Goal: Task Accomplishment & Management: Manage account settings

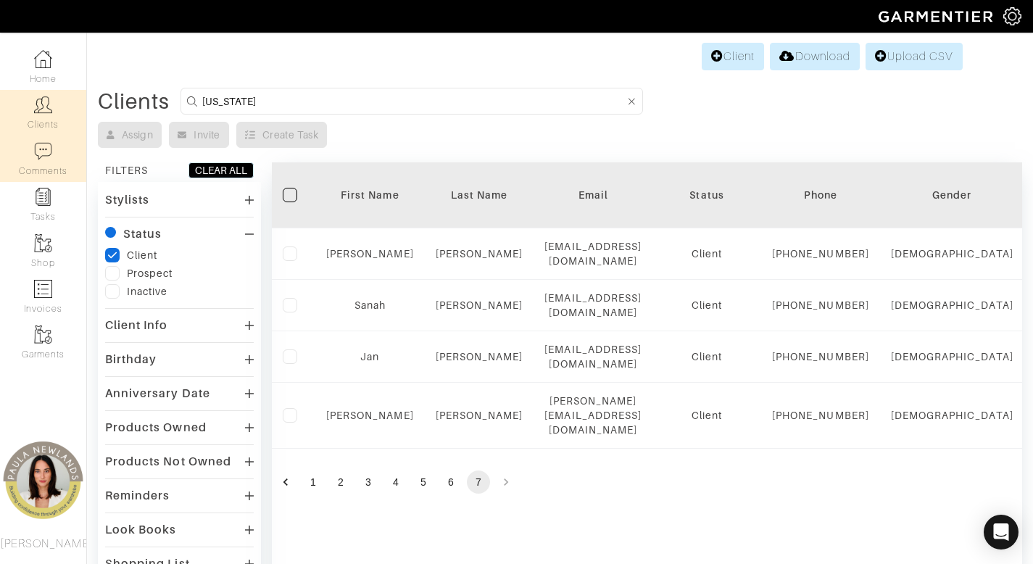
scroll to position [119, 0]
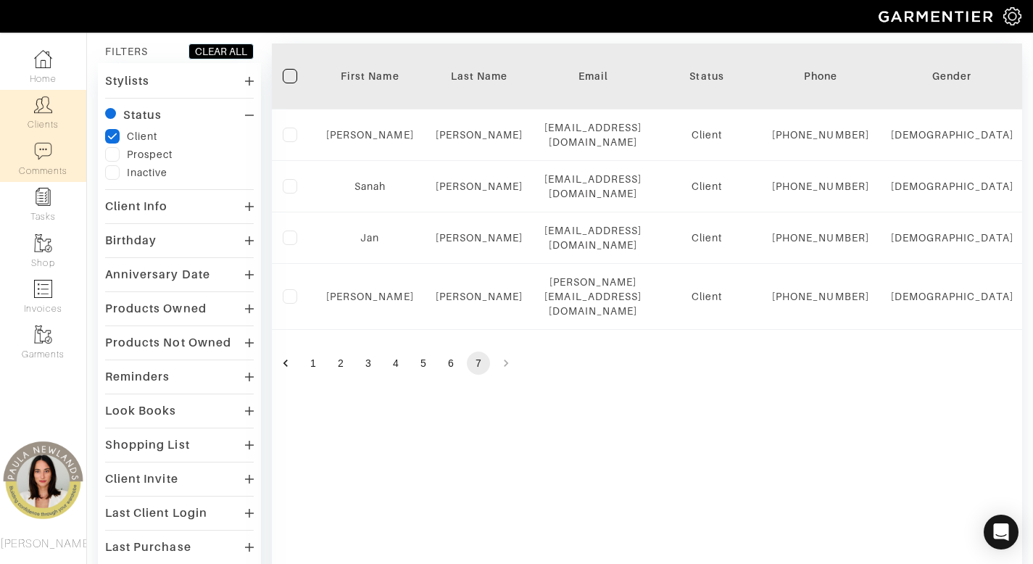
click at [40, 155] on img at bounding box center [43, 151] width 18 height 18
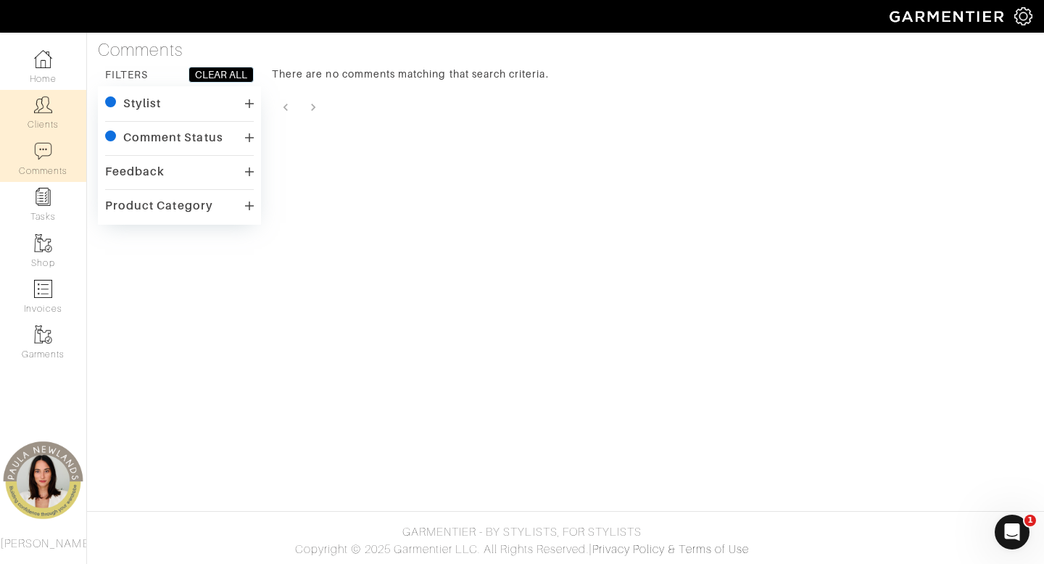
click at [35, 97] on img at bounding box center [43, 105] width 18 height 18
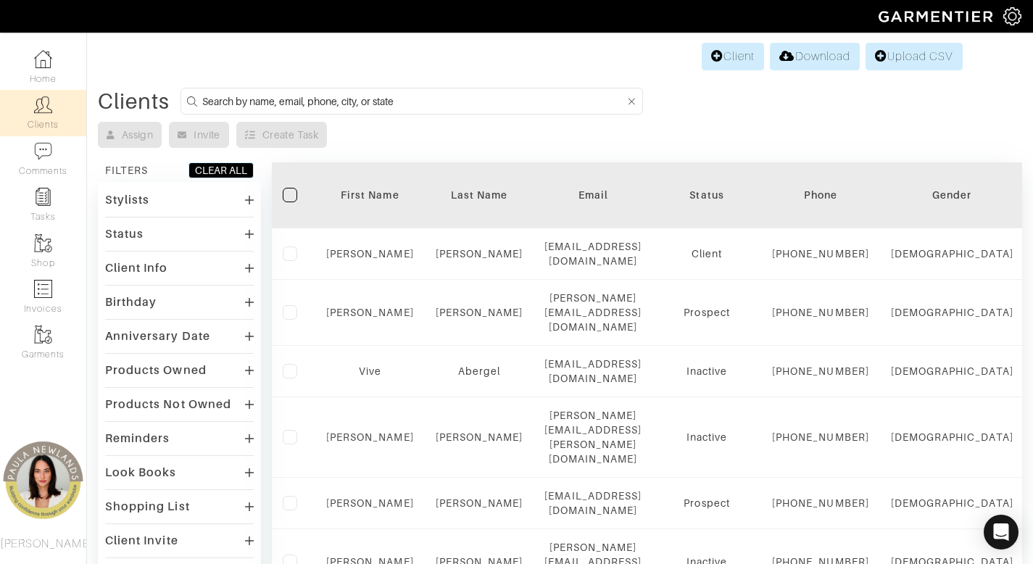
click at [487, 101] on input at bounding box center [413, 101] width 423 height 18
type input "aubrey"
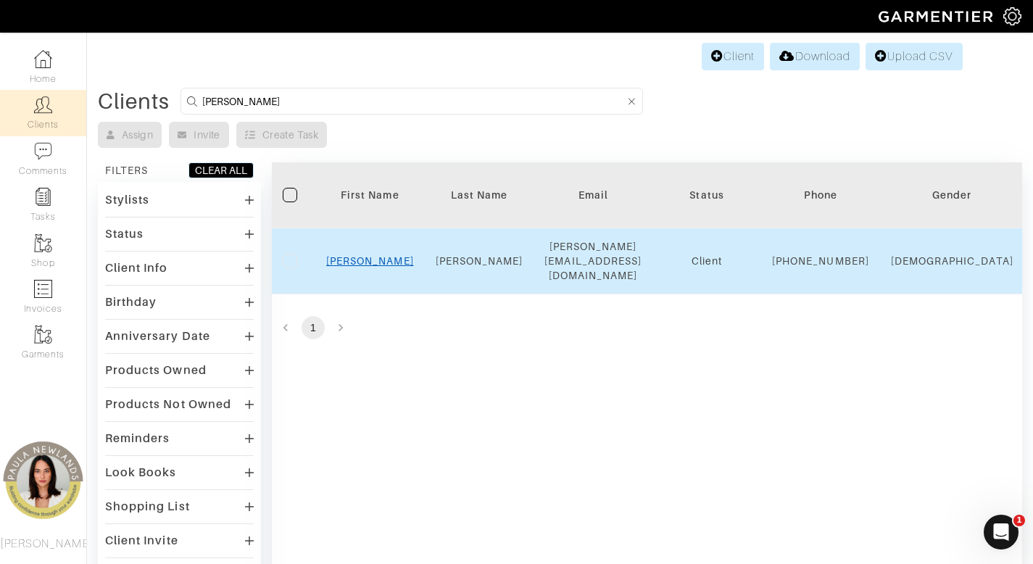
click at [365, 259] on link "Aubrey" at bounding box center [370, 261] width 88 height 12
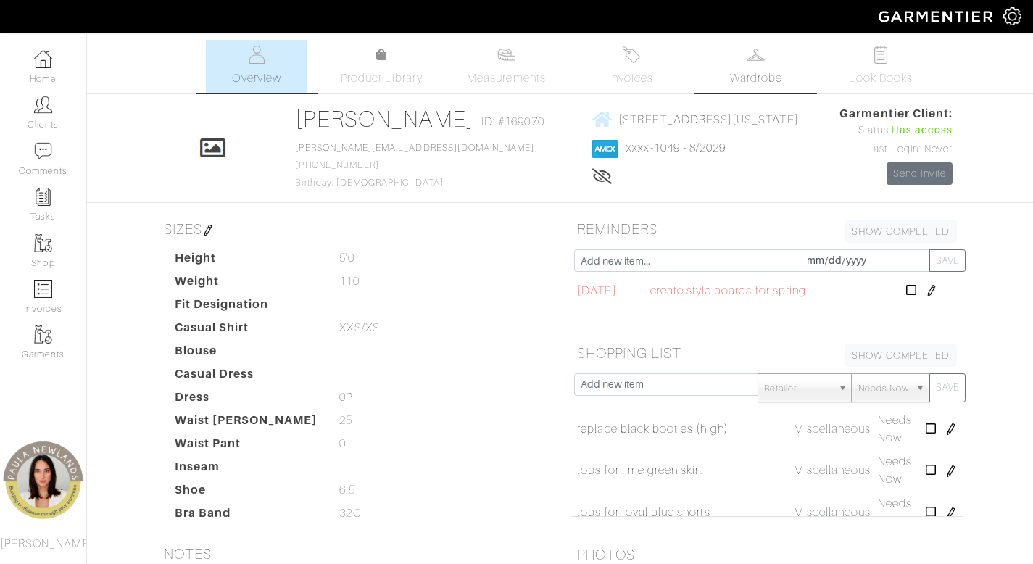
click at [755, 73] on span "Wardrobe" at bounding box center [756, 78] width 52 height 17
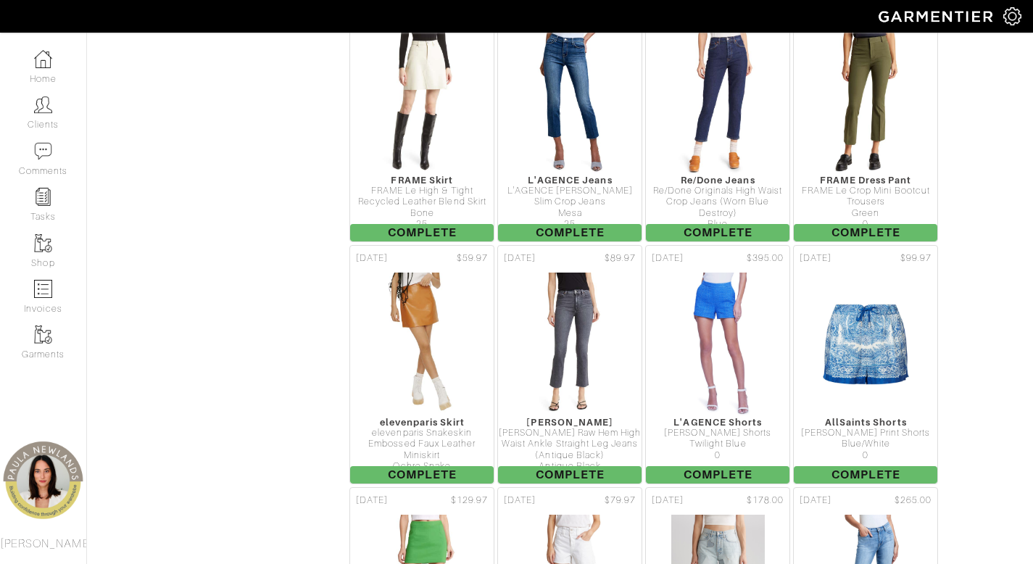
scroll to position [1753, 0]
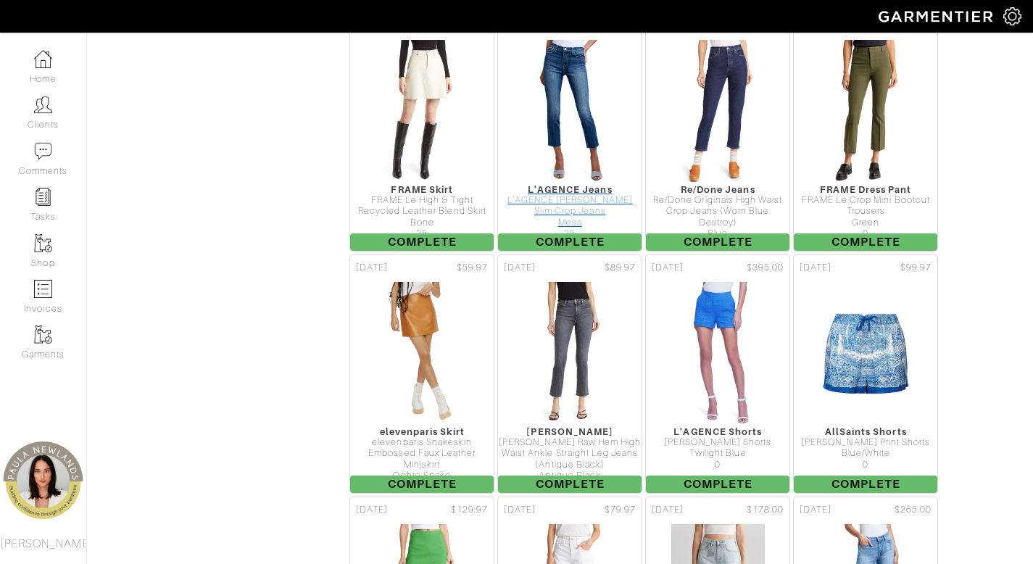
click at [567, 124] on img at bounding box center [570, 111] width 95 height 145
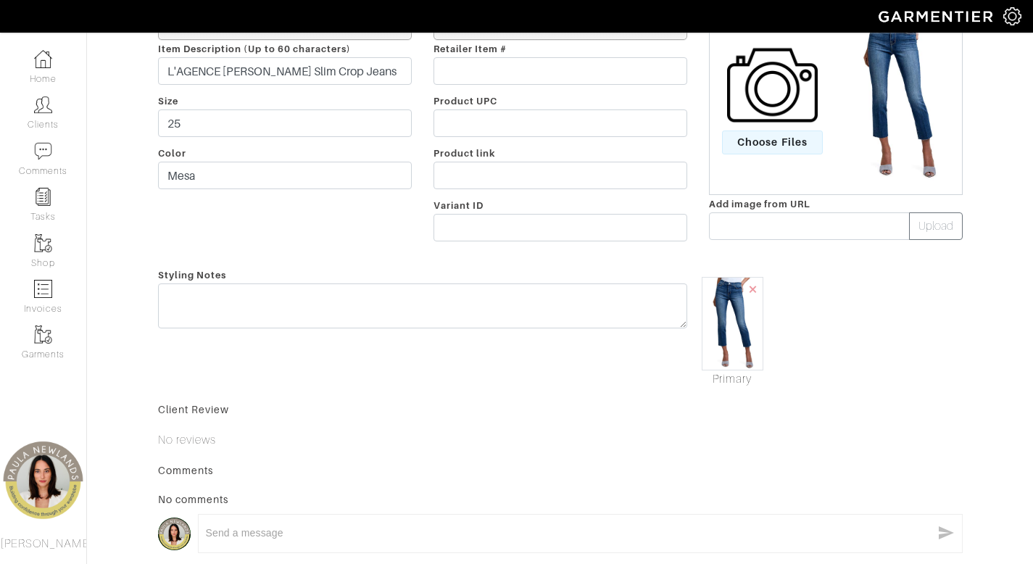
scroll to position [53, 0]
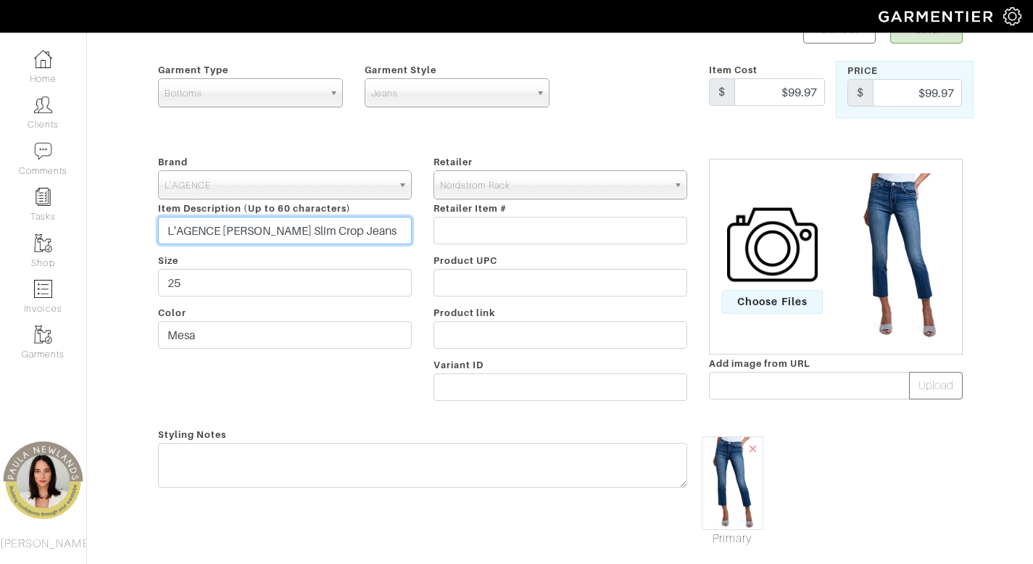
click at [320, 233] on input "L'AGENCE Sada Slim Crop Jeans" at bounding box center [285, 231] width 254 height 28
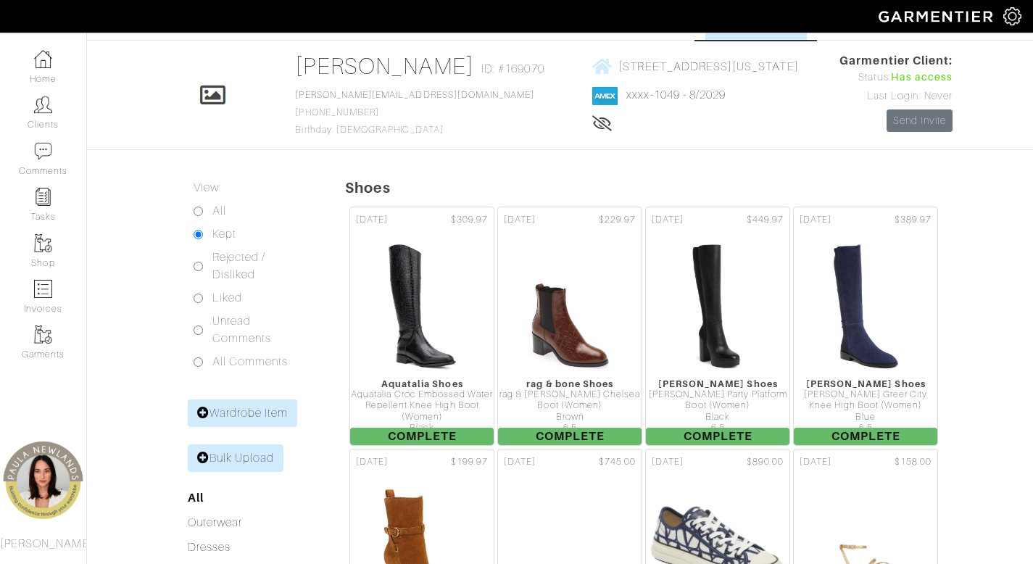
scroll to position [1753, 0]
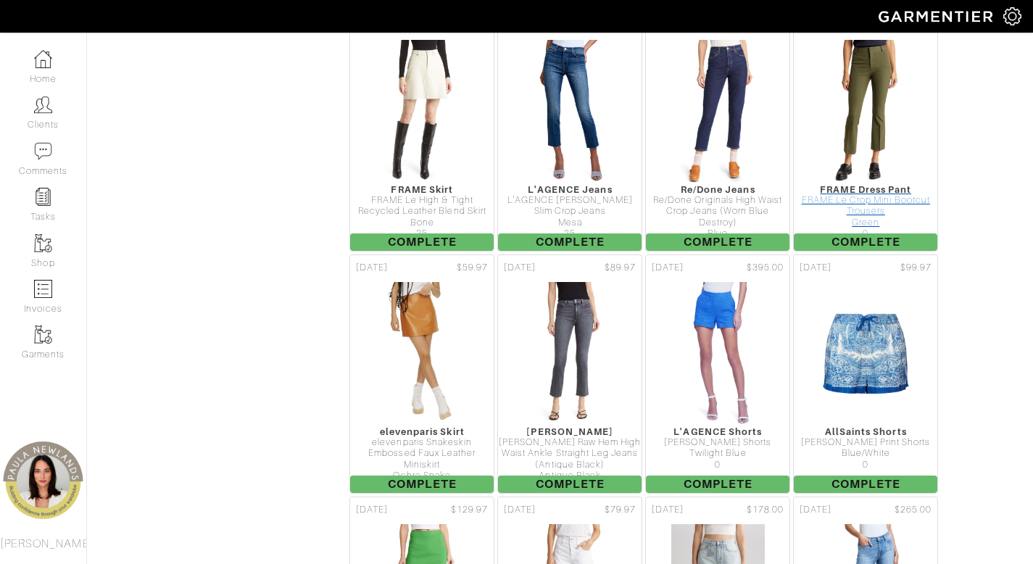
click at [881, 91] on img at bounding box center [865, 111] width 95 height 145
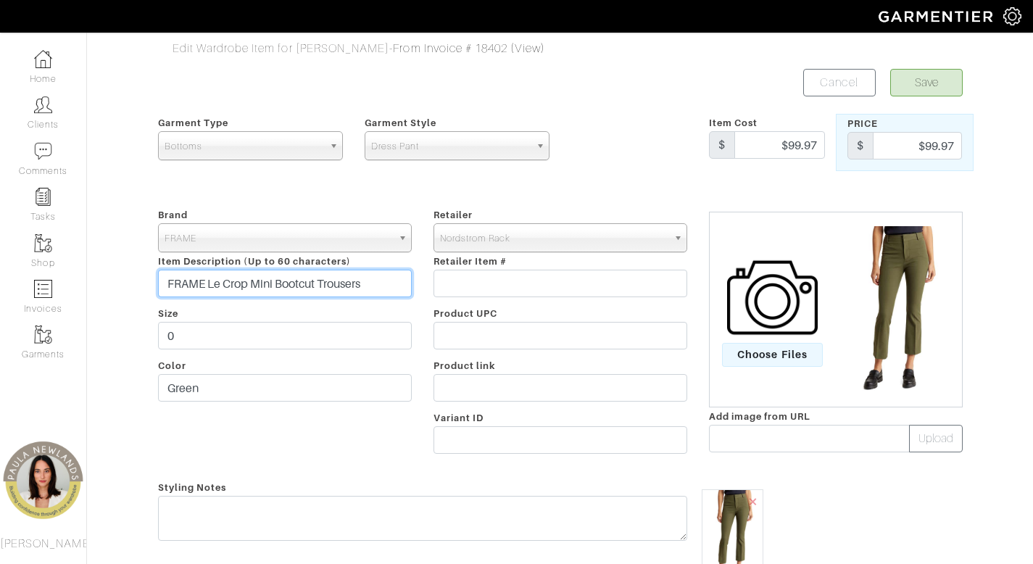
click at [386, 279] on input "FRAME Le Crop Mini Bootcut Trousers" at bounding box center [285, 284] width 254 height 28
click at [385, 280] on input "FRAME Le Crop Mini Bootcut Trousers" at bounding box center [285, 284] width 254 height 28
click at [280, 278] on input "FRAME Le Crop Mini Bootcut Trousers" at bounding box center [285, 284] width 254 height 28
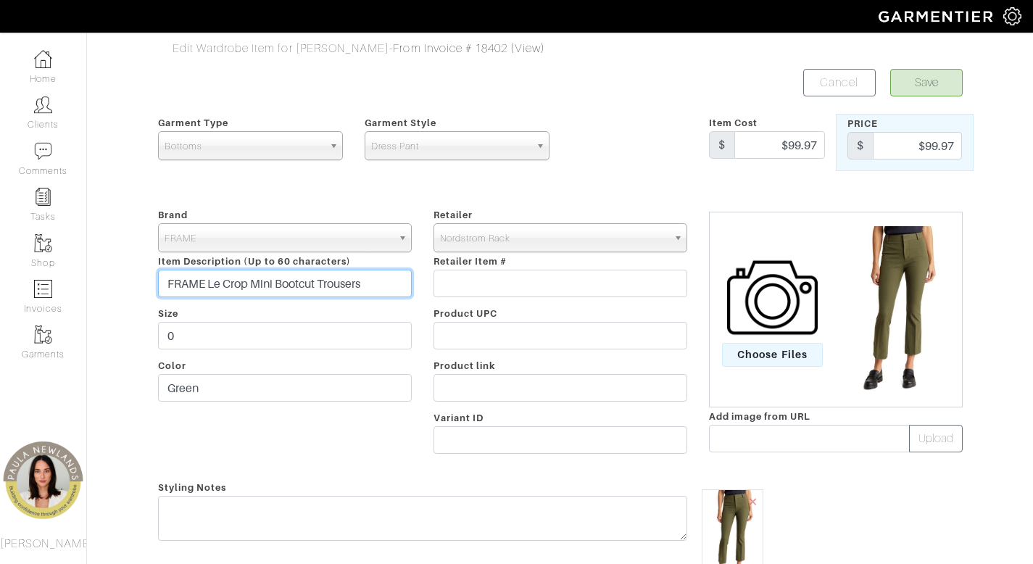
click at [280, 278] on input "FRAME Le Crop Mini Bootcut Trousers" at bounding box center [285, 284] width 254 height 28
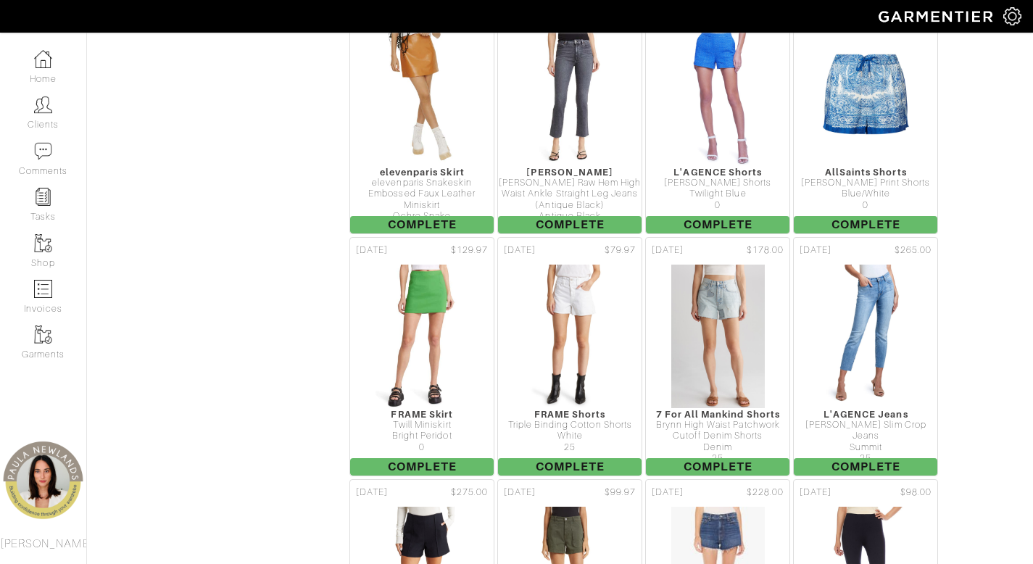
scroll to position [1931, 0]
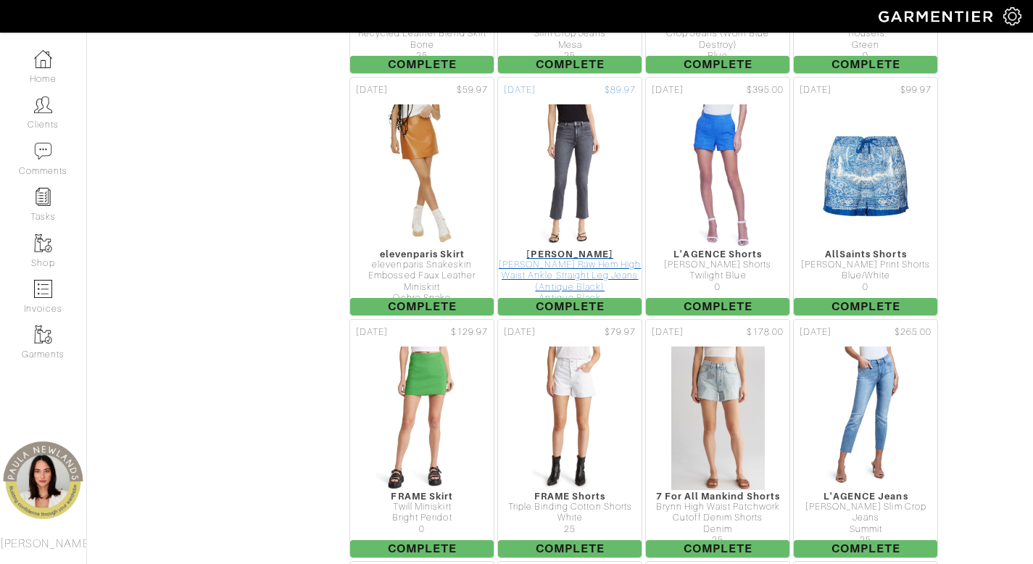
click at [583, 159] on img at bounding box center [570, 176] width 95 height 145
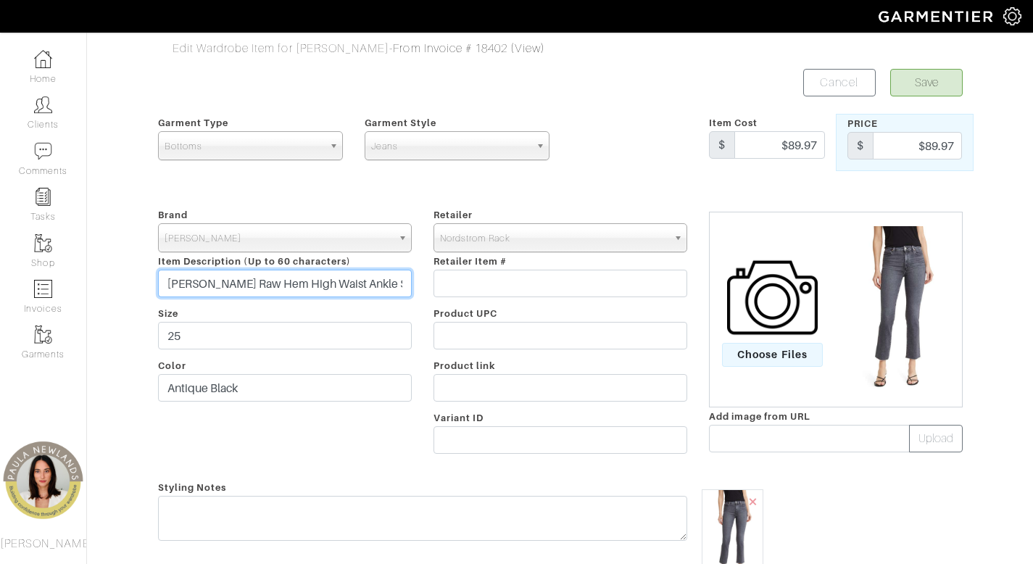
click at [355, 280] on input "PAIGE Cindy Raw Hem High Waist Ankle Straight Leg Jeans (Antique Black)" at bounding box center [285, 284] width 254 height 28
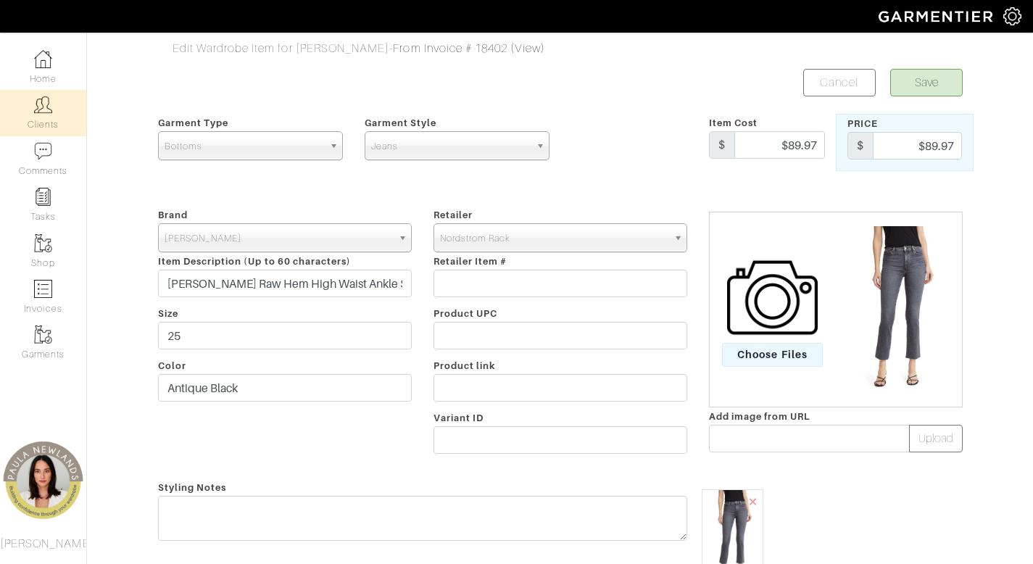
click at [65, 122] on link "Clients" at bounding box center [43, 113] width 86 height 46
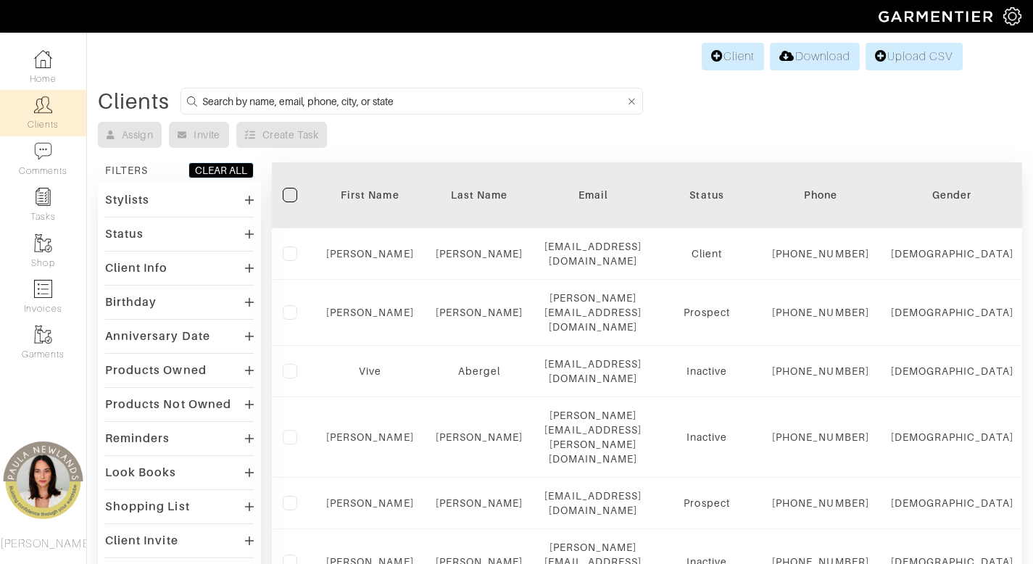
click at [181, 264] on div "Client Info" at bounding box center [179, 267] width 149 height 21
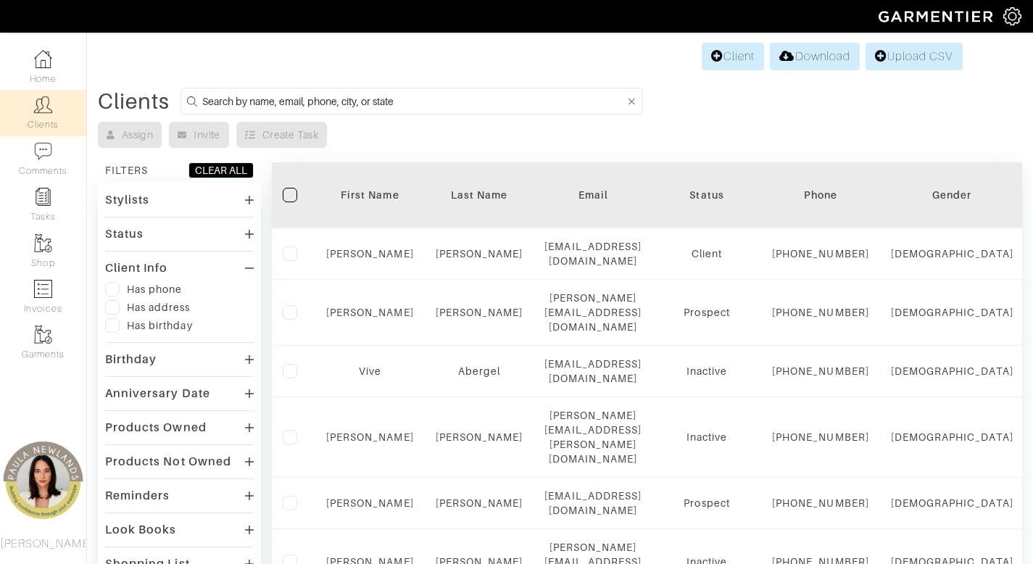
click at [133, 230] on div "Status" at bounding box center [124, 234] width 38 height 14
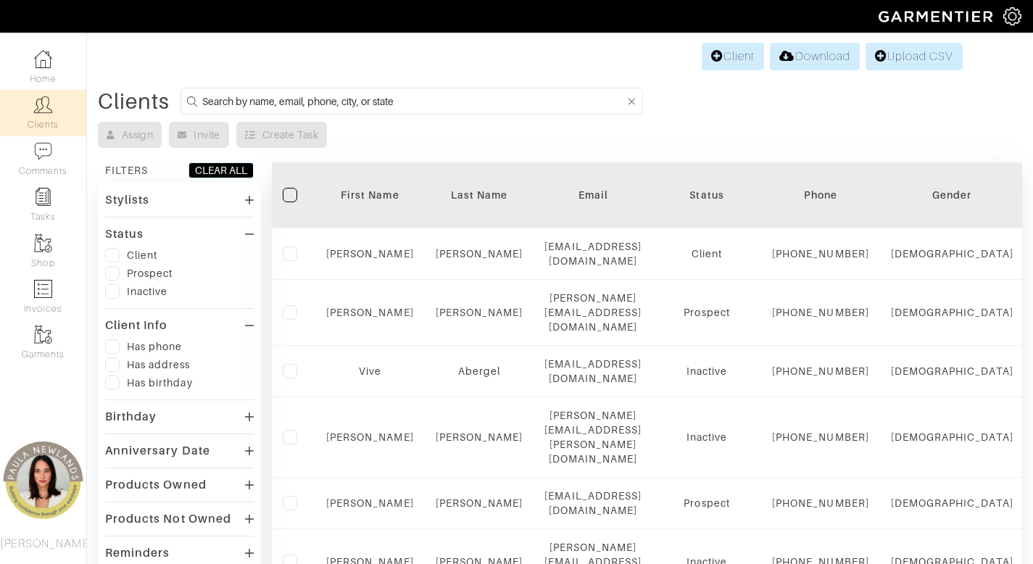
click at [112, 249] on label at bounding box center [112, 255] width 14 height 14
click at [0, 0] on input "checkbox" at bounding box center [0, 0] width 0 height 0
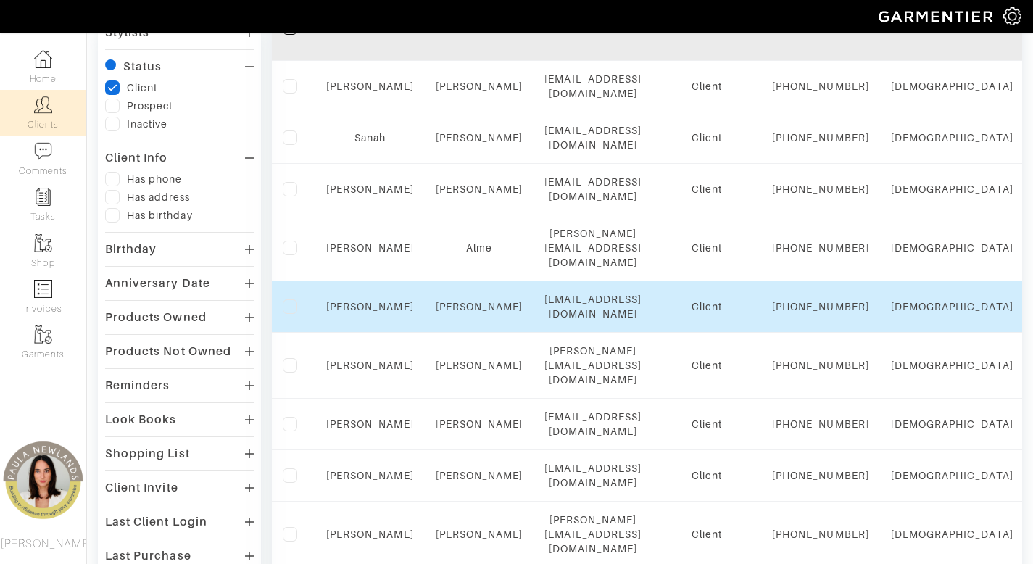
scroll to position [194, 0]
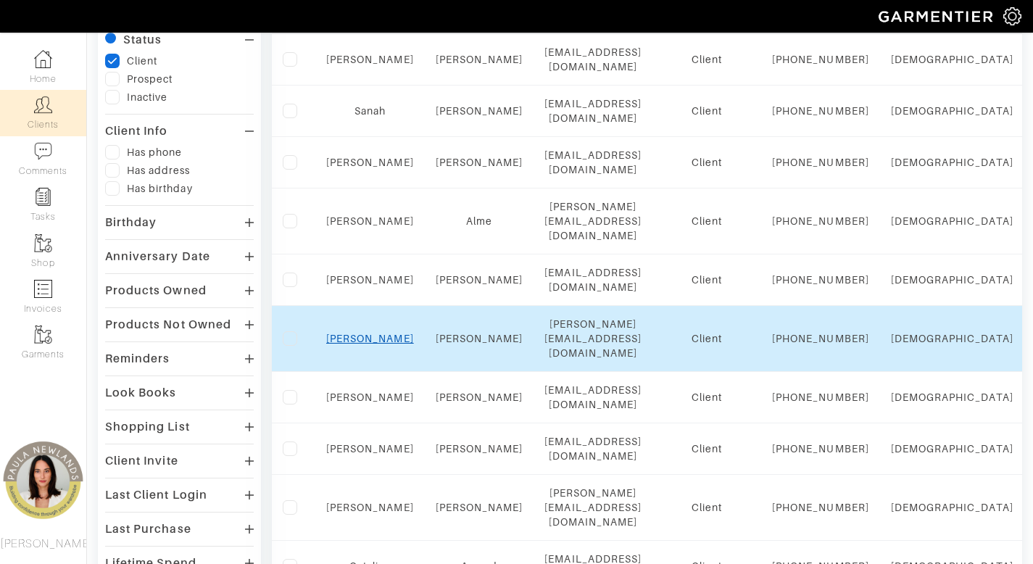
click at [365, 333] on link "[PERSON_NAME]" at bounding box center [370, 339] width 88 height 12
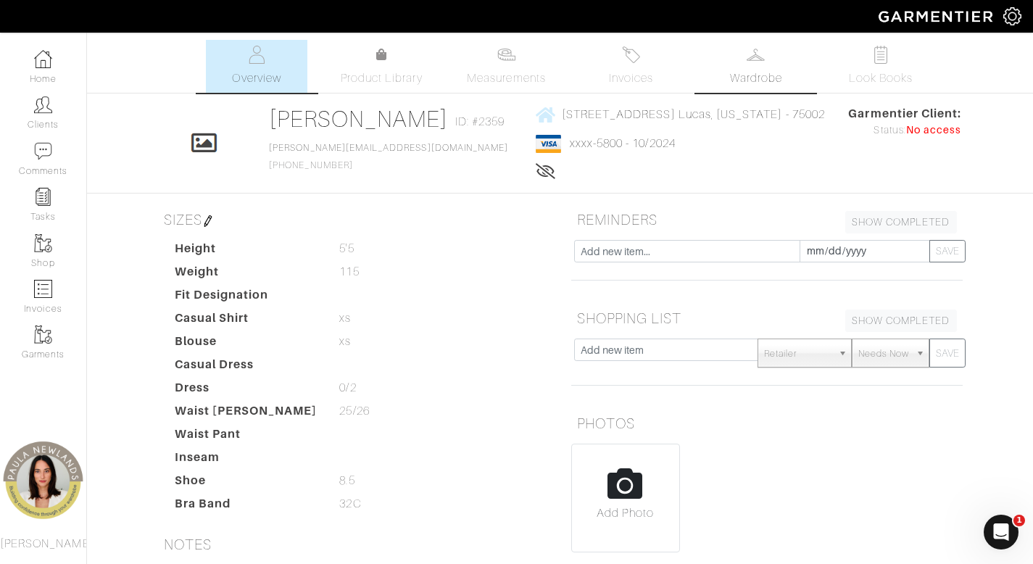
click at [758, 67] on link "Wardrobe" at bounding box center [755, 66] width 101 height 53
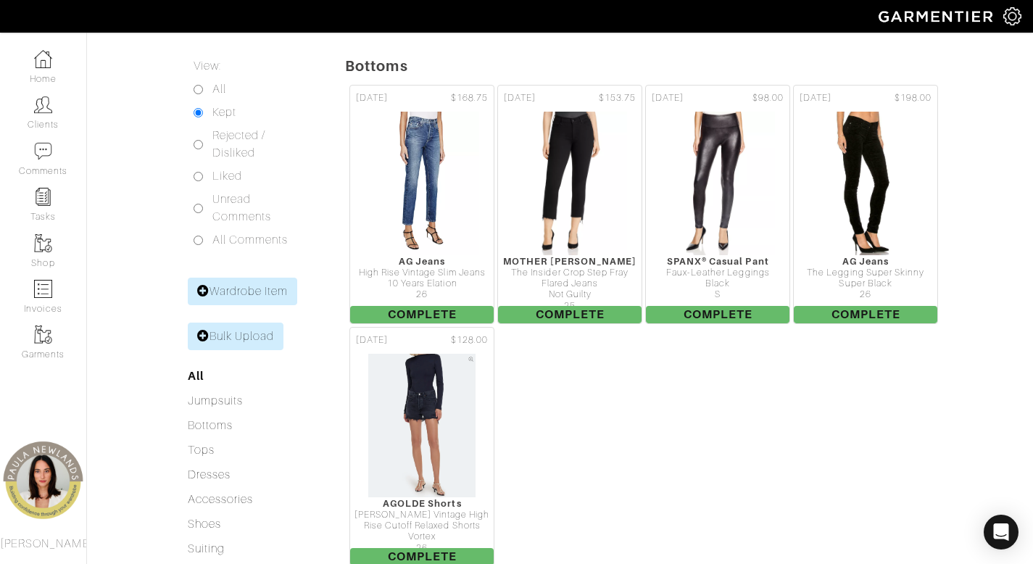
scroll to position [133, 0]
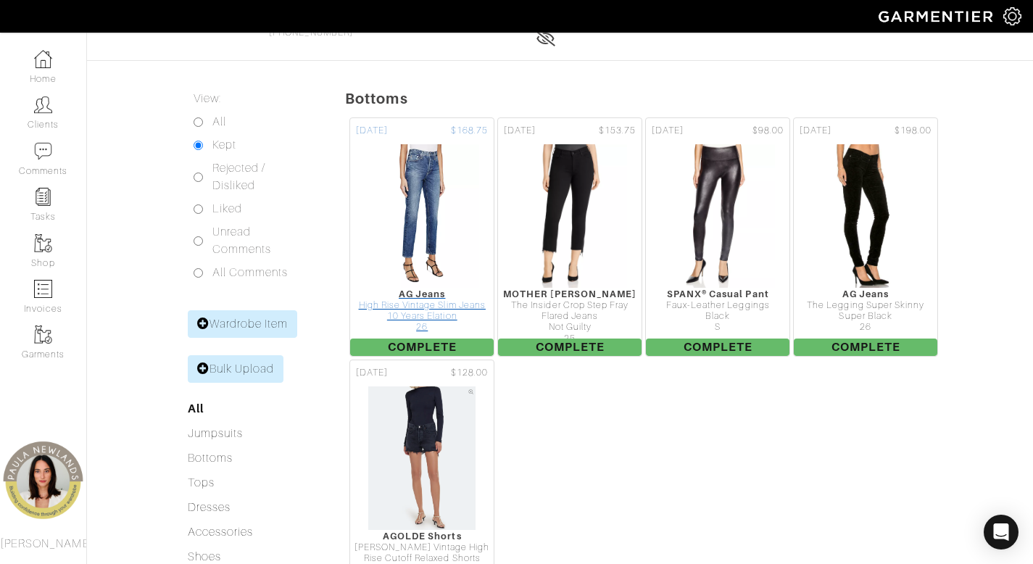
click at [414, 196] on img at bounding box center [422, 216] width 116 height 145
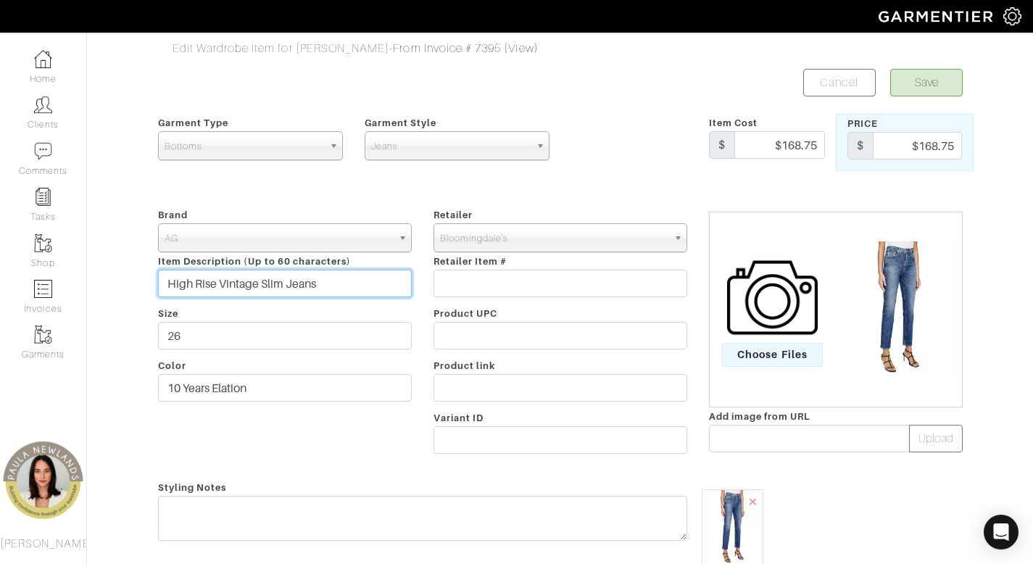
click at [382, 277] on input "High Rise Vintage Slim Jeans" at bounding box center [285, 284] width 254 height 28
click at [383, 281] on input "High Rise Vintage Slim Jeans" at bounding box center [285, 284] width 254 height 28
click at [382, 283] on input "High Rise Vintage Slim Jeans" at bounding box center [285, 284] width 254 height 28
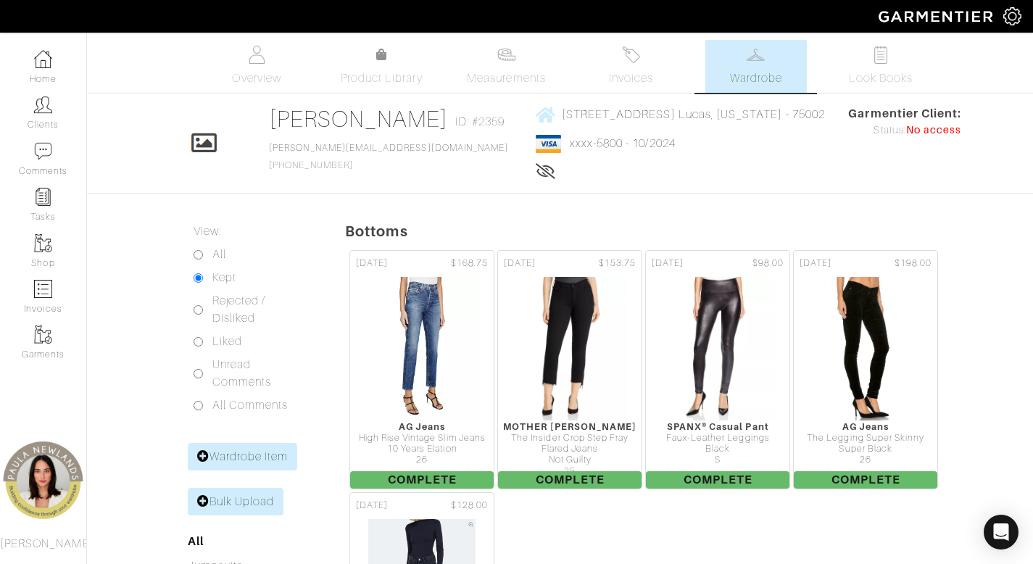
scroll to position [133, 0]
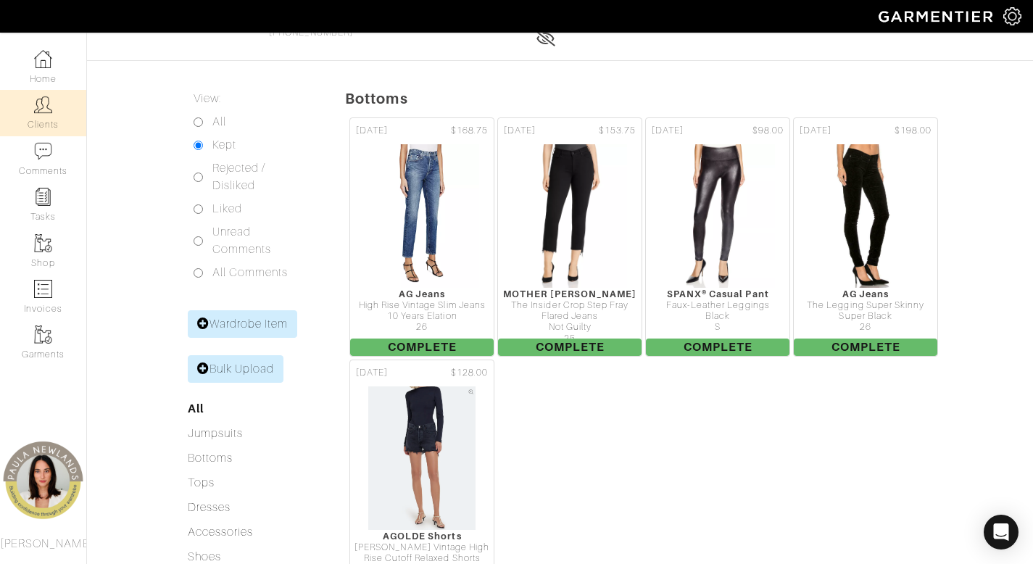
click at [51, 132] on link "Clients" at bounding box center [43, 113] width 86 height 46
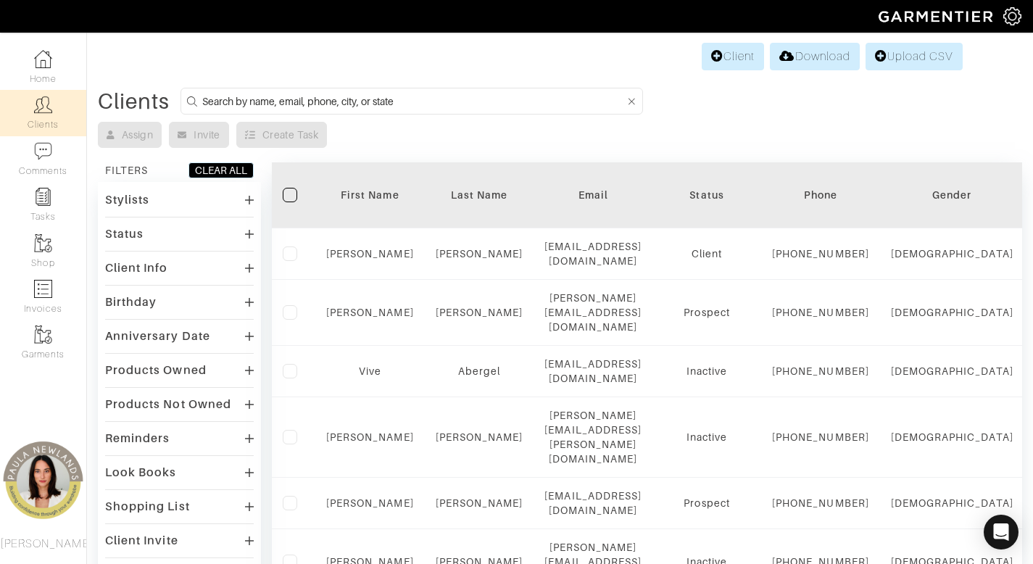
click at [156, 270] on div "Client Info" at bounding box center [136, 268] width 63 height 14
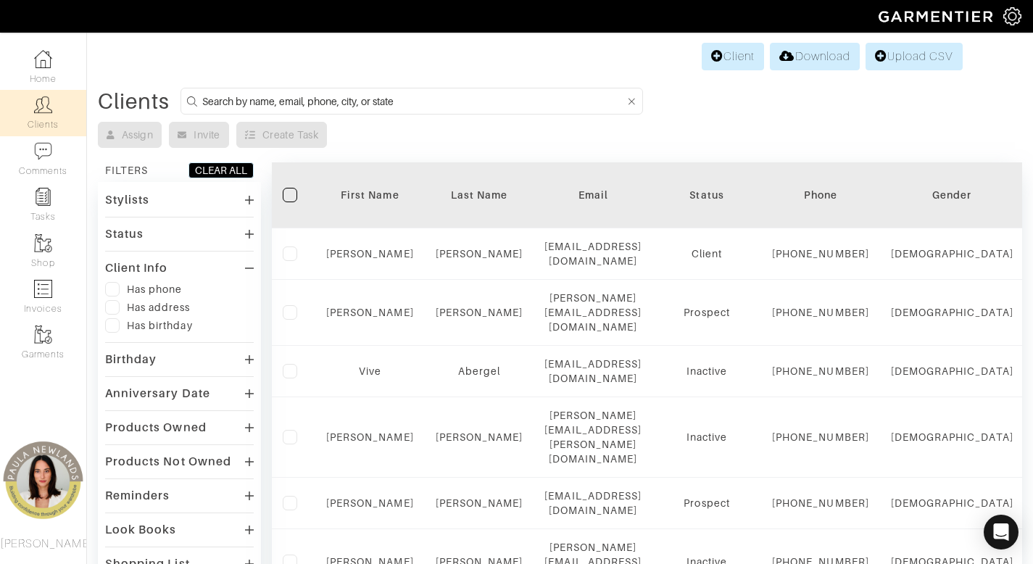
click at [131, 236] on div "Status" at bounding box center [124, 234] width 38 height 14
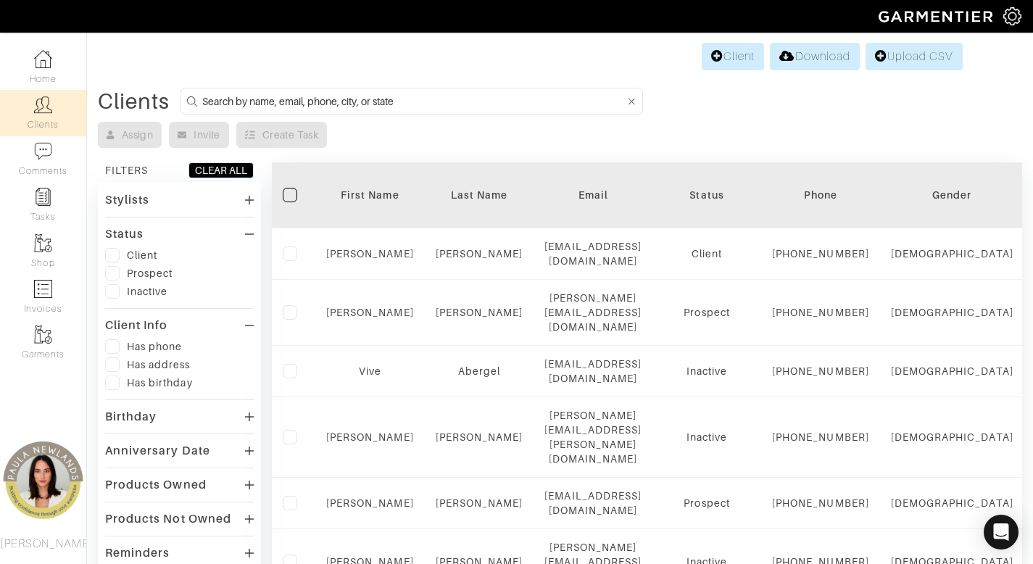
click at [110, 255] on label at bounding box center [112, 255] width 14 height 14
click at [0, 0] on input "checkbox" at bounding box center [0, 0] width 0 height 0
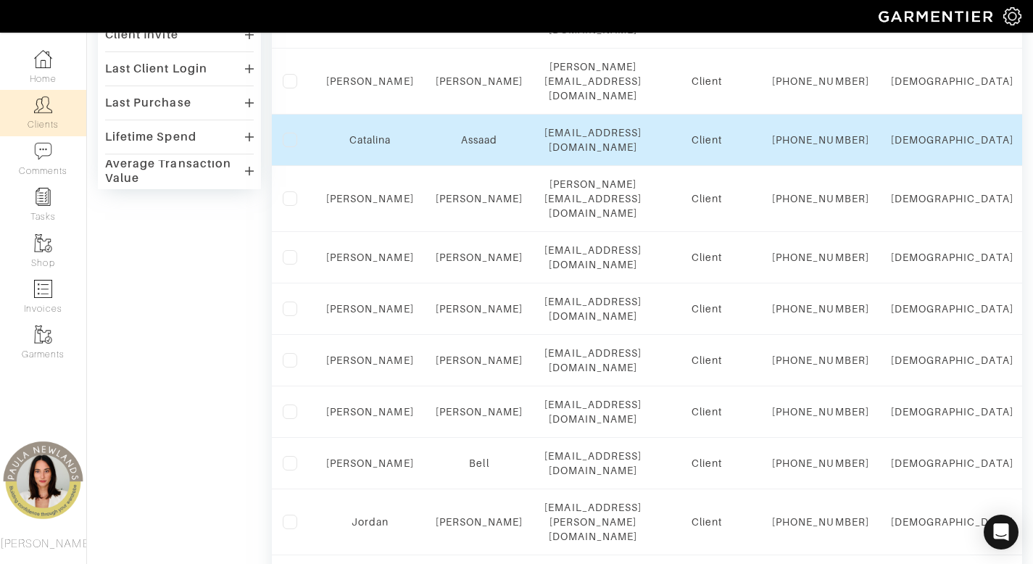
scroll to position [625, 0]
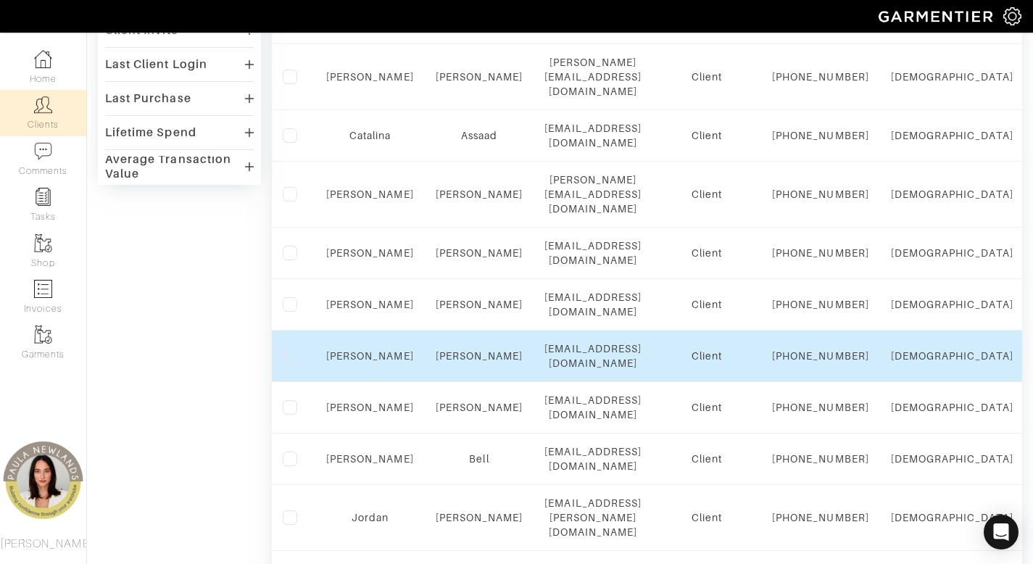
click at [352, 349] on div "Emily" at bounding box center [370, 356] width 88 height 14
click at [359, 350] on link "[PERSON_NAME]" at bounding box center [370, 356] width 88 height 12
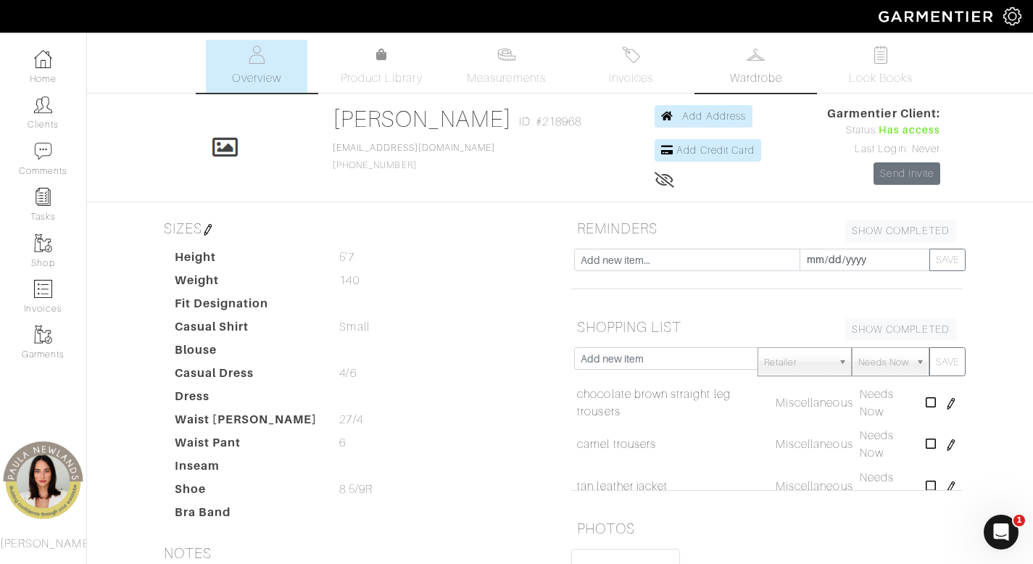
click at [764, 71] on span "Wardrobe" at bounding box center [756, 78] width 52 height 17
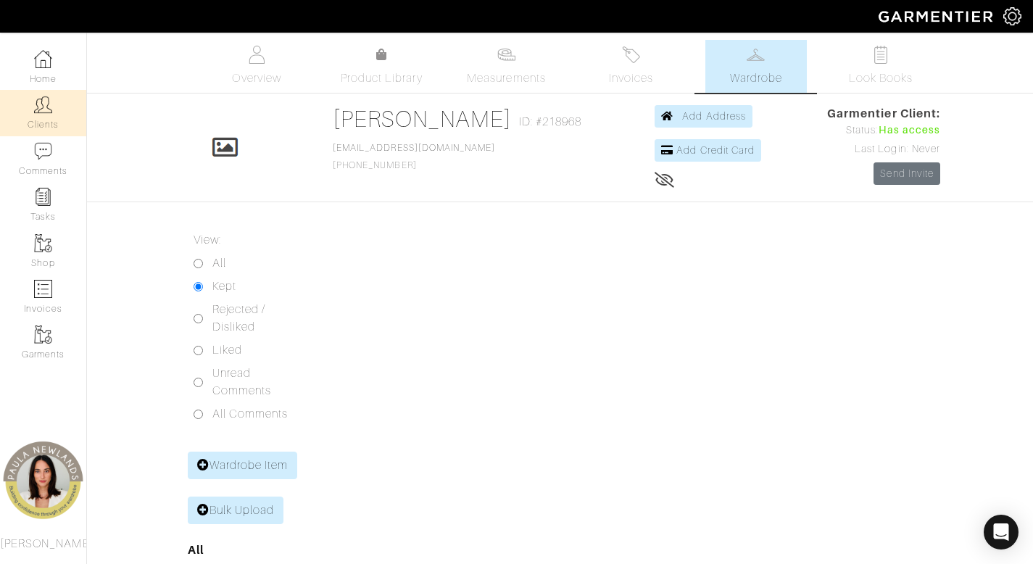
click at [35, 120] on link "Clients" at bounding box center [43, 113] width 86 height 46
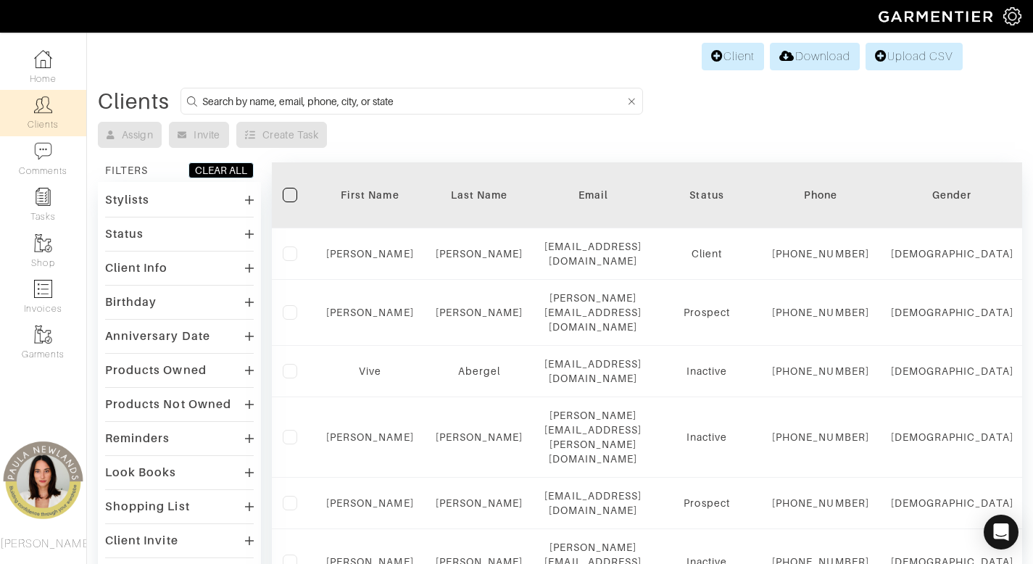
click at [144, 235] on div "Status" at bounding box center [179, 233] width 149 height 21
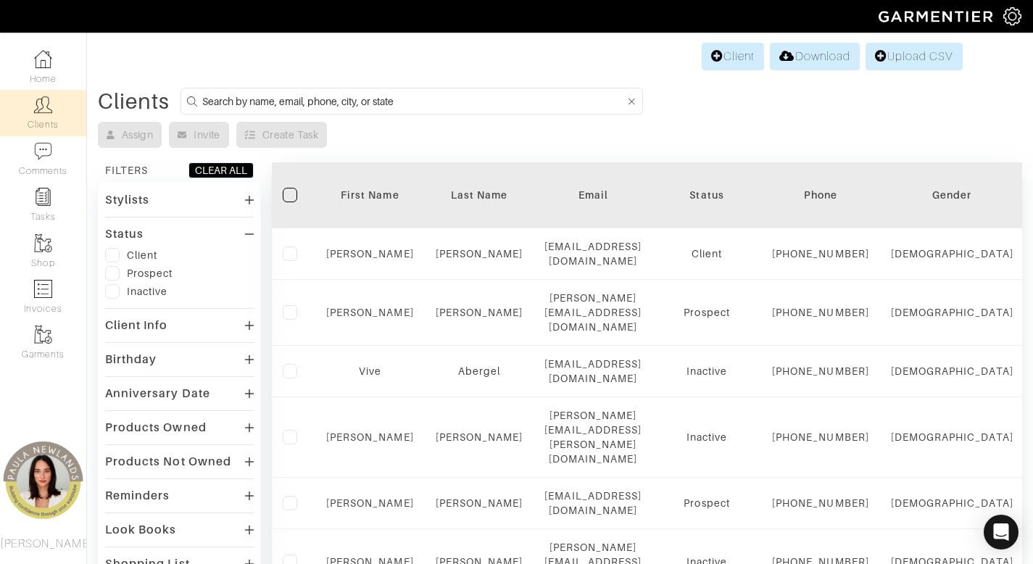
click at [112, 252] on label at bounding box center [112, 255] width 14 height 14
click at [0, 0] on input "checkbox" at bounding box center [0, 0] width 0 height 0
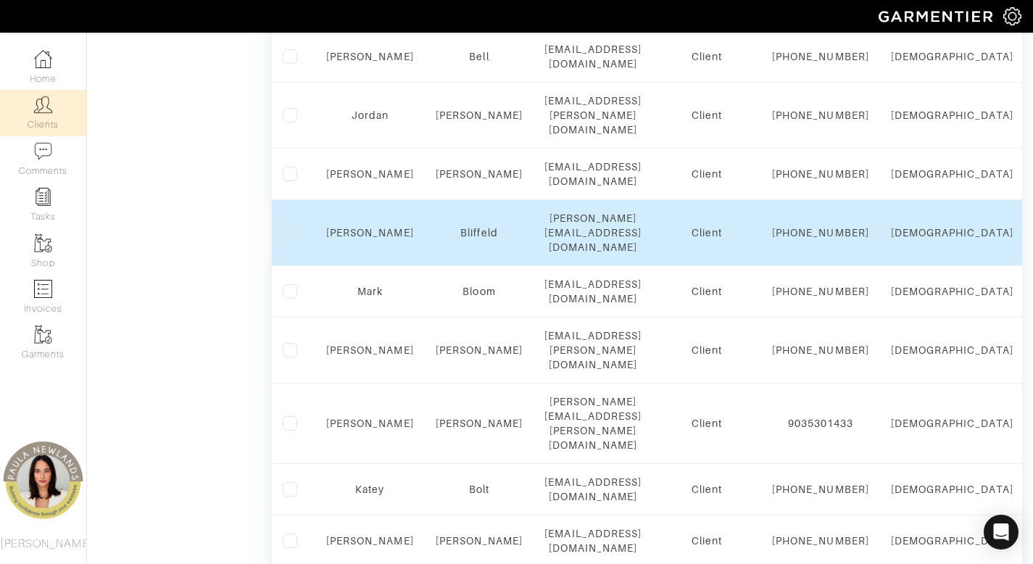
scroll to position [1029, 0]
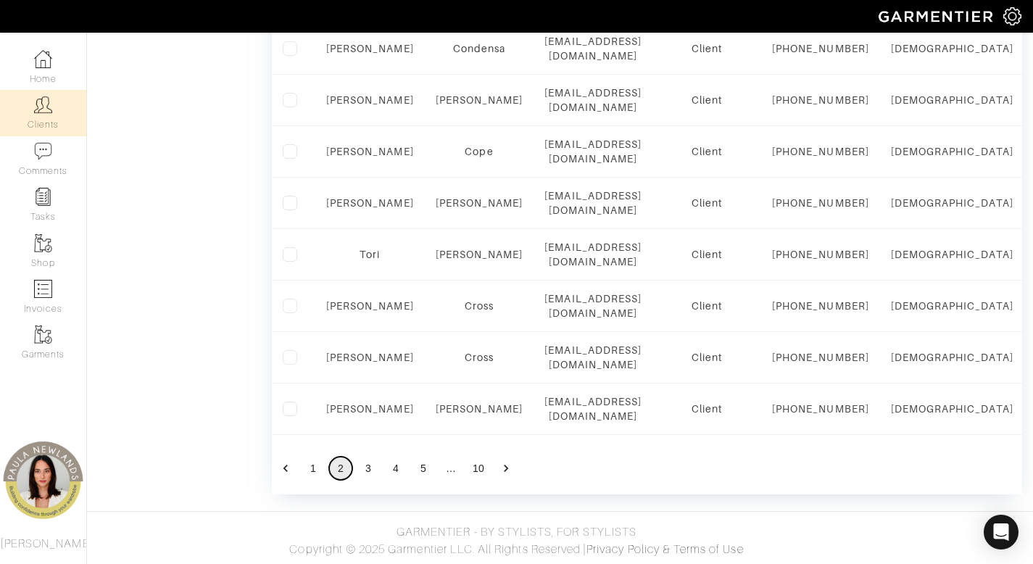
scroll to position [1324, 0]
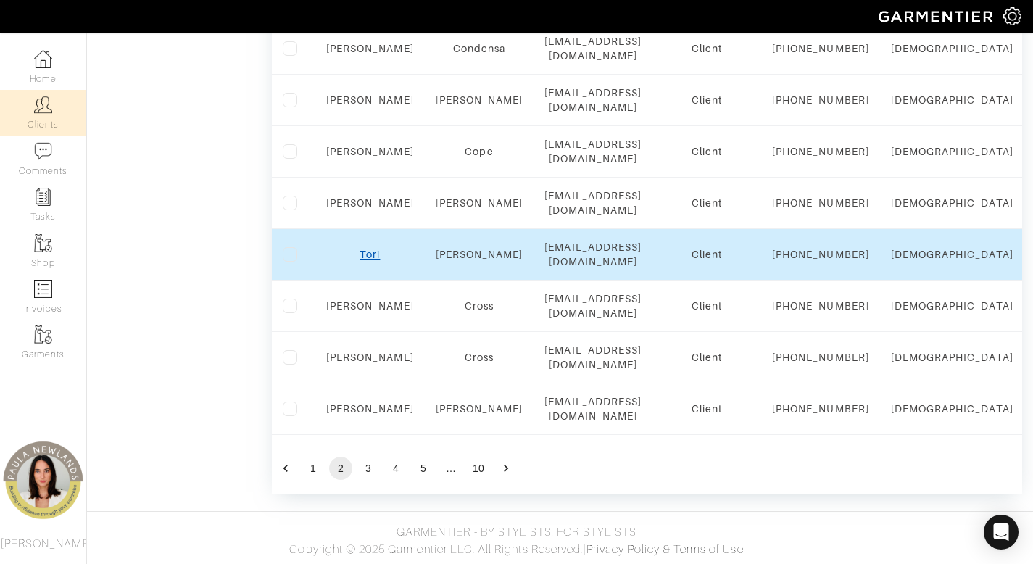
click at [370, 260] on link "Tori" at bounding box center [370, 255] width 20 height 12
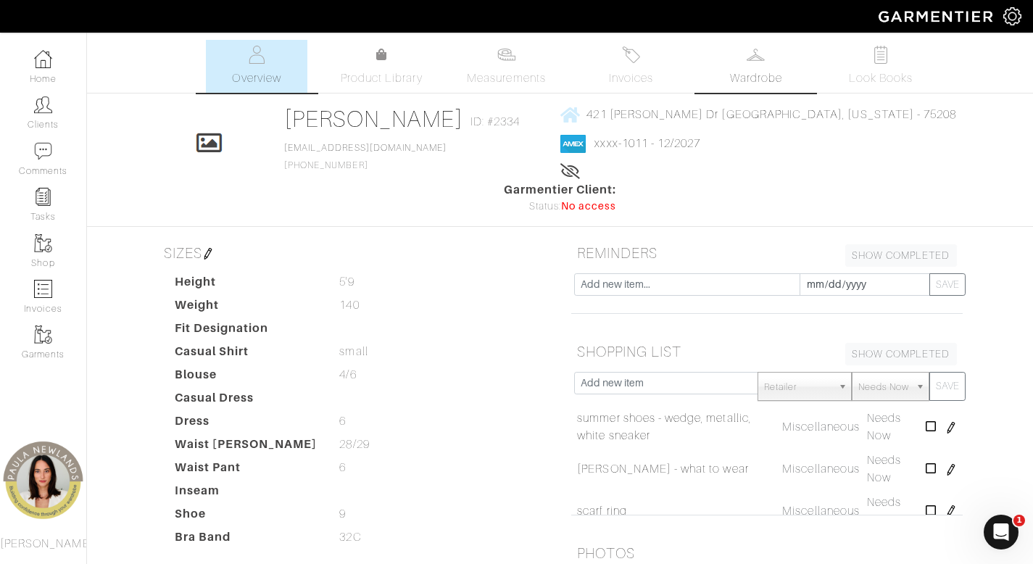
click at [752, 64] on link "Wardrobe" at bounding box center [755, 66] width 101 height 53
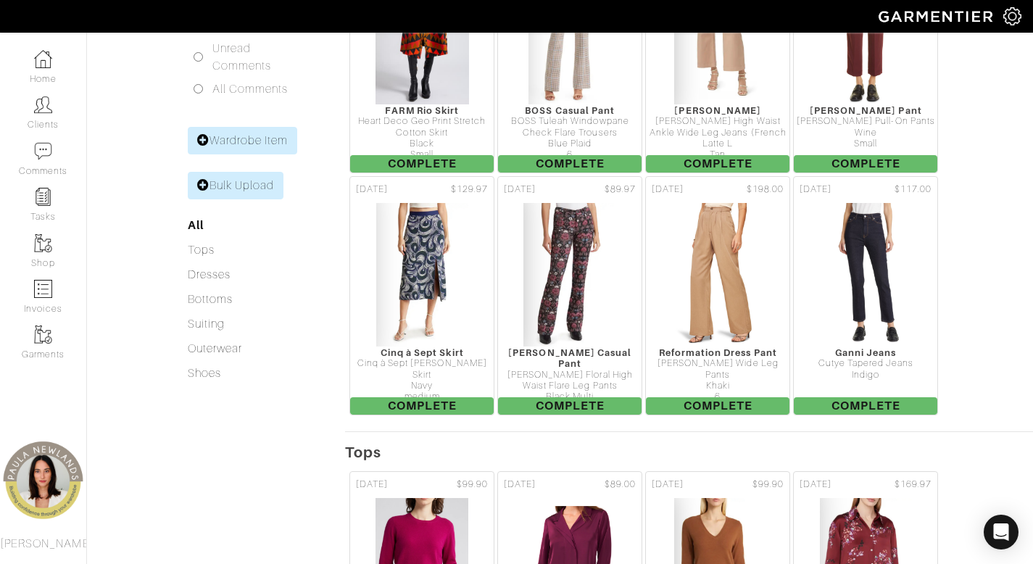
scroll to position [616, 0]
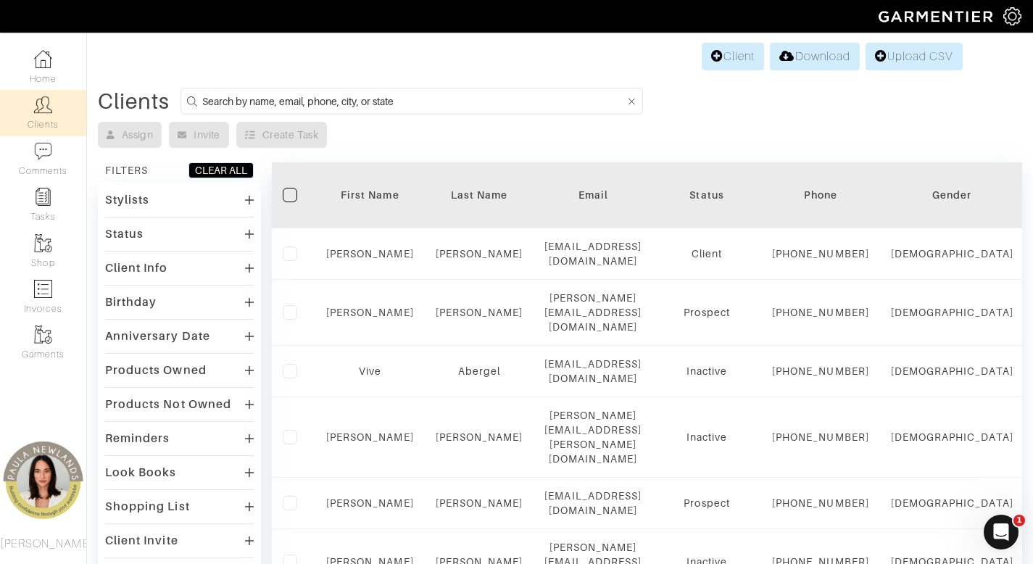
click at [141, 264] on div "Client Info" at bounding box center [136, 268] width 63 height 14
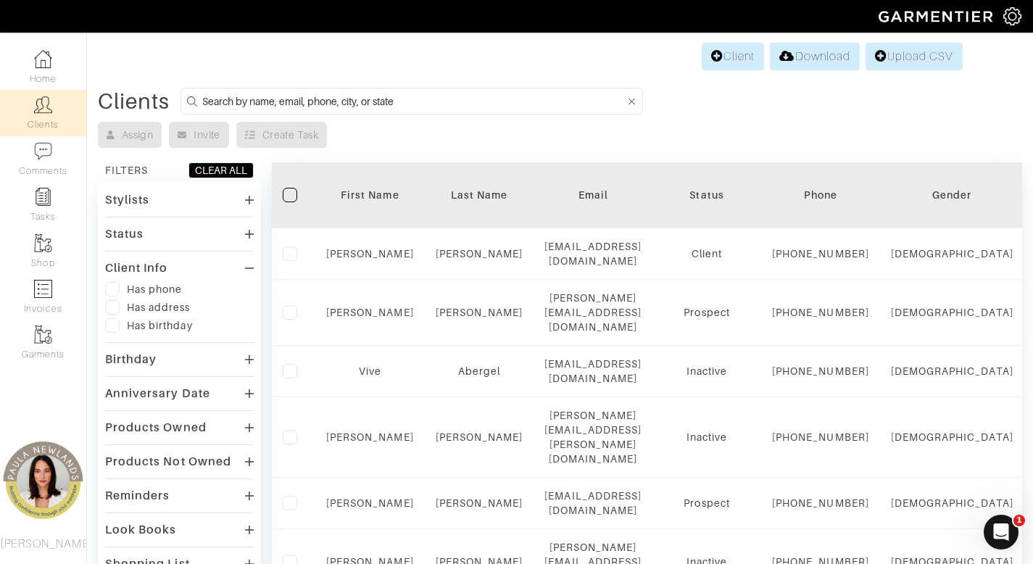
click at [127, 227] on div "Status" at bounding box center [124, 234] width 38 height 14
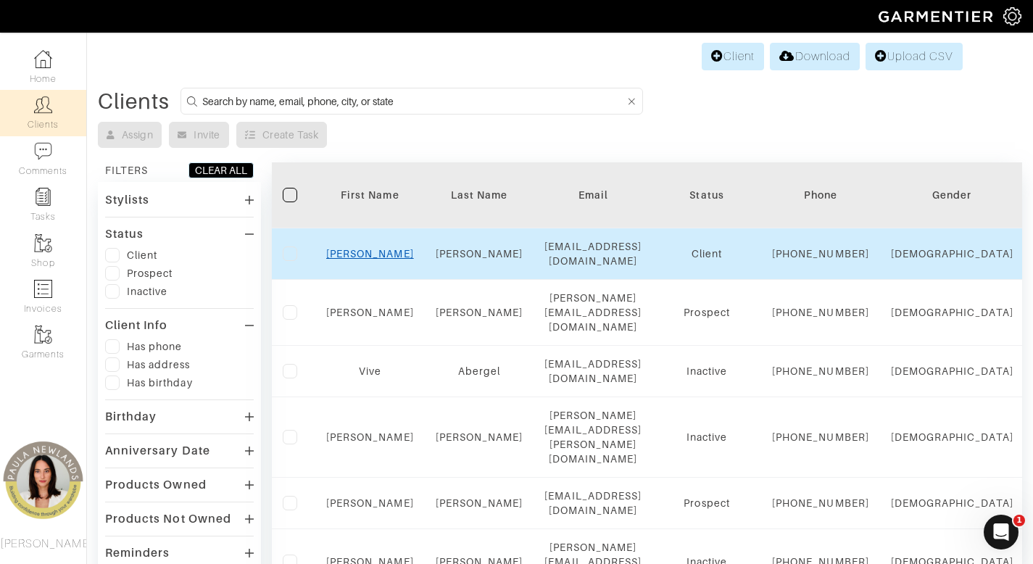
click at [354, 260] on link "[PERSON_NAME]" at bounding box center [370, 254] width 88 height 12
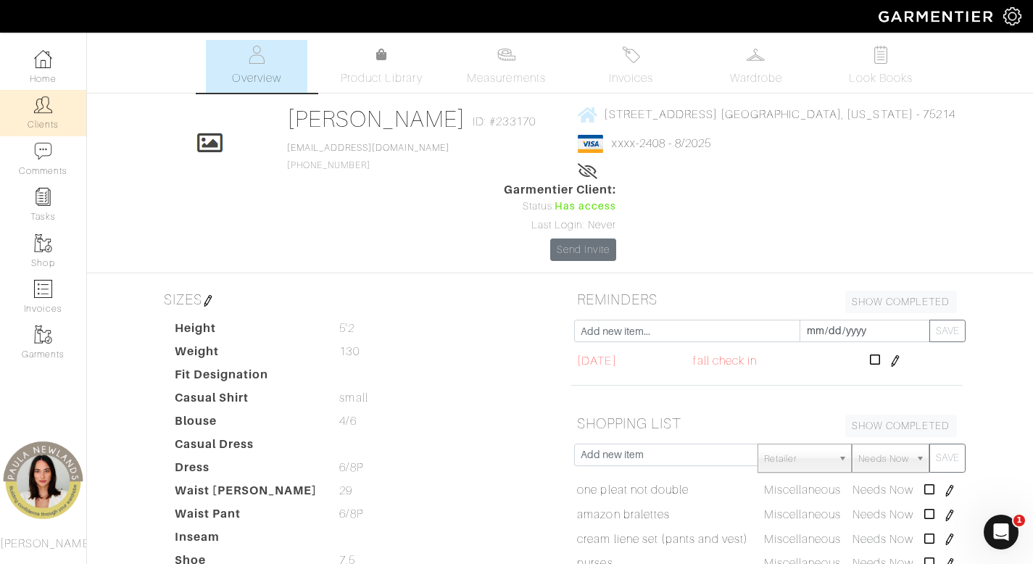
click at [60, 115] on link "Clients" at bounding box center [43, 113] width 86 height 46
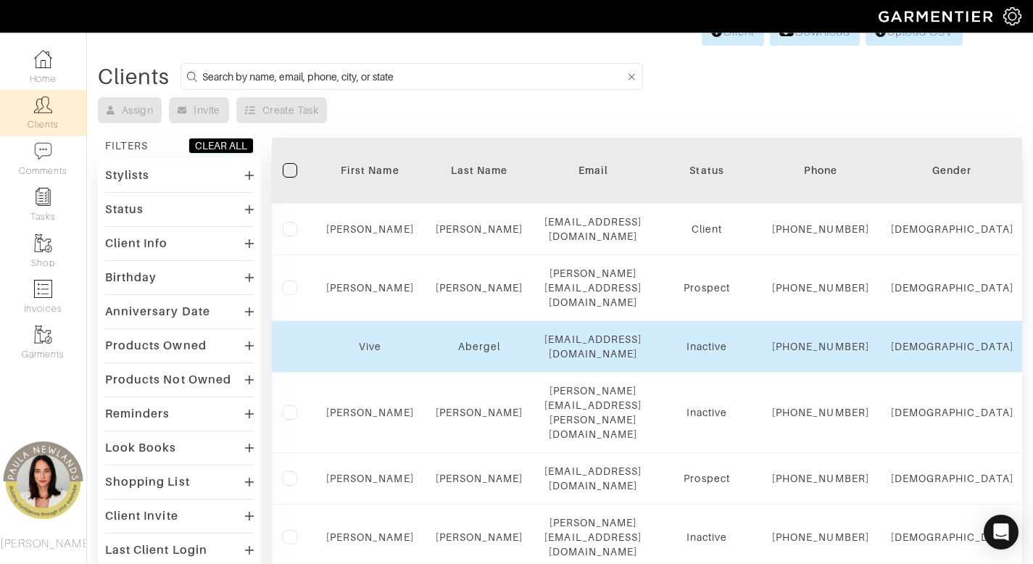
scroll to position [83, 0]
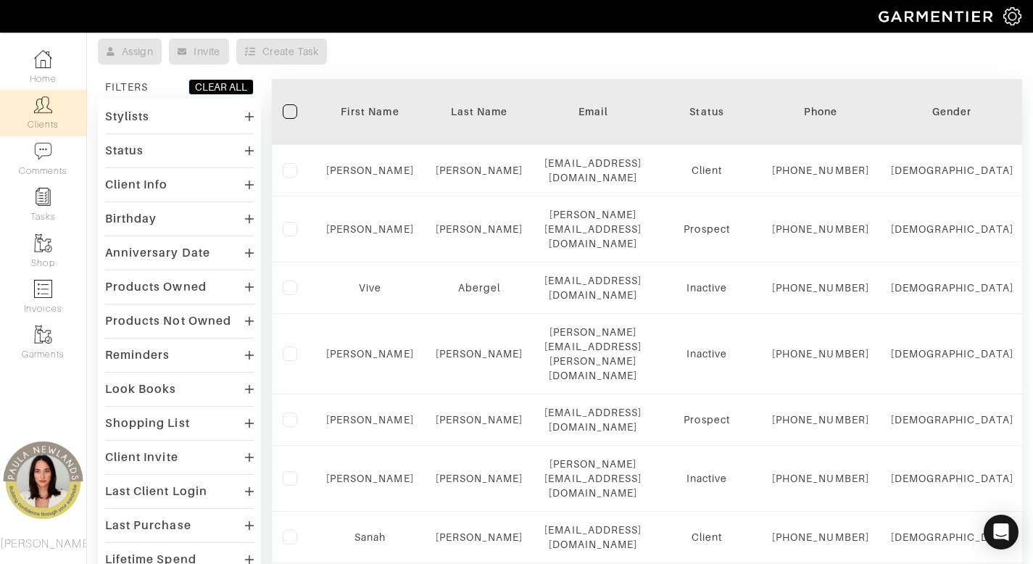
click at [135, 154] on div "Status" at bounding box center [124, 151] width 38 height 14
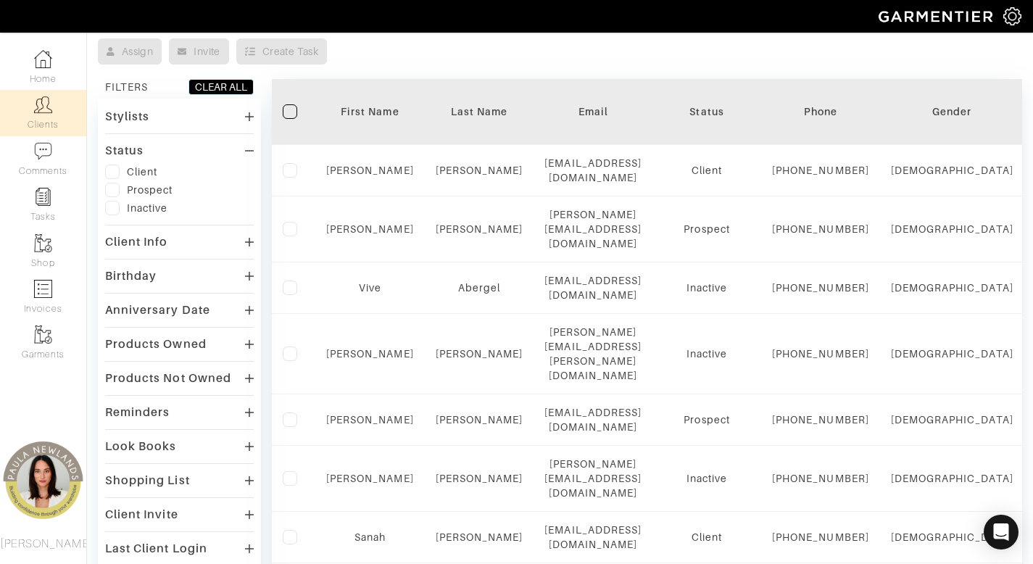
click at [105, 167] on label at bounding box center [112, 172] width 14 height 14
click at [0, 0] on input "checkbox" at bounding box center [0, 0] width 0 height 0
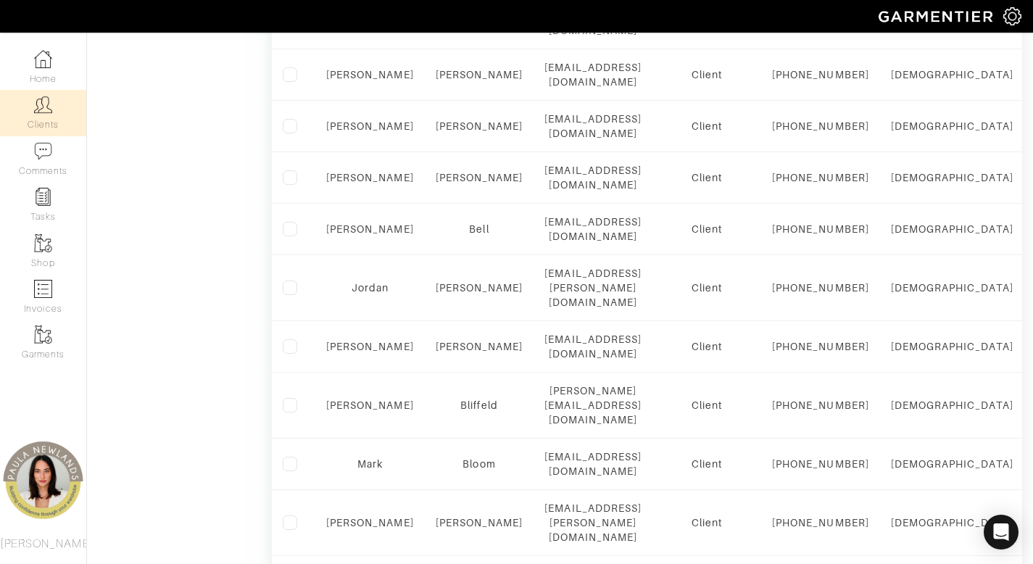
scroll to position [1084, 0]
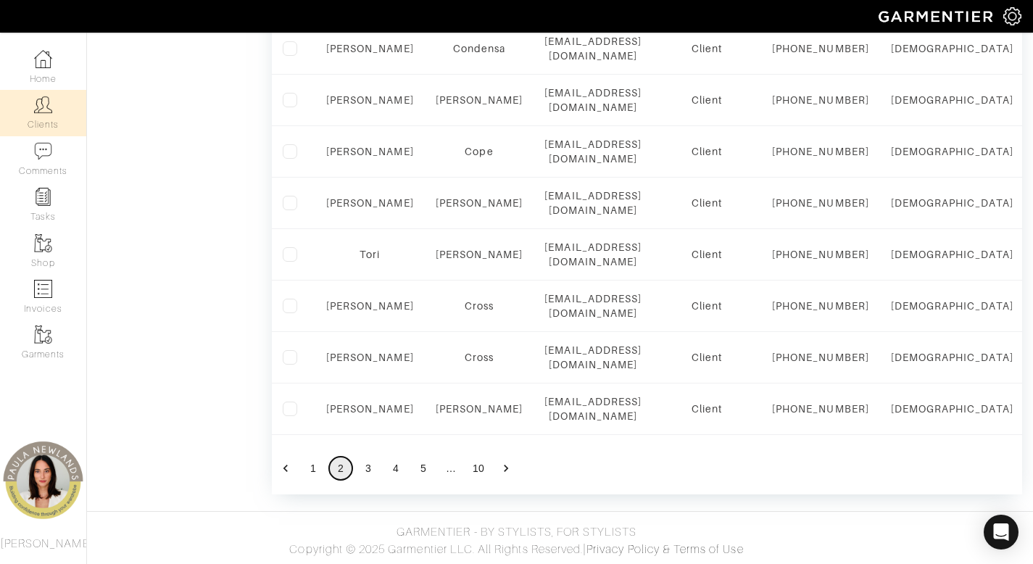
scroll to position [1454, 0]
click at [370, 470] on button "3" at bounding box center [368, 468] width 23 height 23
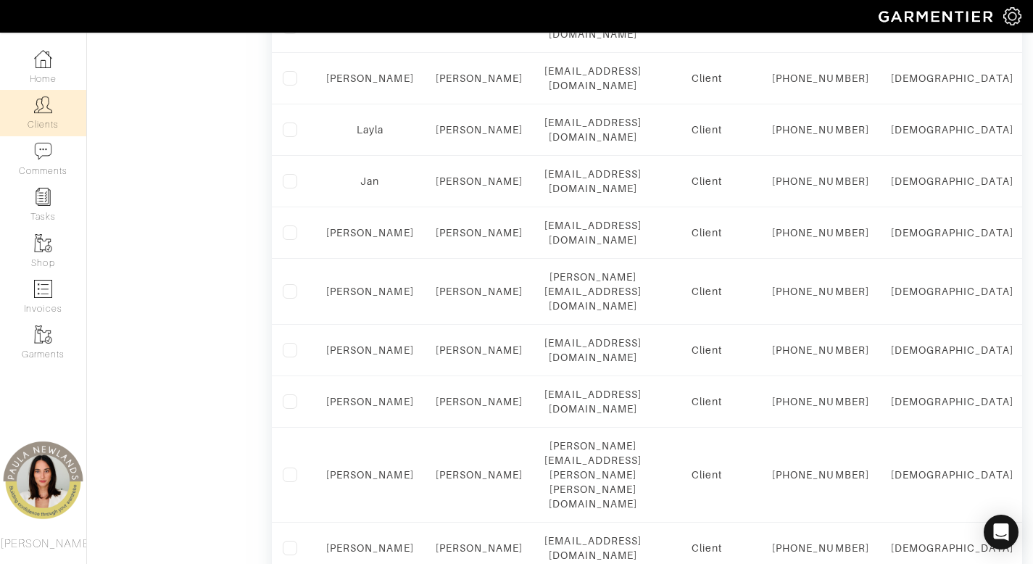
scroll to position [1036, 0]
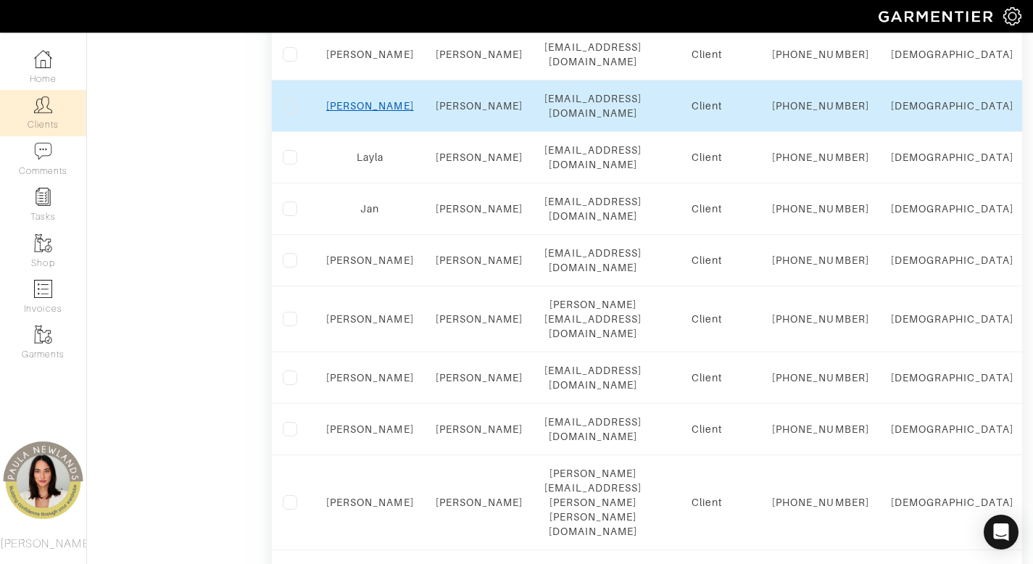
click at [370, 112] on link "Paige" at bounding box center [370, 106] width 88 height 12
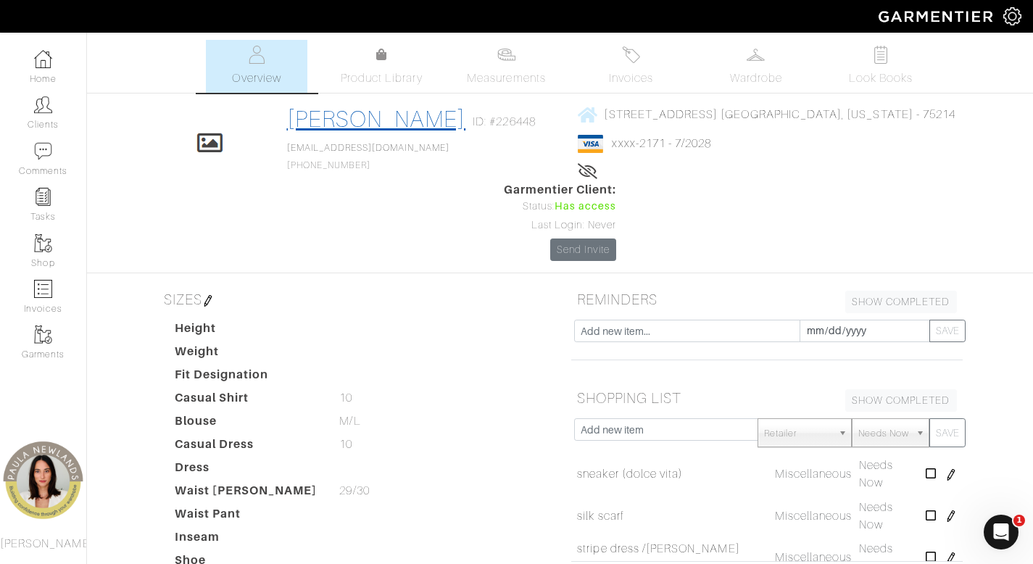
click at [385, 118] on link "[PERSON_NAME]" at bounding box center [376, 119] width 179 height 26
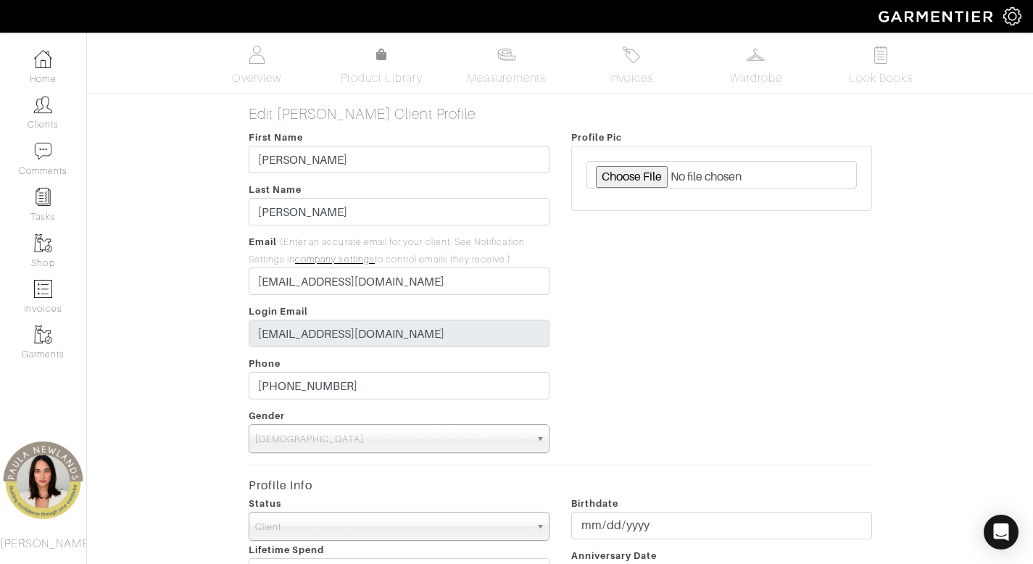
scroll to position [249, 0]
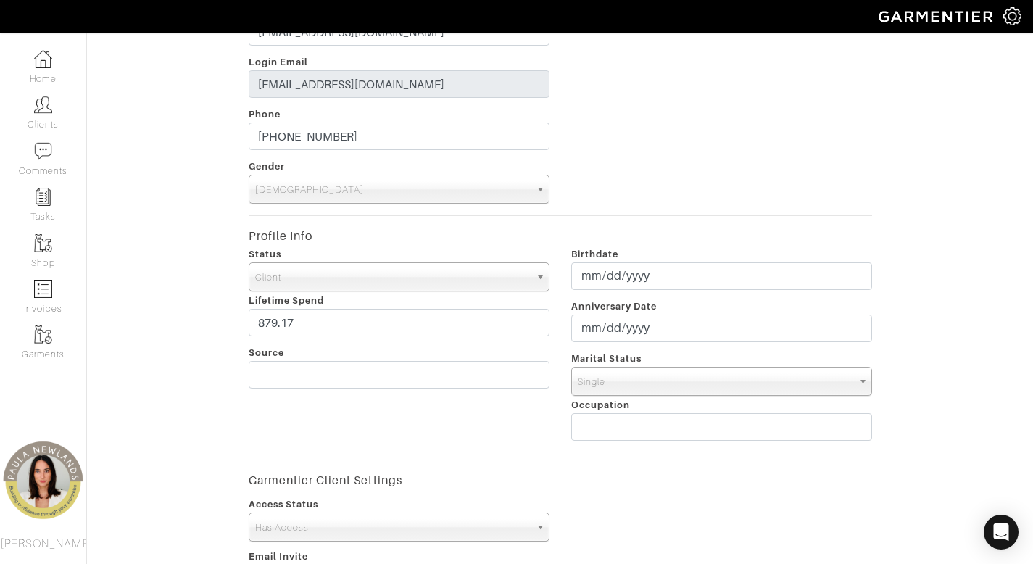
click at [342, 275] on span "Client" at bounding box center [392, 277] width 275 height 29
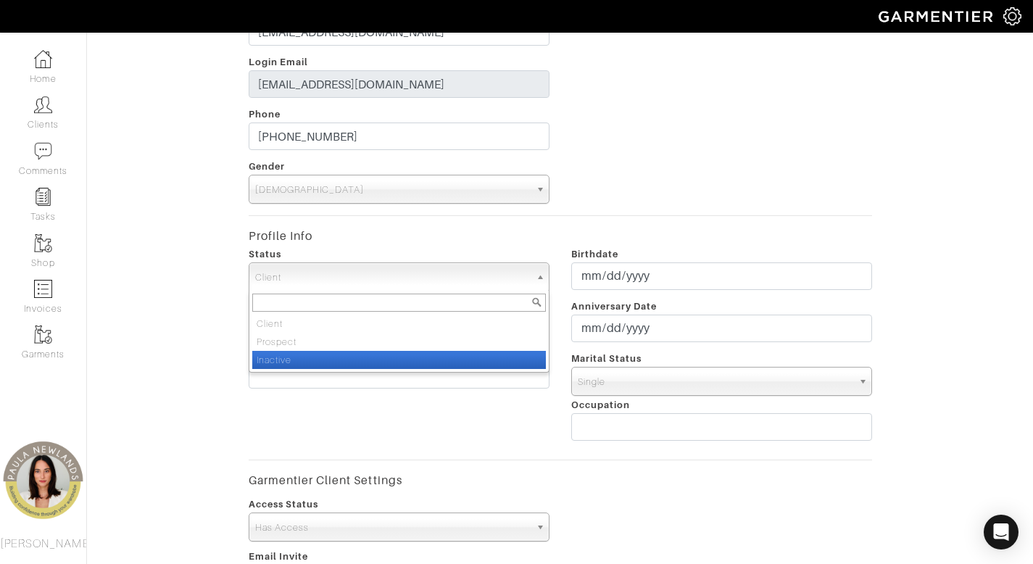
click at [360, 362] on li "Inactive" at bounding box center [399, 360] width 294 height 18
select select "Inactive"
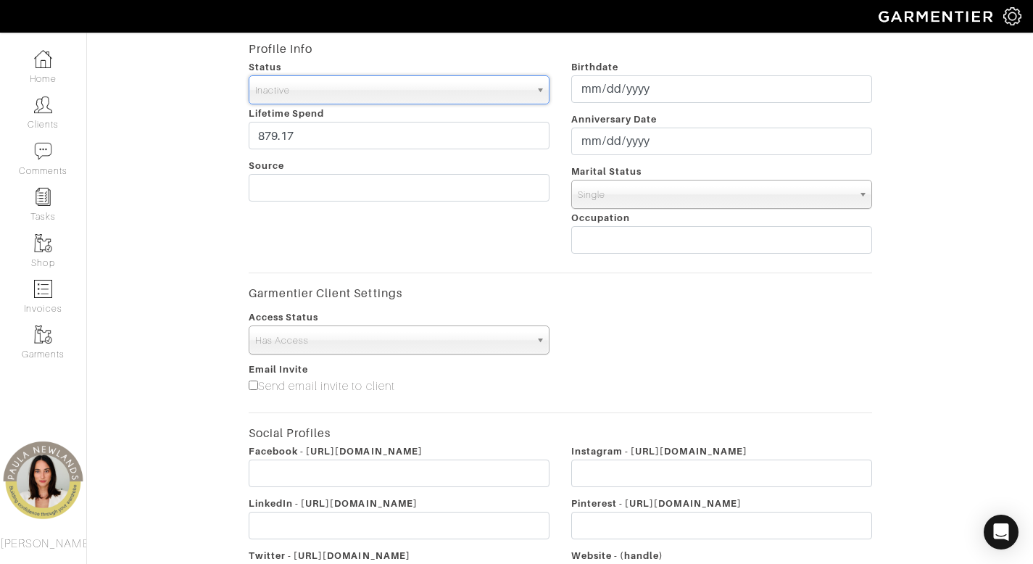
scroll to position [610, 0]
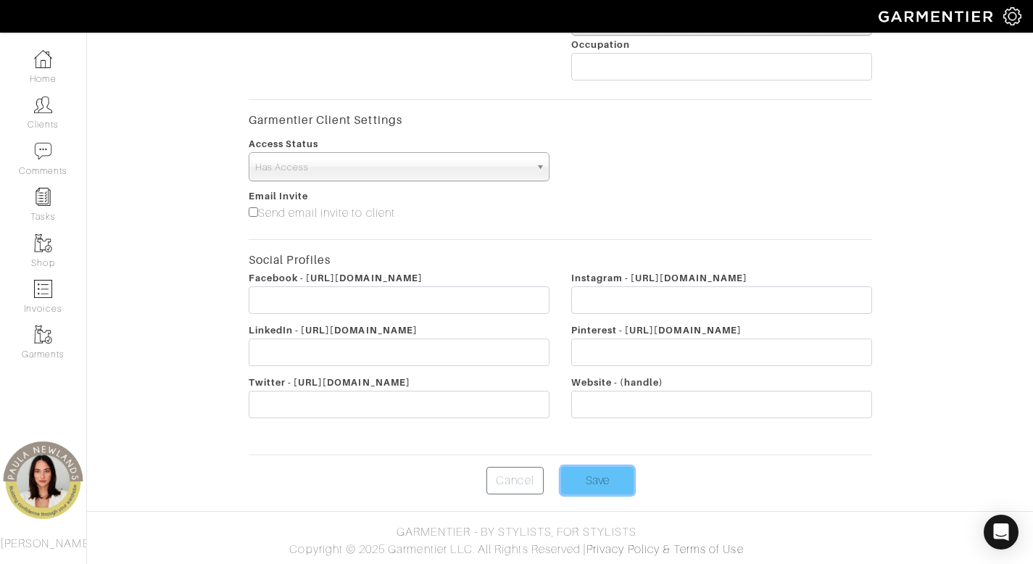
click at [594, 482] on input "Save" at bounding box center [597, 481] width 72 height 28
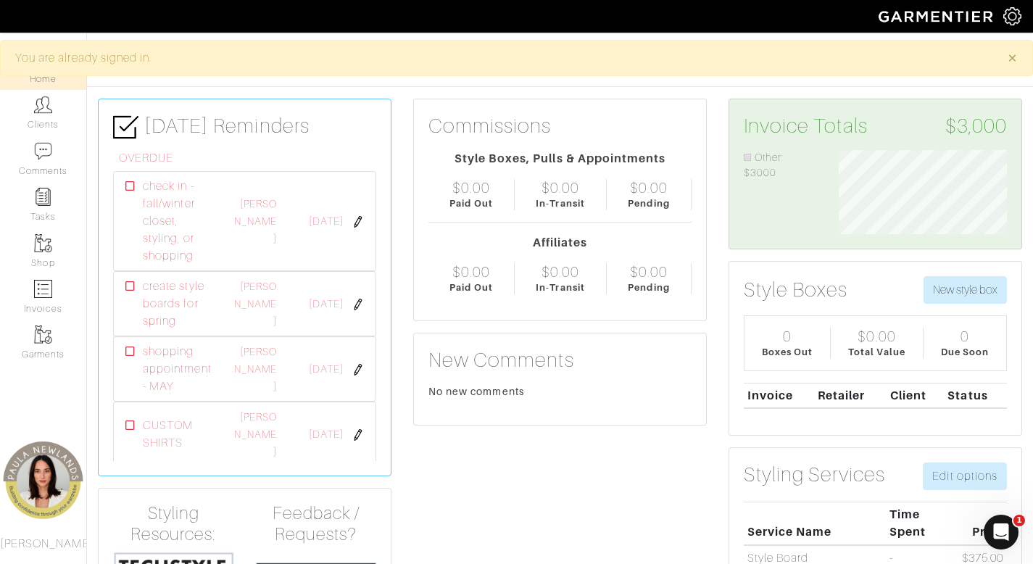
scroll to position [84, 190]
click at [59, 120] on link "Clients" at bounding box center [43, 113] width 86 height 46
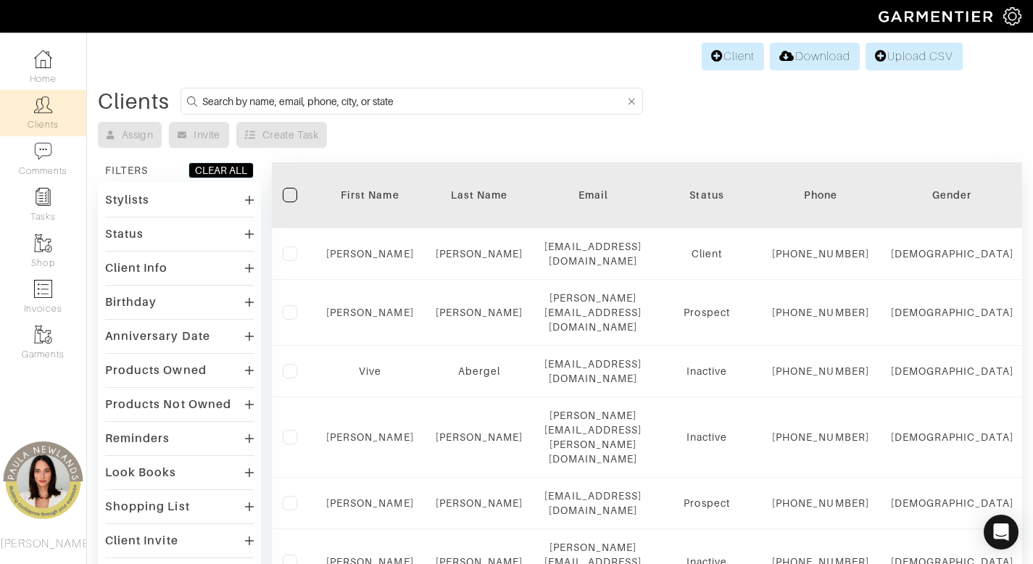
click at [112, 223] on div "Status" at bounding box center [179, 233] width 149 height 21
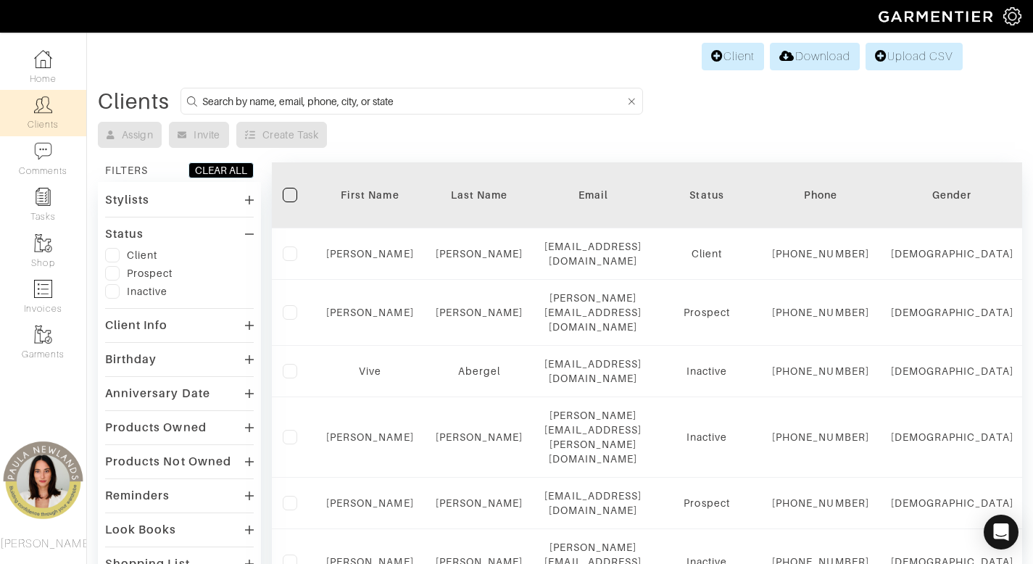
click at [115, 257] on label at bounding box center [112, 255] width 14 height 14
click at [0, 0] on input "checkbox" at bounding box center [0, 0] width 0 height 0
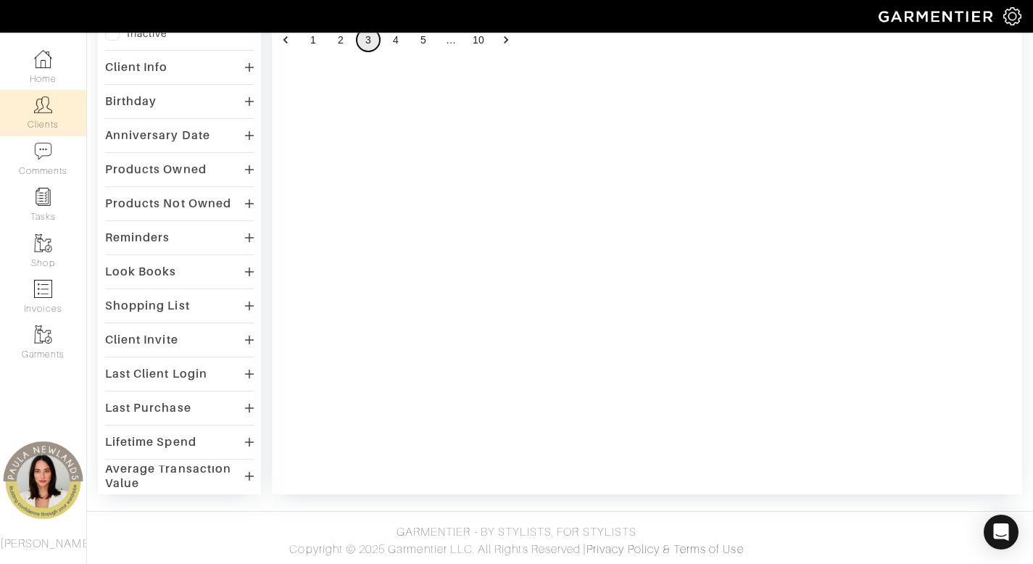
scroll to position [1084, 0]
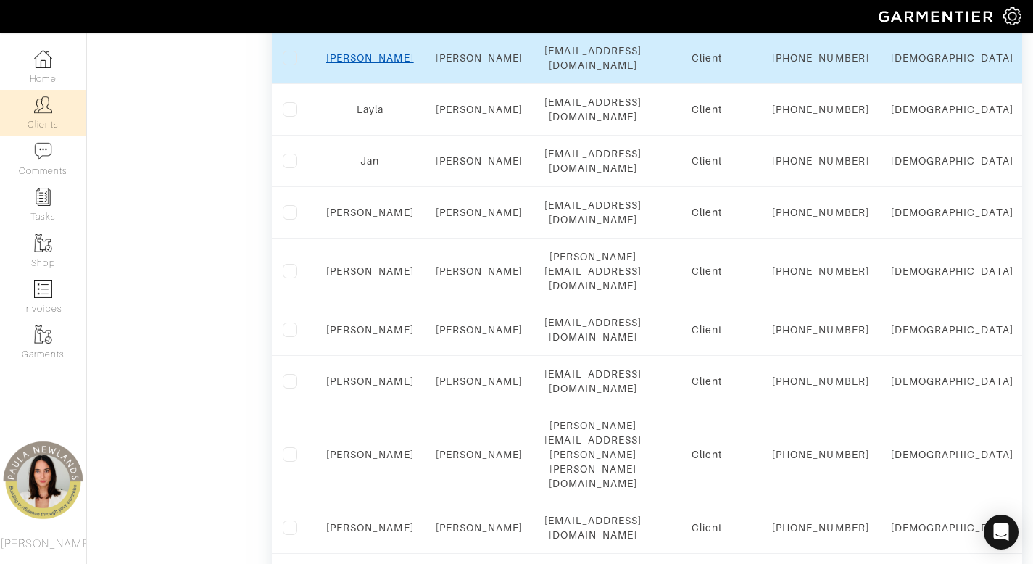
click at [362, 64] on link "Paige" at bounding box center [370, 58] width 88 height 12
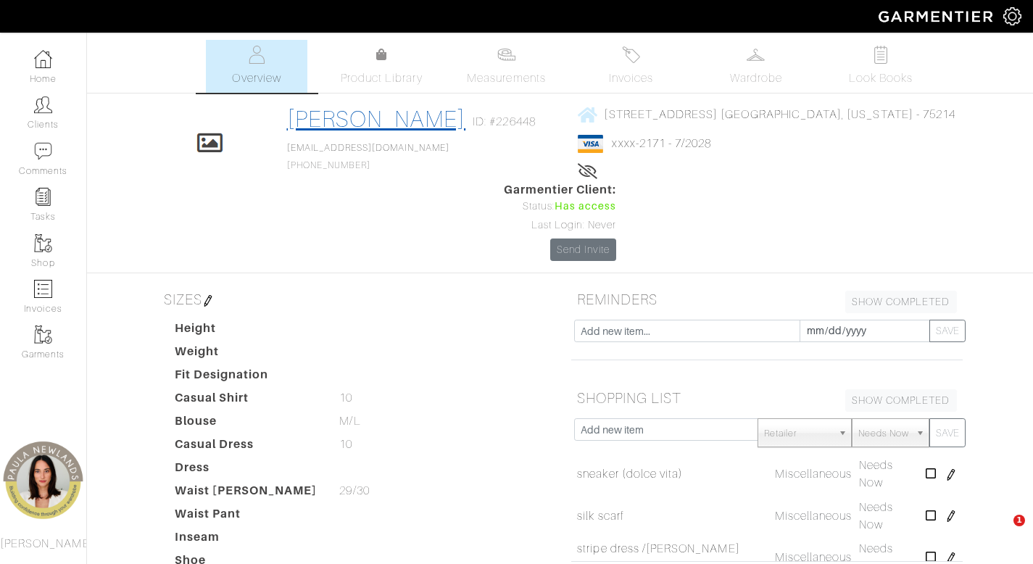
click at [373, 117] on link "[PERSON_NAME]" at bounding box center [376, 119] width 179 height 26
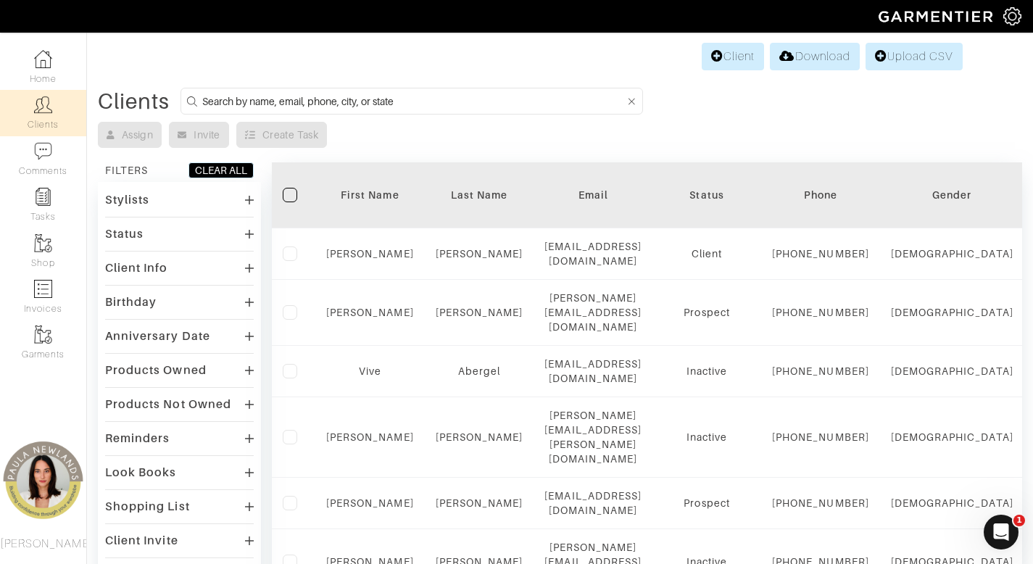
drag, startPoint x: 120, startPoint y: 230, endPoint x: 134, endPoint y: 271, distance: 43.6
click at [120, 230] on div "Status" at bounding box center [124, 234] width 38 height 14
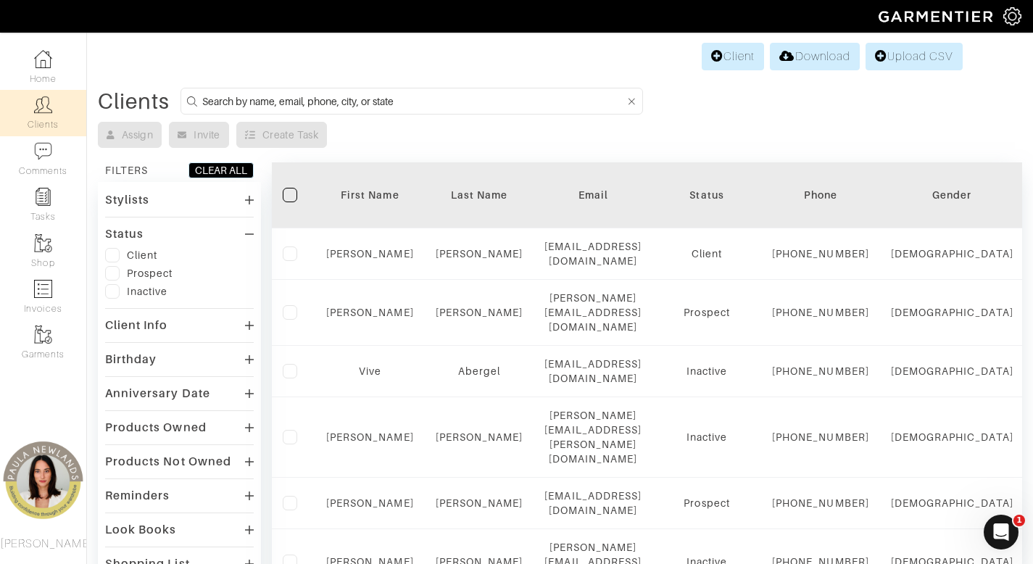
click at [117, 254] on label at bounding box center [112, 255] width 14 height 14
click at [0, 0] on input "checkbox" at bounding box center [0, 0] width 0 height 0
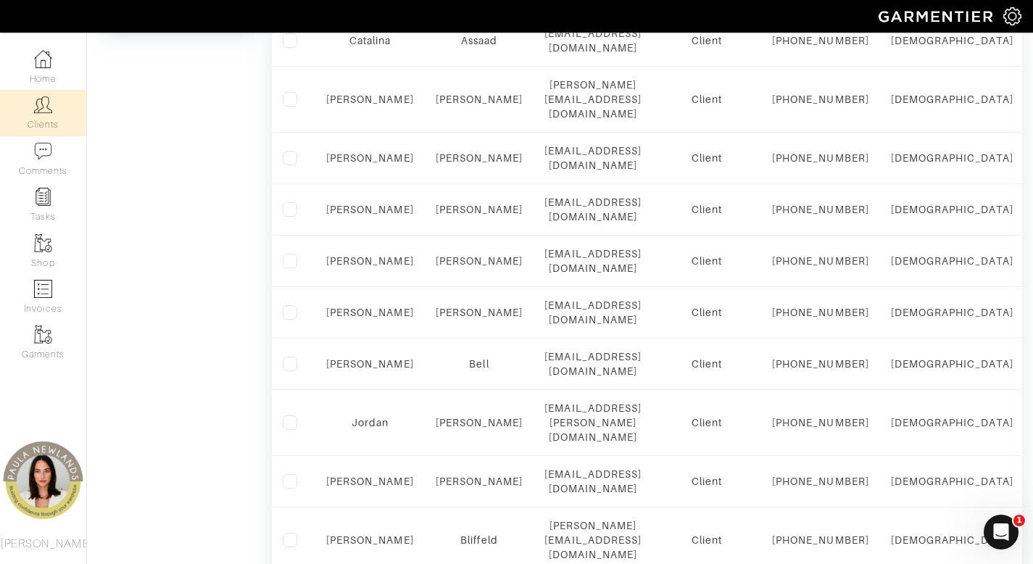
scroll to position [1084, 0]
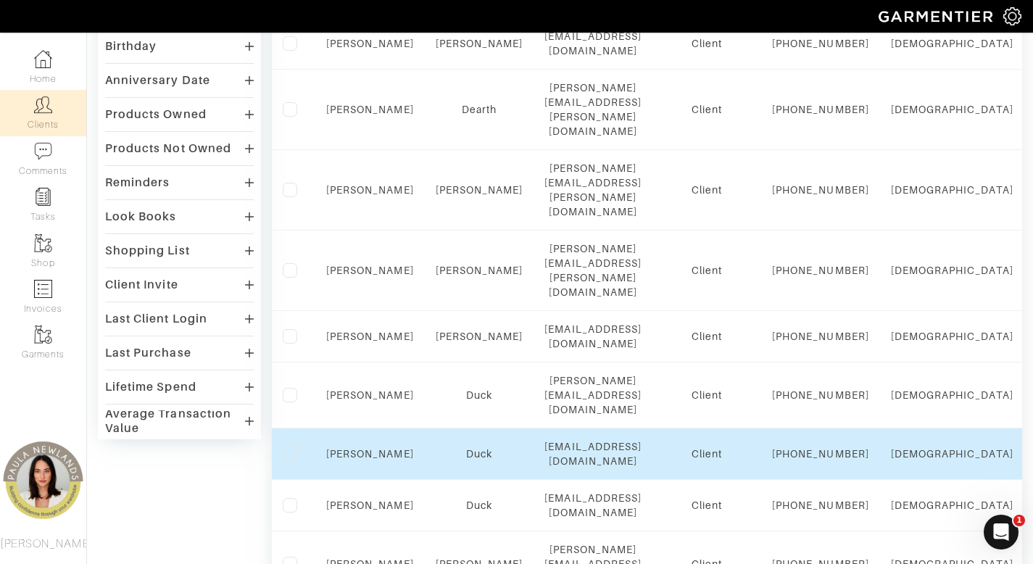
scroll to position [312, 0]
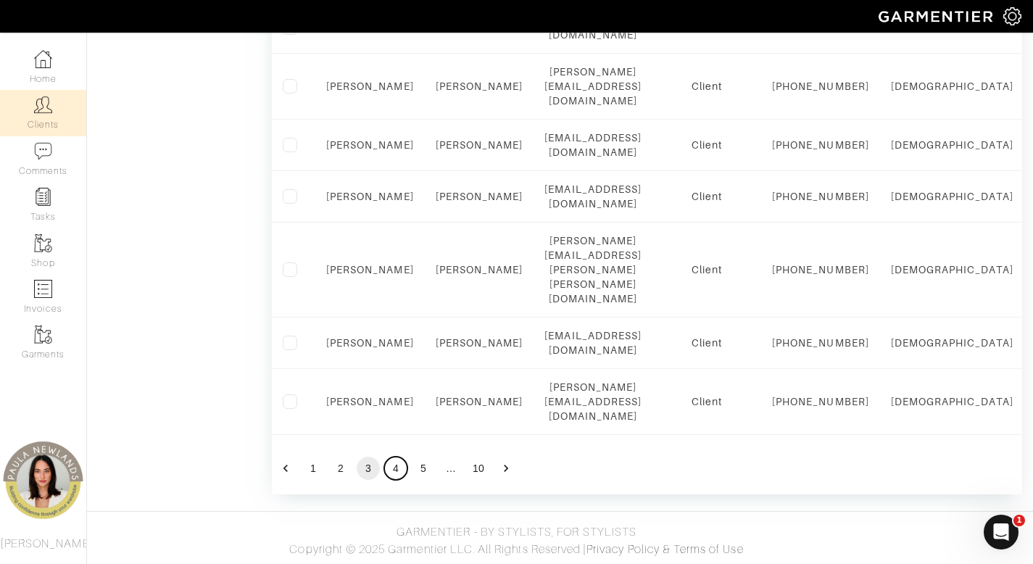
click at [399, 470] on button "4" at bounding box center [395, 468] width 23 height 23
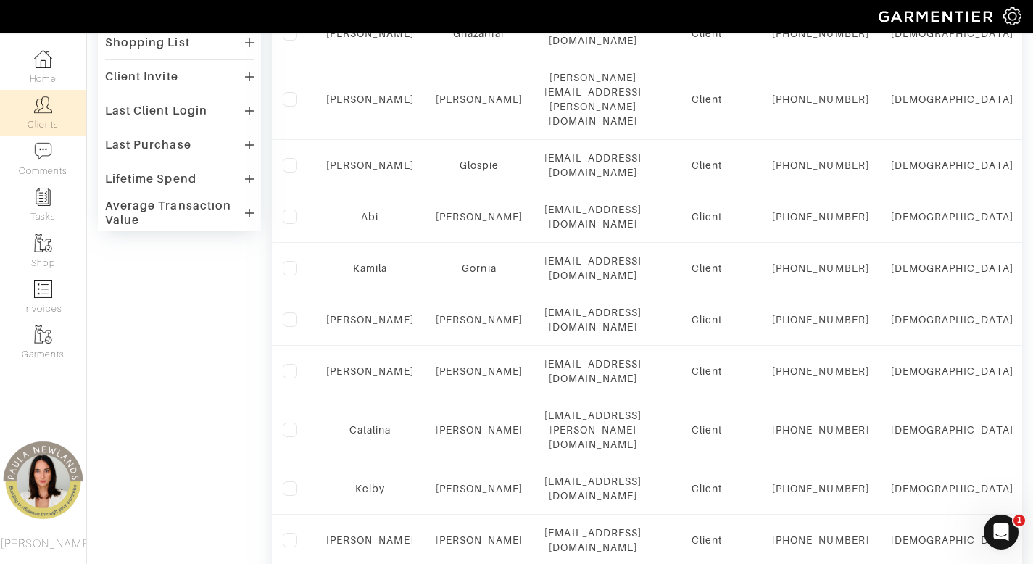
scroll to position [405, 0]
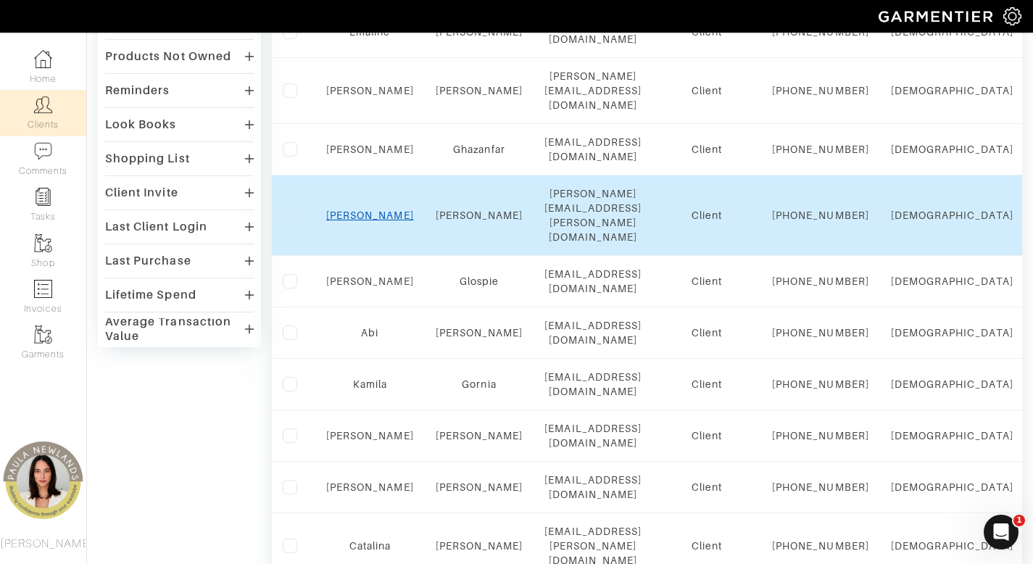
click at [376, 221] on link "Lori" at bounding box center [370, 216] width 88 height 12
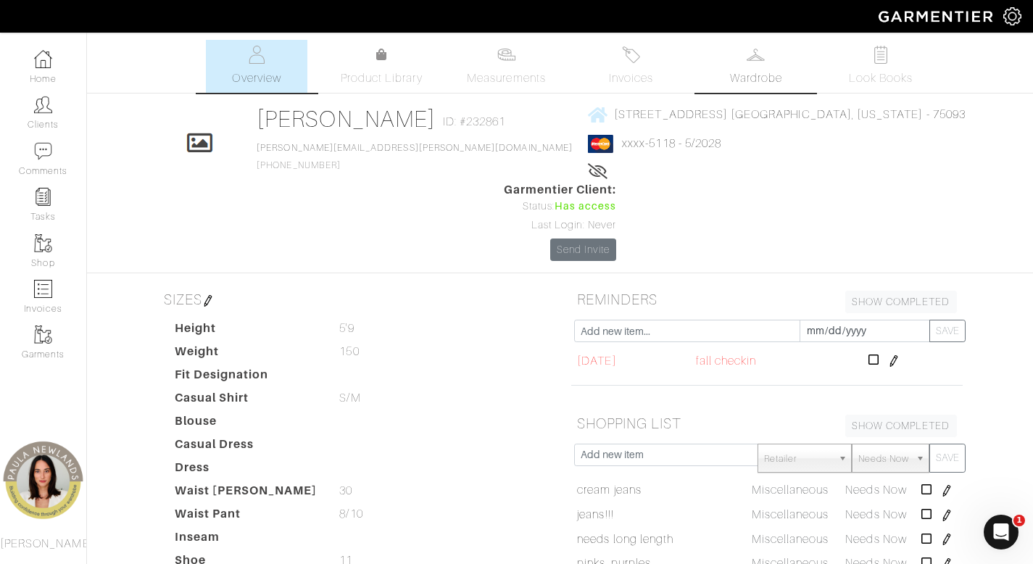
click at [742, 88] on link "Wardrobe" at bounding box center [755, 66] width 101 height 53
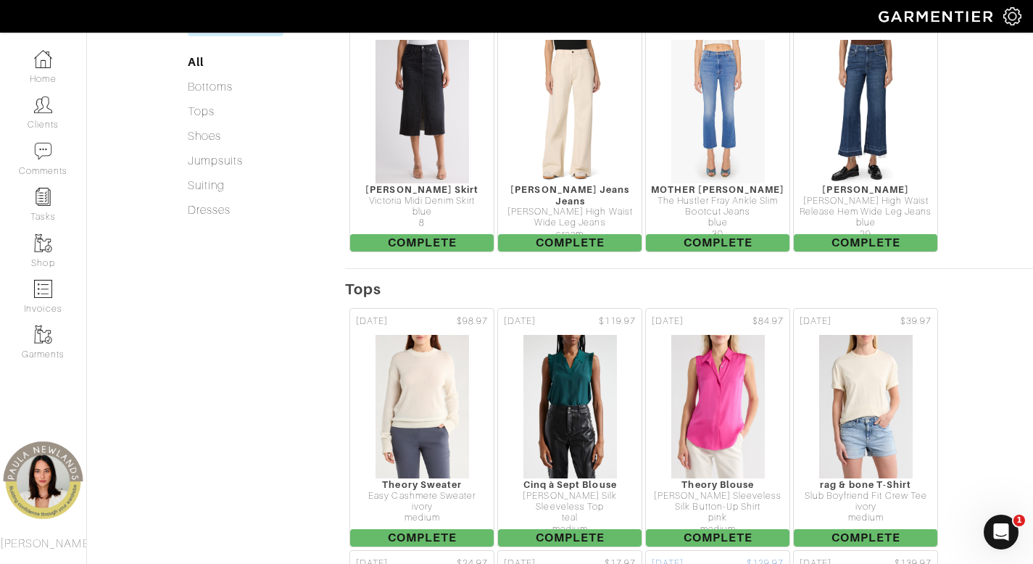
scroll to position [446, 0]
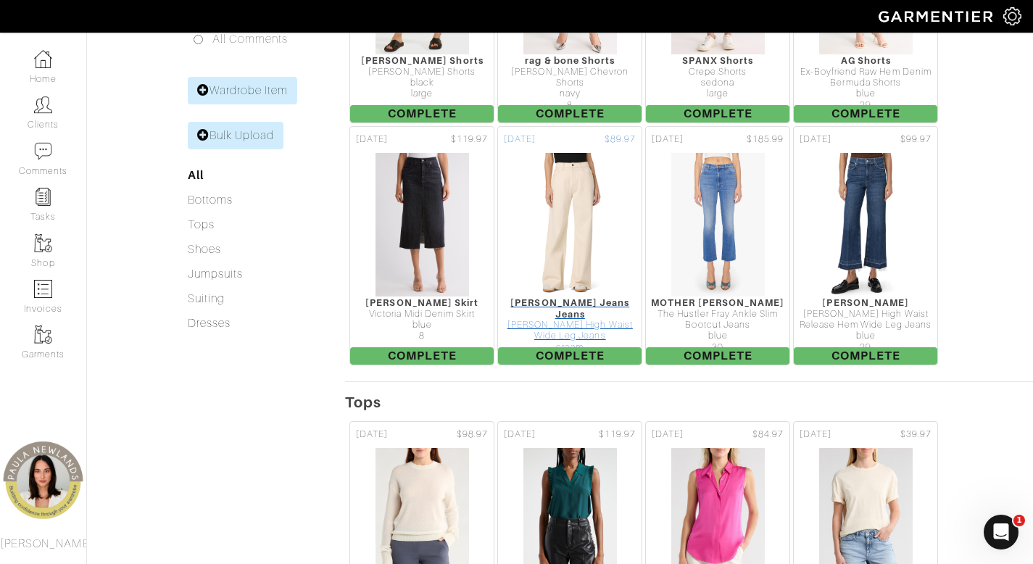
click at [584, 152] on img at bounding box center [570, 224] width 95 height 145
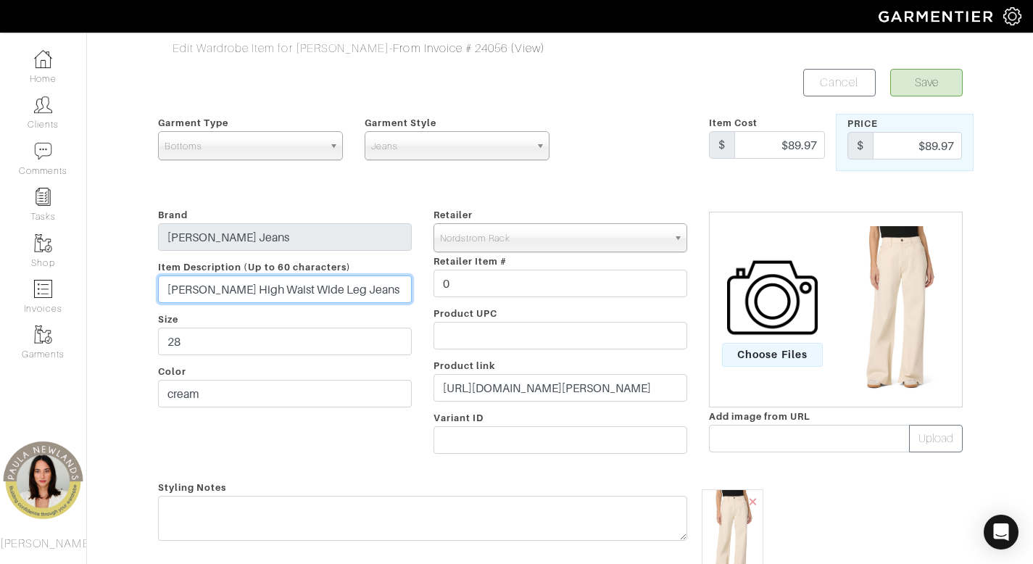
click at [376, 287] on input "Jolene High Waist Wide Leg Jeans" at bounding box center [285, 289] width 254 height 28
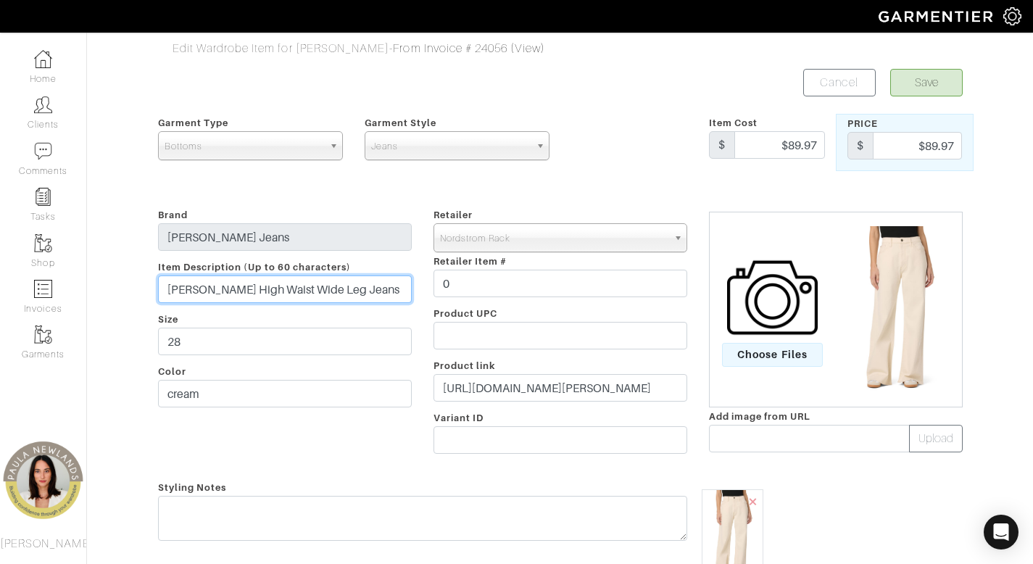
click at [376, 287] on input "Jolene High Waist Wide Leg Jeans" at bounding box center [285, 289] width 254 height 28
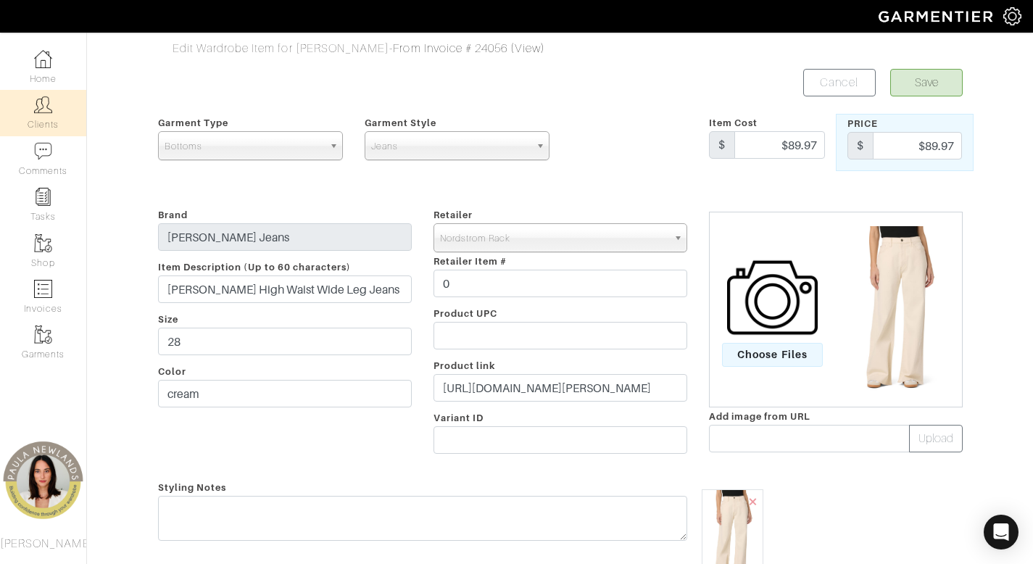
click at [65, 123] on link "Clients" at bounding box center [43, 113] width 86 height 46
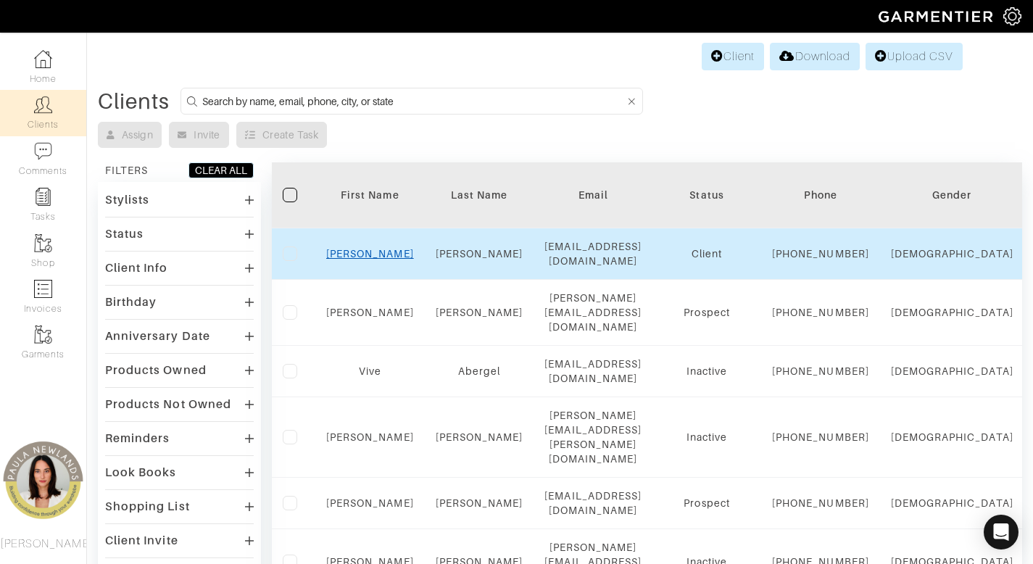
click at [383, 260] on link "[PERSON_NAME]" at bounding box center [370, 254] width 88 height 12
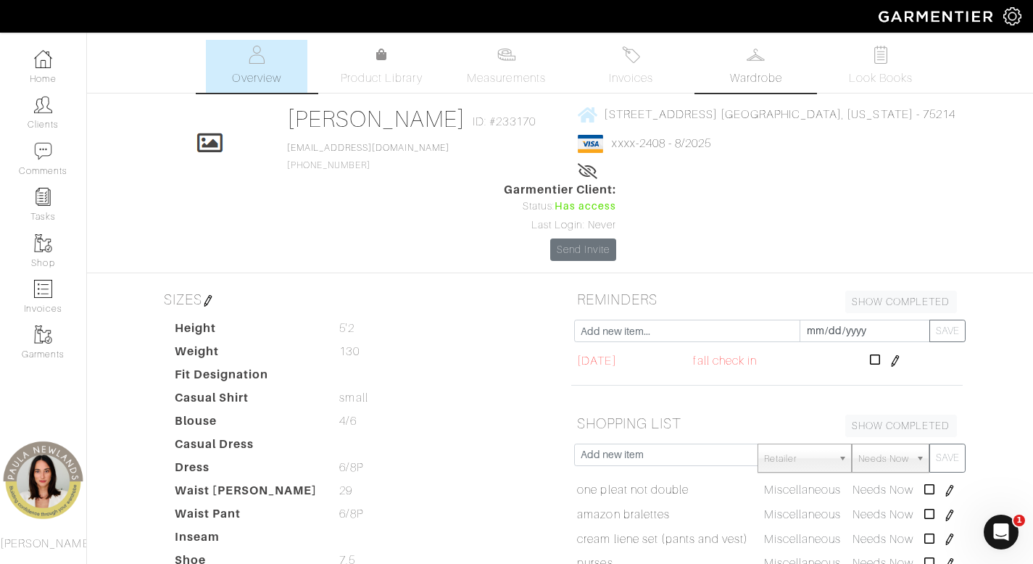
click at [756, 61] on img at bounding box center [756, 55] width 18 height 18
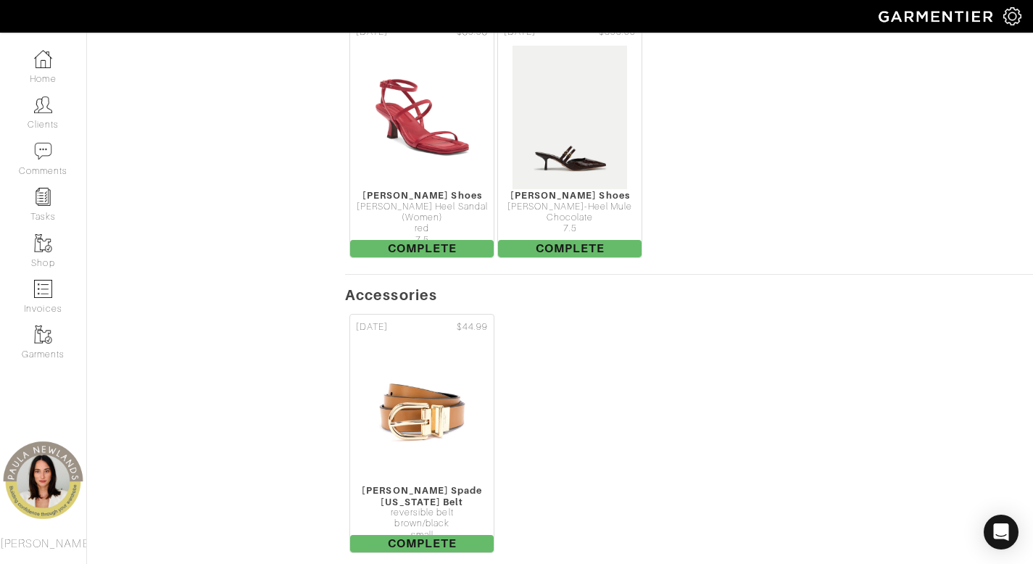
scroll to position [1691, 0]
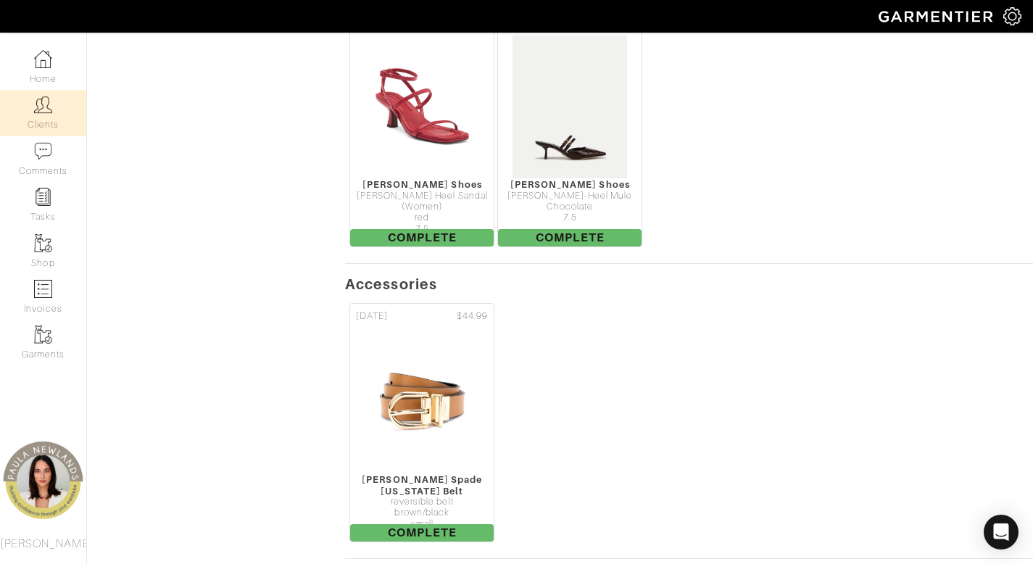
click at [66, 108] on link "Clients" at bounding box center [43, 113] width 86 height 46
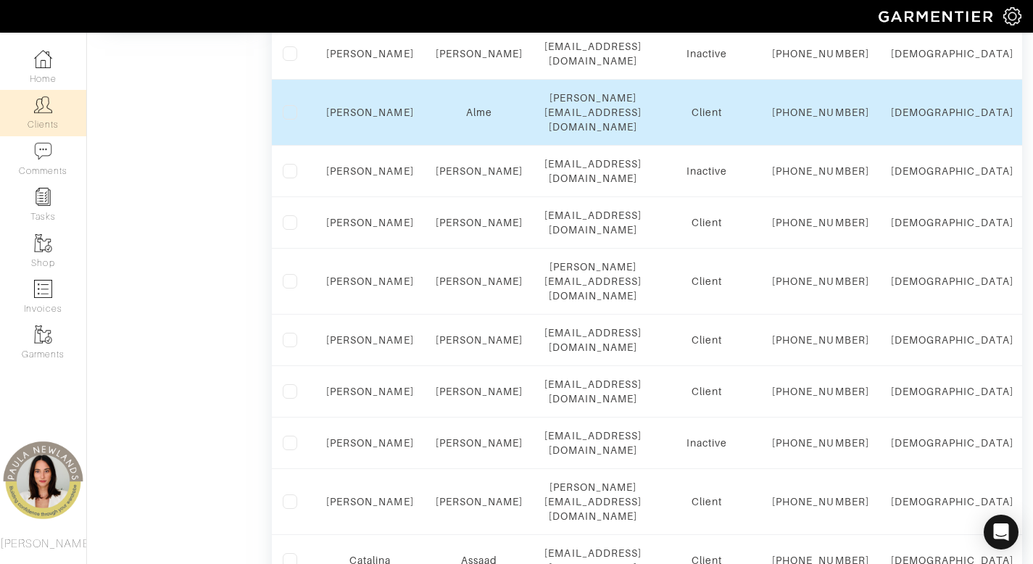
scroll to position [671, 0]
click at [374, 117] on link "[PERSON_NAME]" at bounding box center [370, 112] width 88 height 12
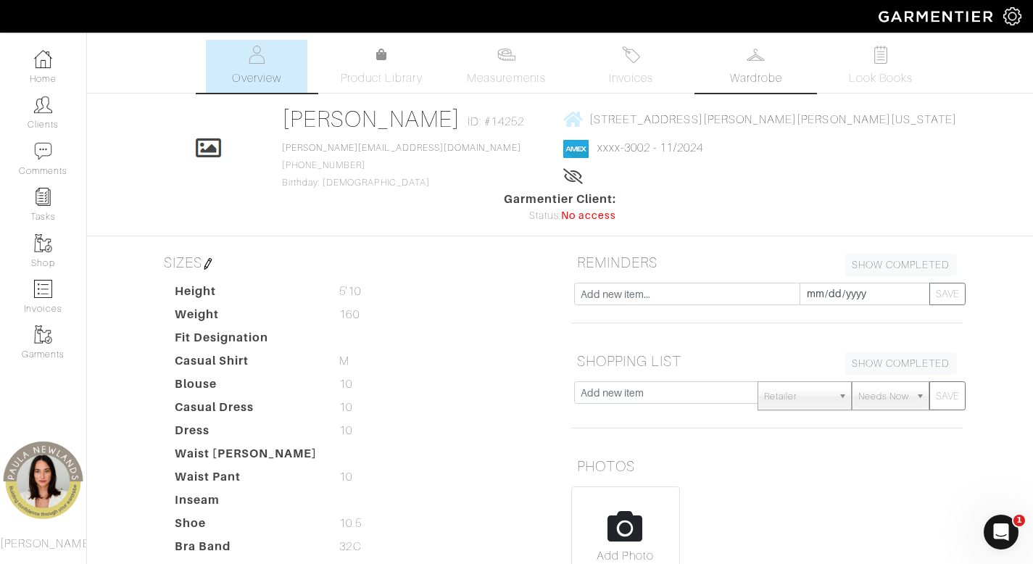
click at [751, 50] on img at bounding box center [756, 55] width 18 height 18
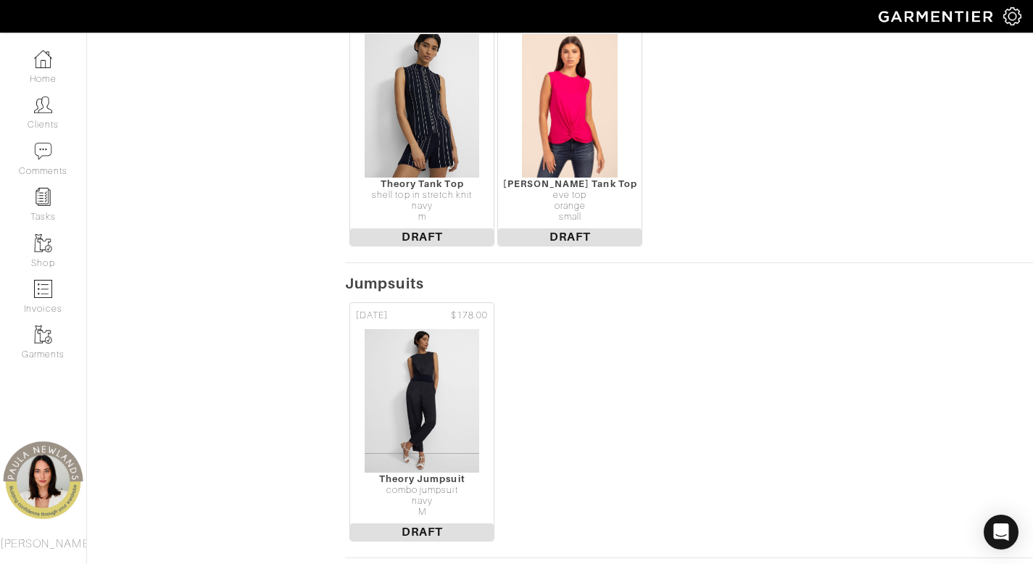
scroll to position [2234, 0]
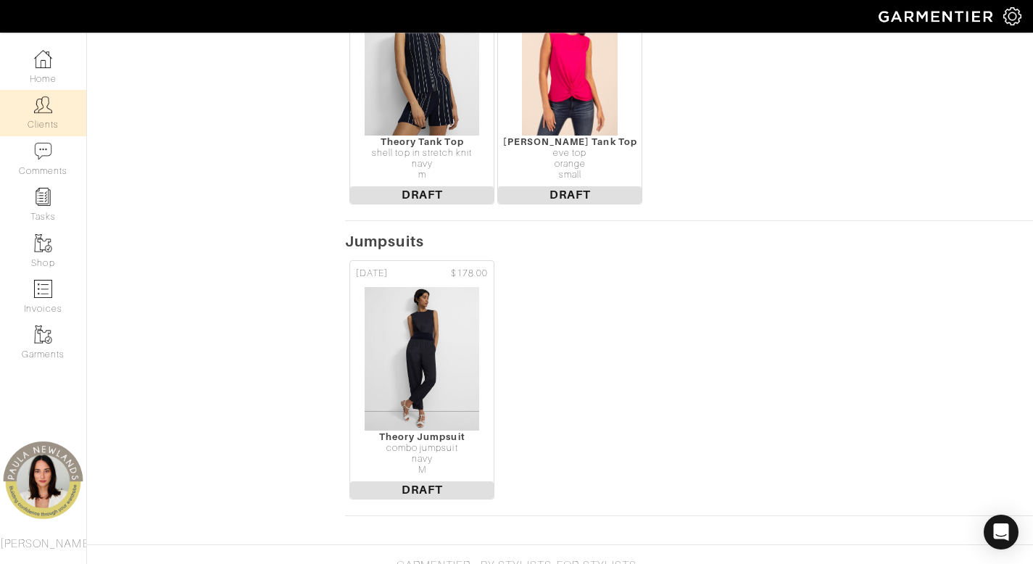
click at [54, 115] on link "Clients" at bounding box center [43, 113] width 86 height 46
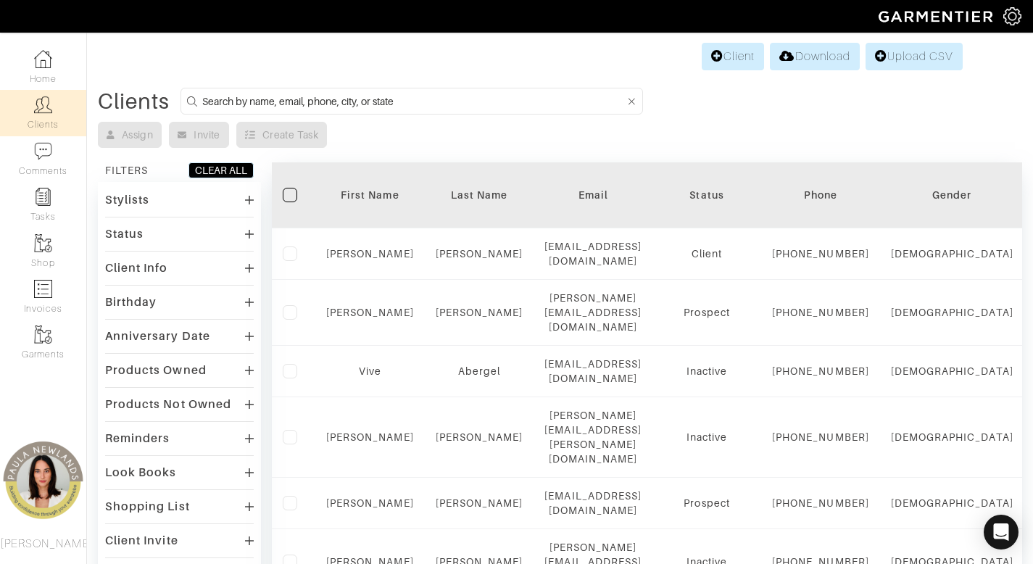
click at [199, 377] on div "Products Owned" at bounding box center [179, 370] width 149 height 21
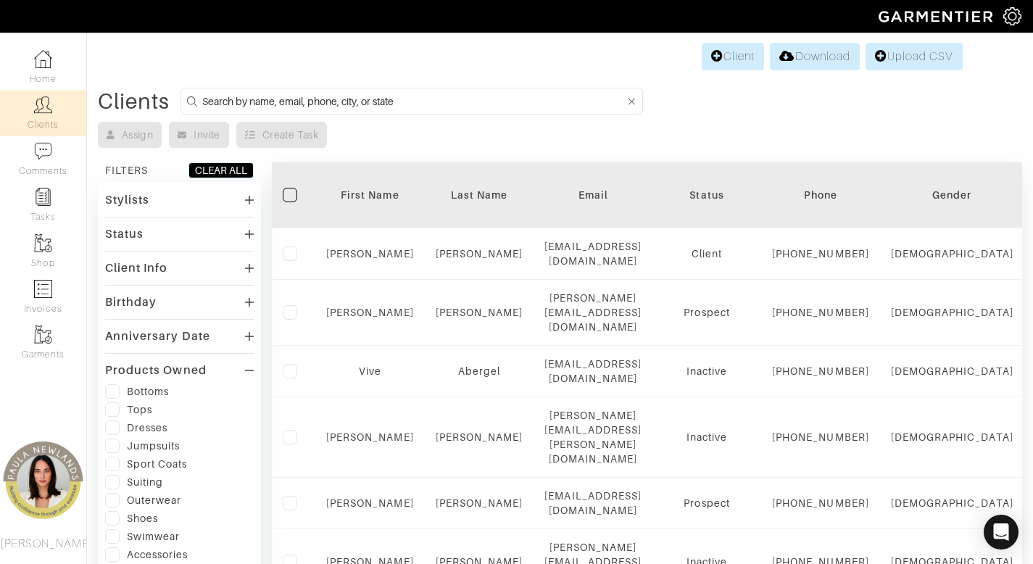
click at [113, 392] on label at bounding box center [112, 391] width 14 height 14
click at [0, 0] on input "checkbox" at bounding box center [0, 0] width 0 height 0
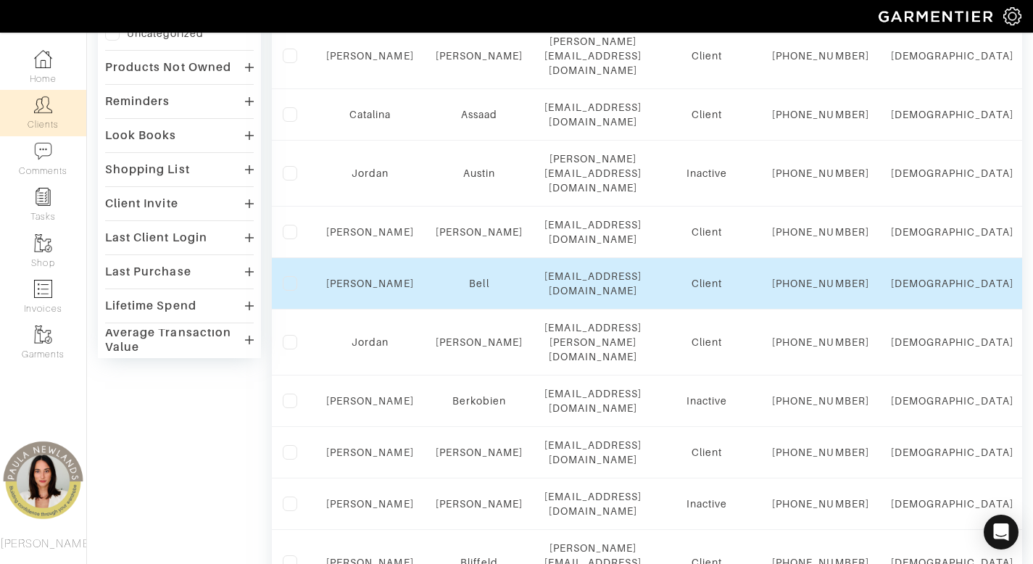
scroll to position [558, 0]
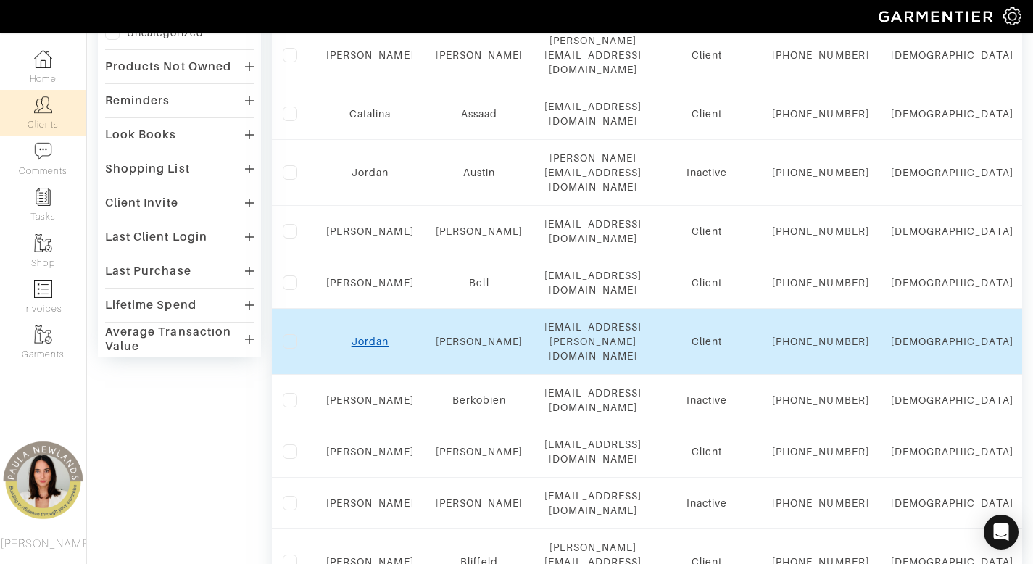
click at [375, 336] on link "Jordan" at bounding box center [370, 342] width 37 height 12
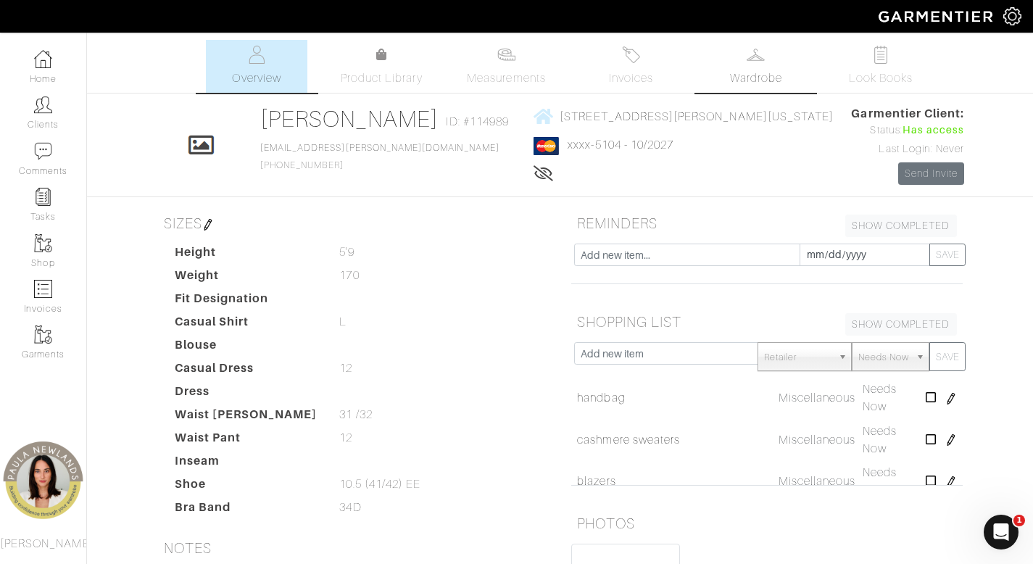
click at [771, 58] on link "Wardrobe" at bounding box center [755, 66] width 101 height 53
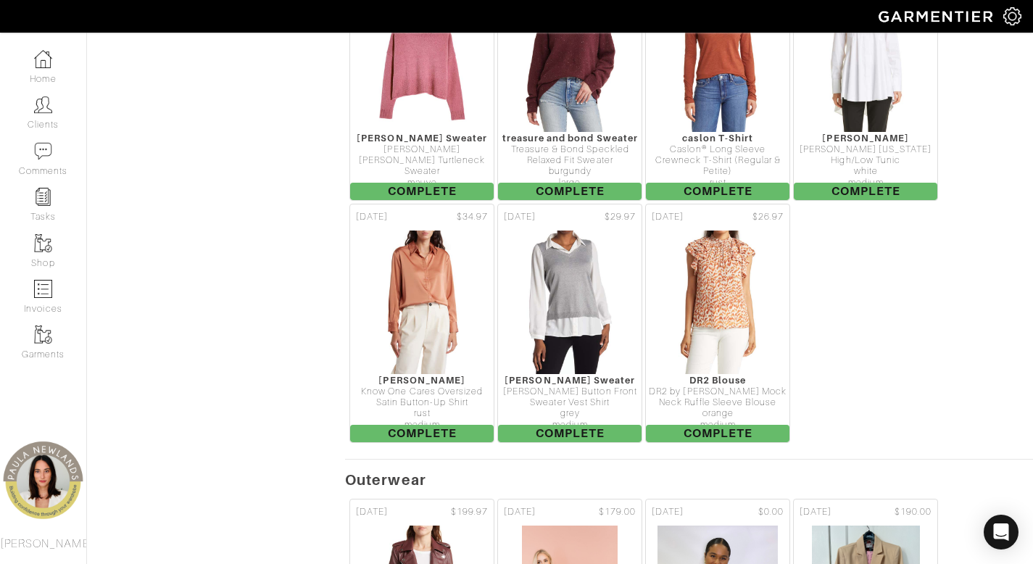
scroll to position [3399, 0]
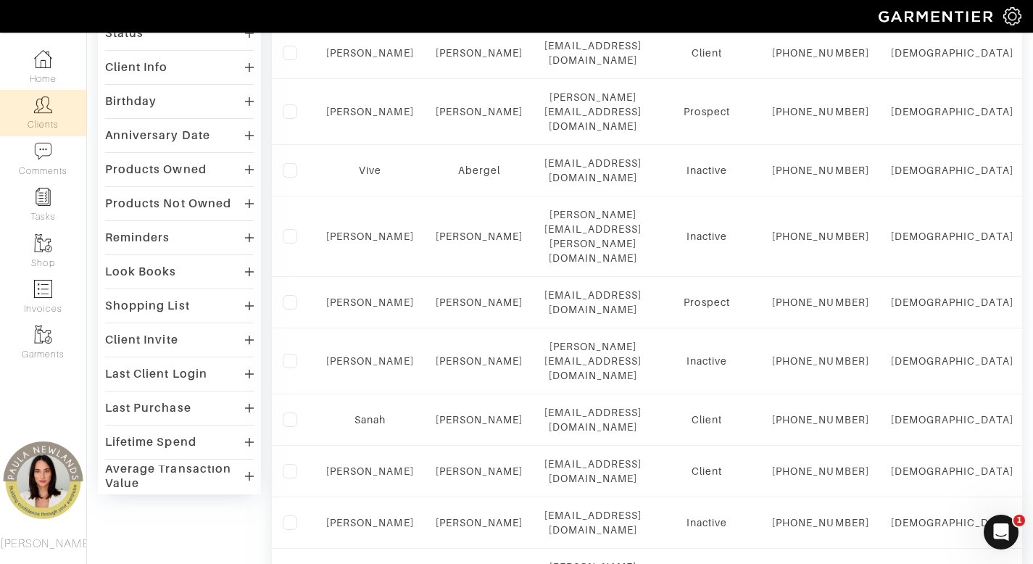
click at [159, 160] on div "Products Owned" at bounding box center [179, 169] width 149 height 21
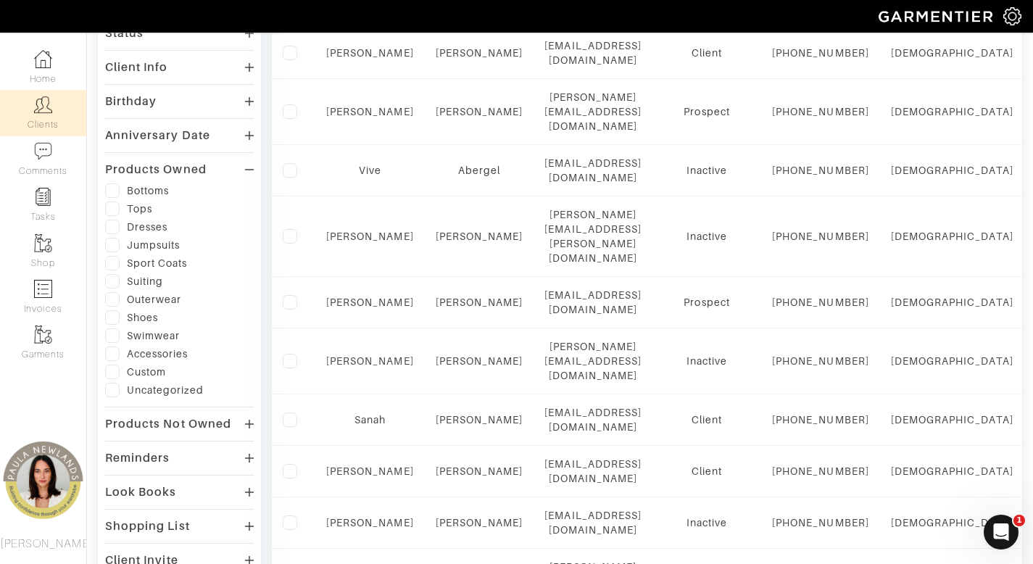
click at [112, 192] on label at bounding box center [112, 190] width 14 height 14
click at [0, 0] on input "checkbox" at bounding box center [0, 0] width 0 height 0
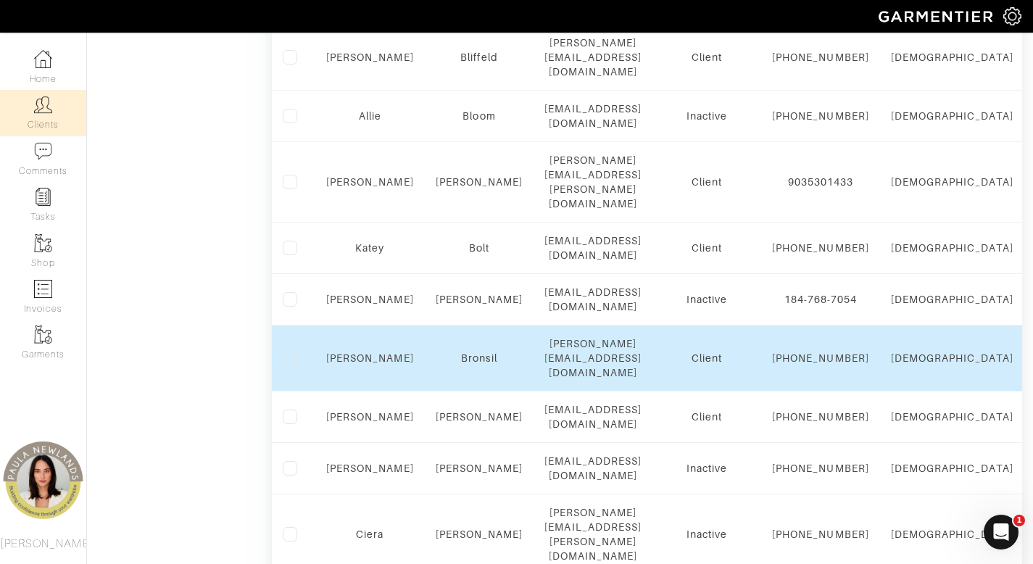
scroll to position [1084, 0]
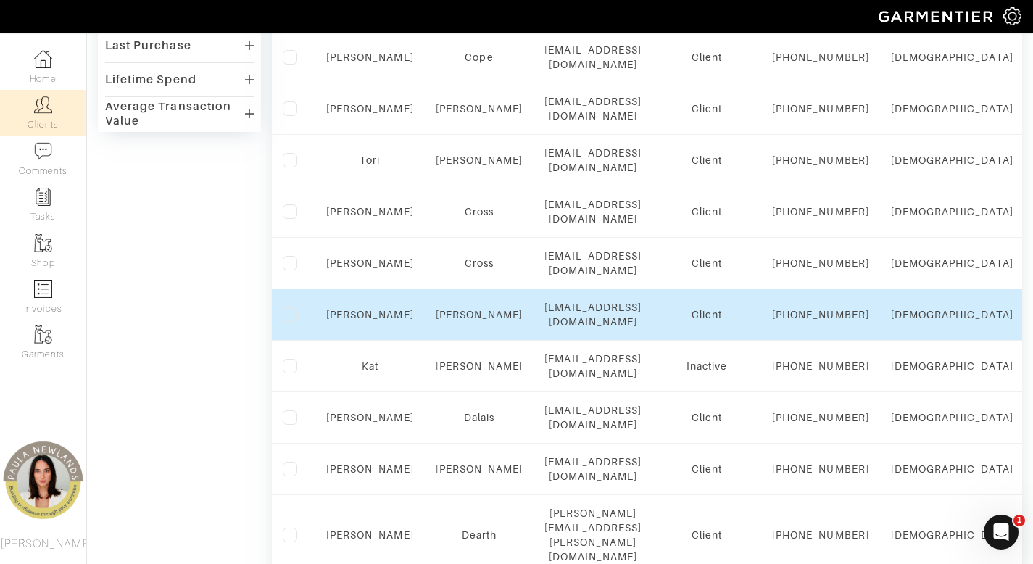
scroll to position [796, 0]
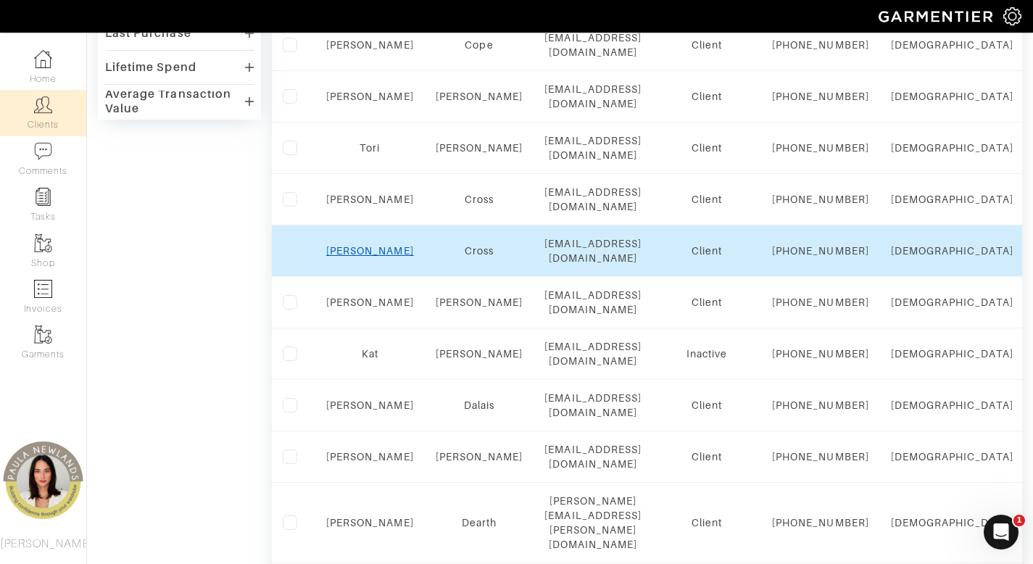
click at [377, 257] on link "[PERSON_NAME]" at bounding box center [370, 251] width 88 height 12
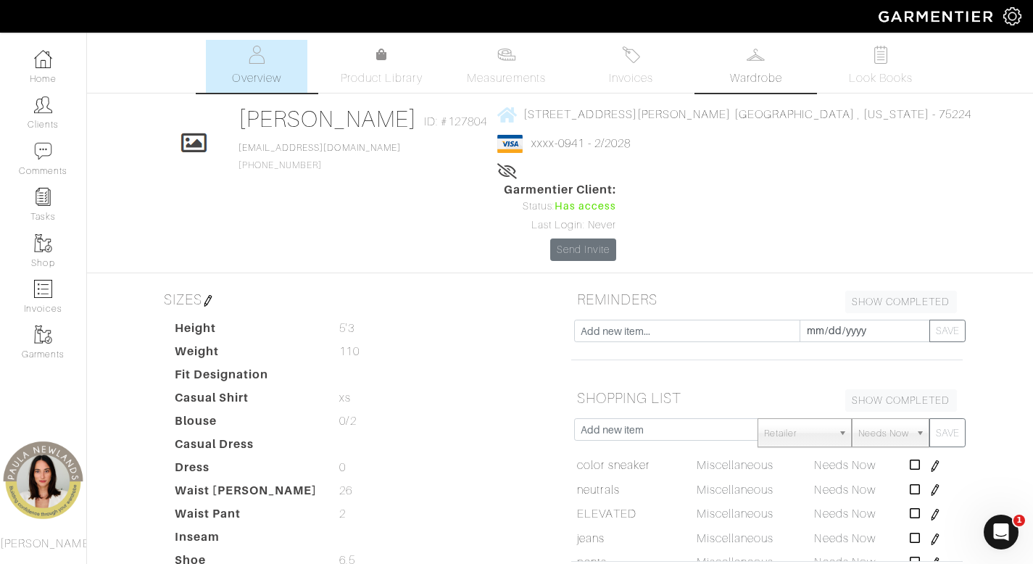
click at [759, 66] on link "Wardrobe" at bounding box center [755, 66] width 101 height 53
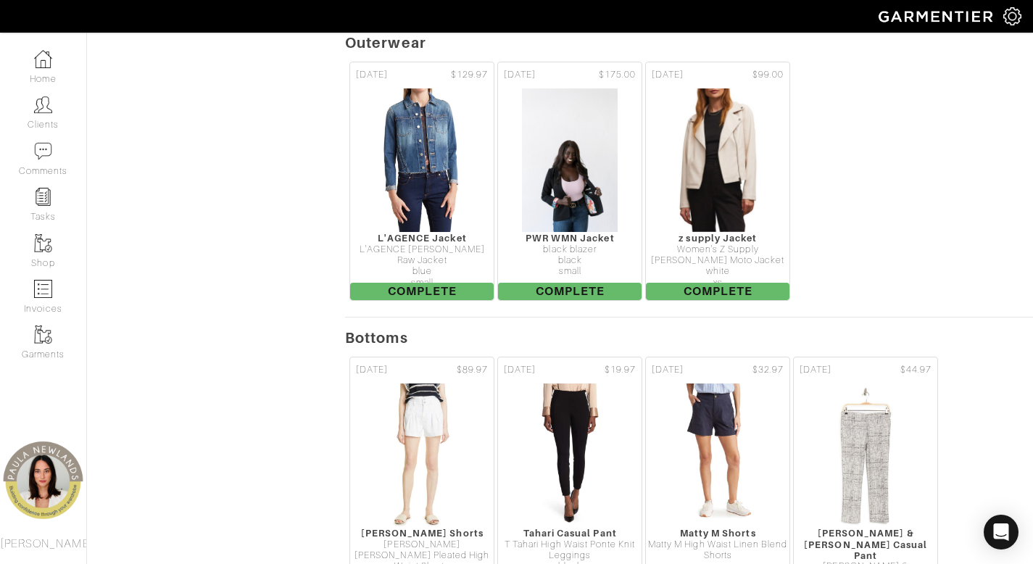
scroll to position [1591, 0]
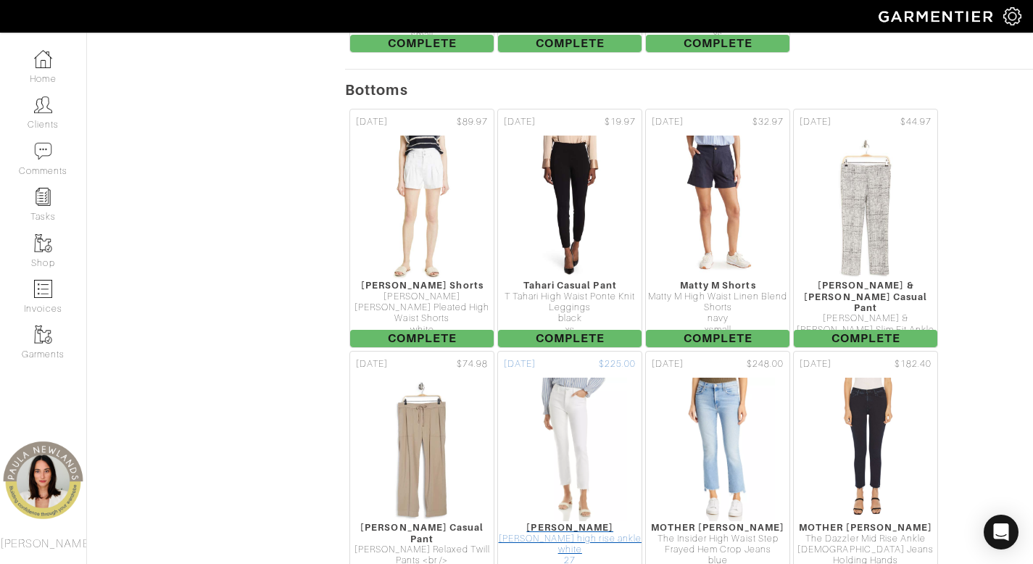
click at [573, 534] on div "cindy high rise ankle" at bounding box center [570, 539] width 144 height 11
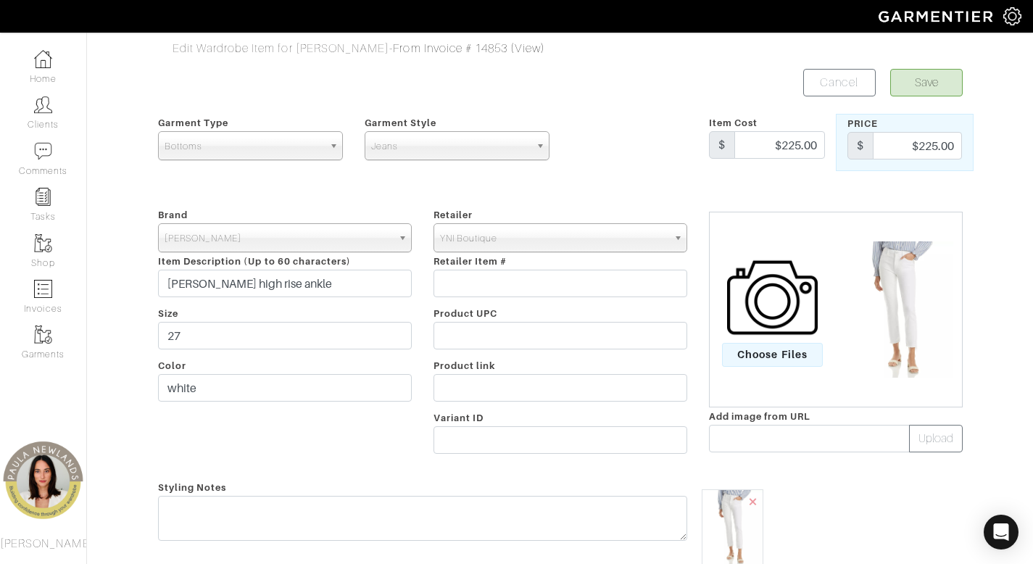
scroll to position [101, 0]
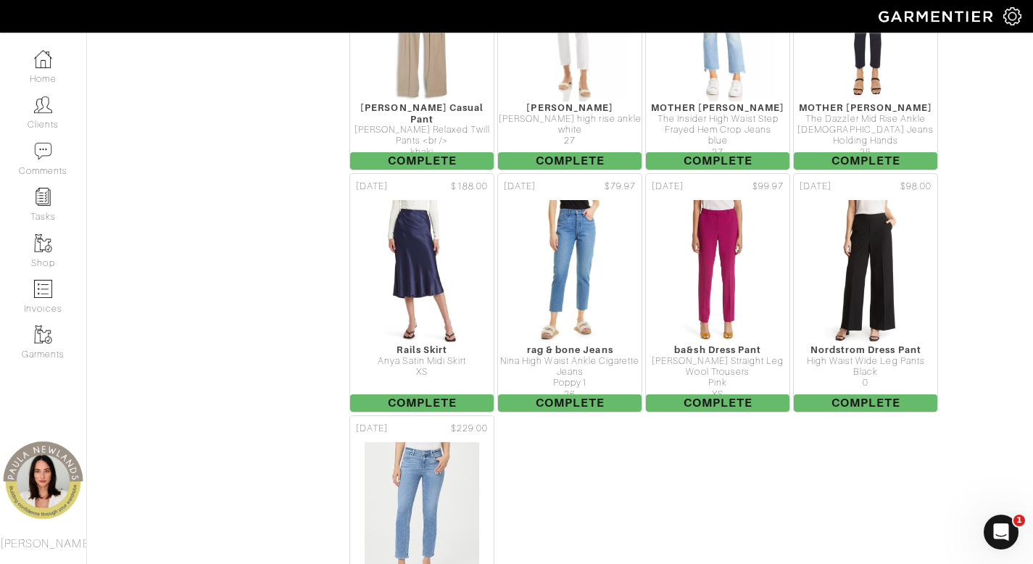
scroll to position [1817, 0]
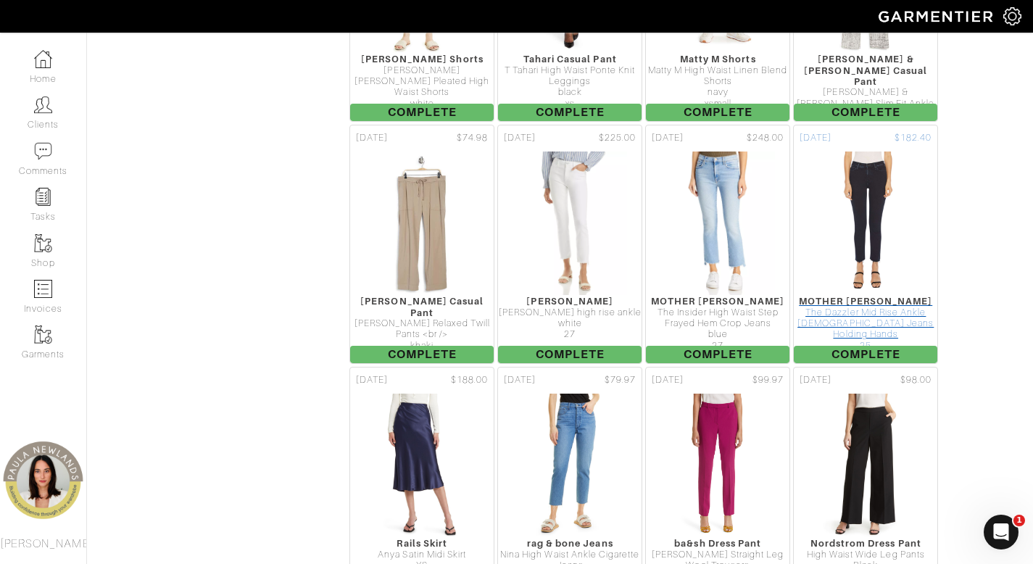
click at [855, 296] on div "MOTHER Jeans" at bounding box center [866, 301] width 144 height 11
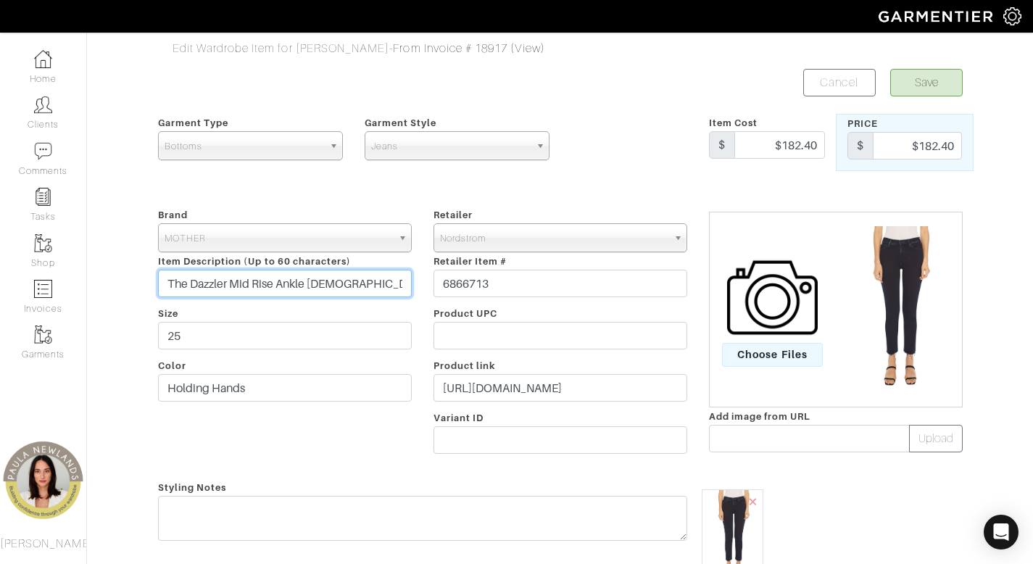
click at [366, 286] on input "The Dazzler Mid Rise Ankle Fray Jeans" at bounding box center [285, 284] width 254 height 28
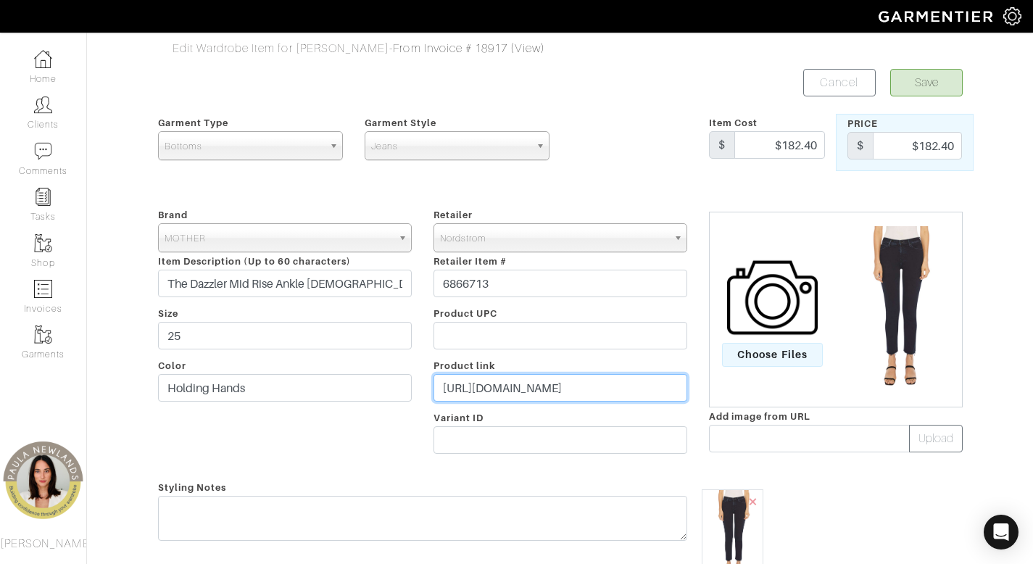
click at [526, 387] on input "https://www.nordstrom.com/s/mother-the-dazzler-mid-rise-ankle-fray-jeans/656442…" at bounding box center [561, 388] width 254 height 28
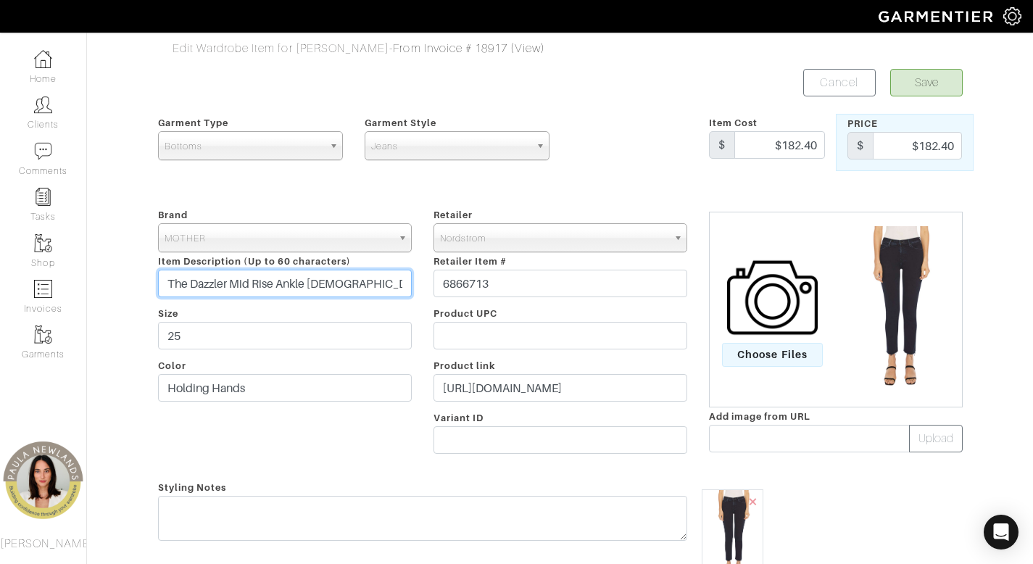
click at [329, 281] on input "The Dazzler Mid Rise Ankle Fray Jeans" at bounding box center [285, 284] width 254 height 28
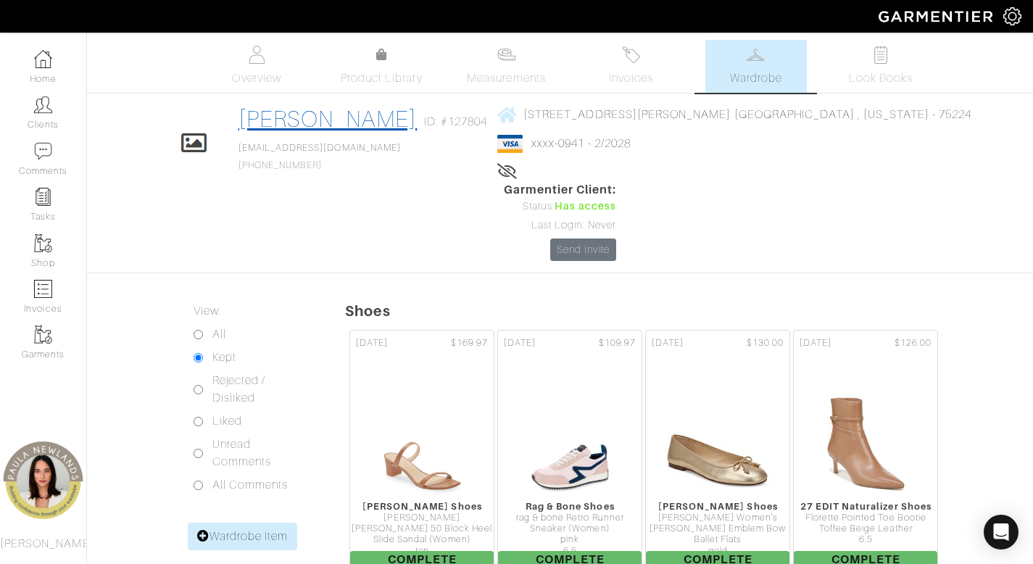
click at [338, 118] on link "Maria Cross" at bounding box center [328, 119] width 179 height 26
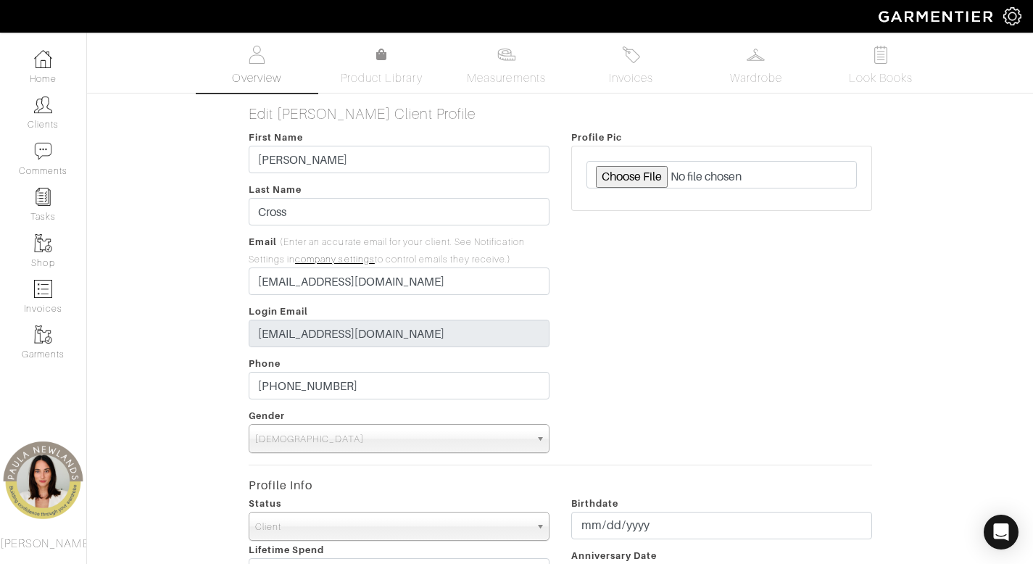
click at [247, 65] on link "Overview" at bounding box center [256, 66] width 101 height 53
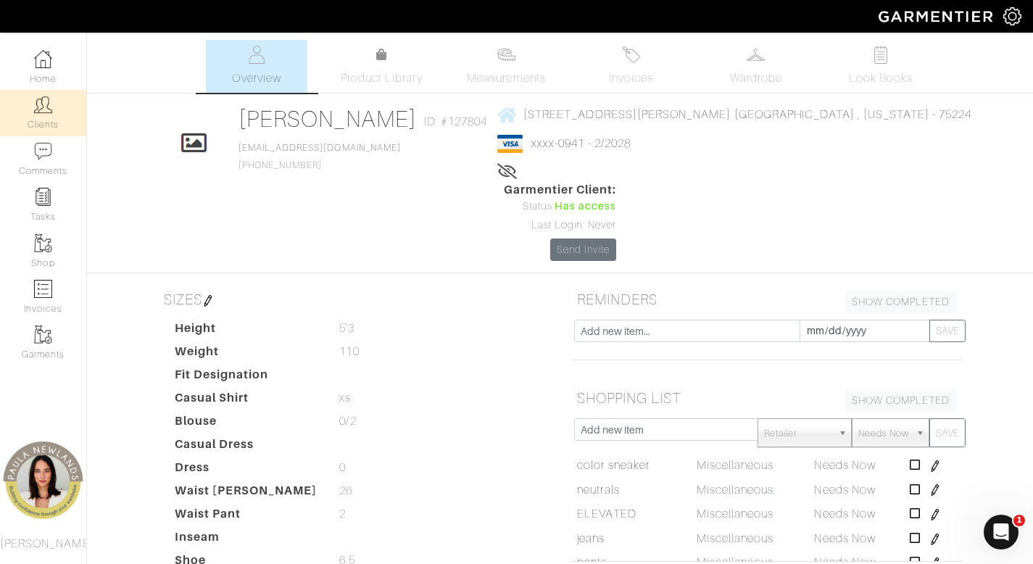
click at [48, 106] on img at bounding box center [43, 105] width 18 height 18
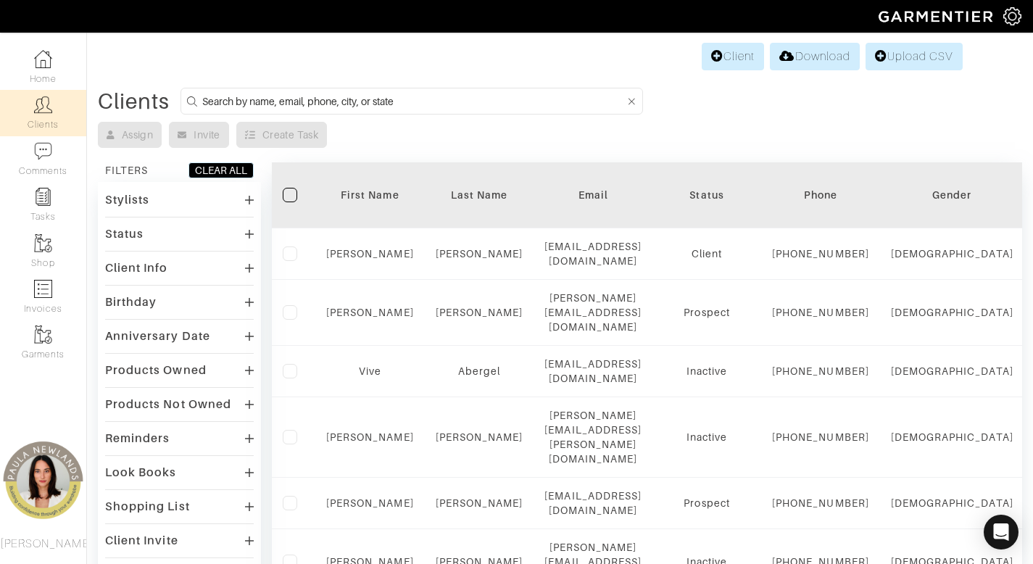
click at [539, 106] on input at bounding box center [413, 101] width 423 height 18
type input "marissa"
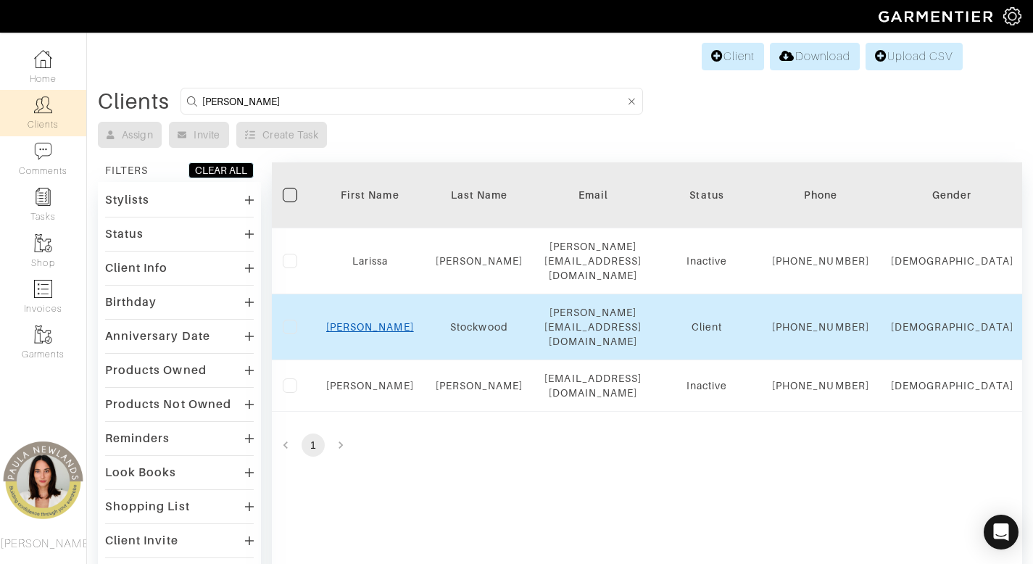
click at [376, 329] on link "Marisa" at bounding box center [370, 327] width 88 height 12
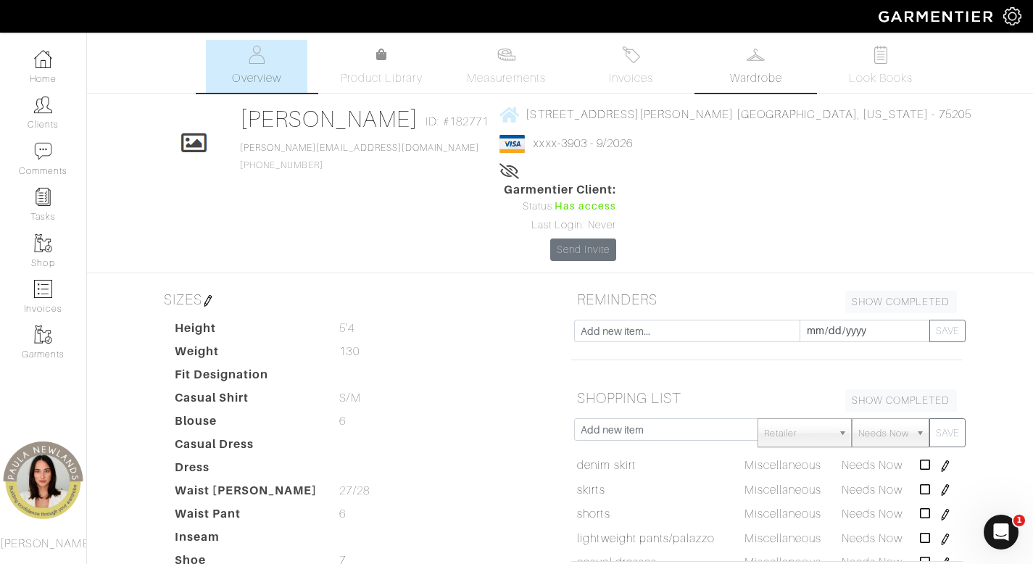
click at [763, 61] on img at bounding box center [756, 55] width 18 height 18
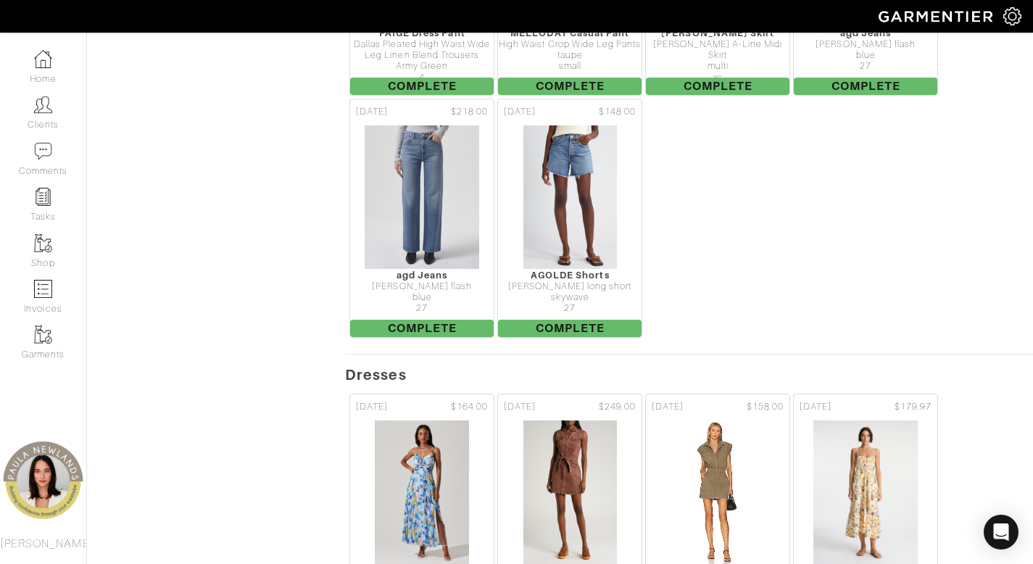
scroll to position [1074, 0]
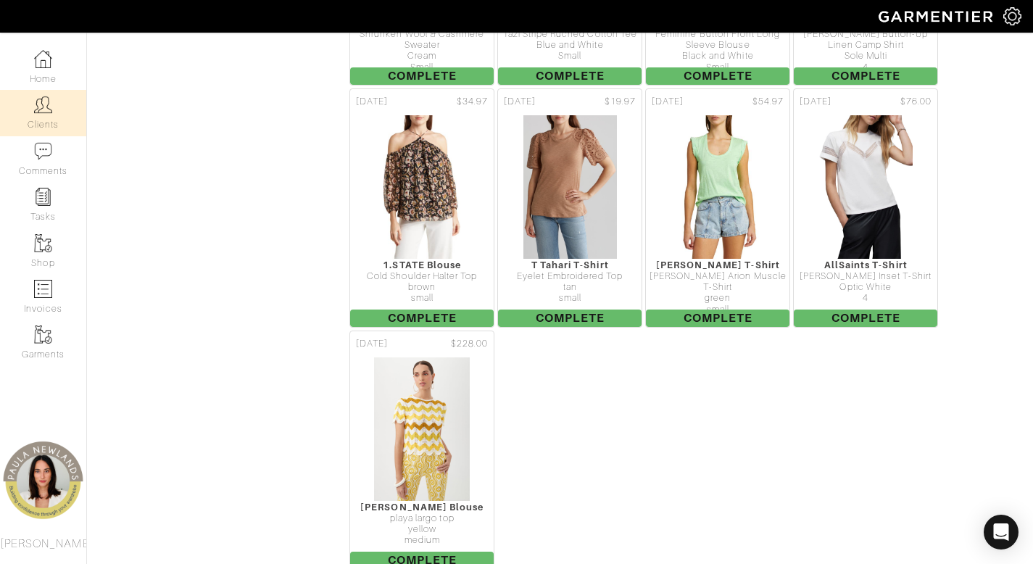
click at [58, 103] on link "Clients" at bounding box center [43, 113] width 86 height 46
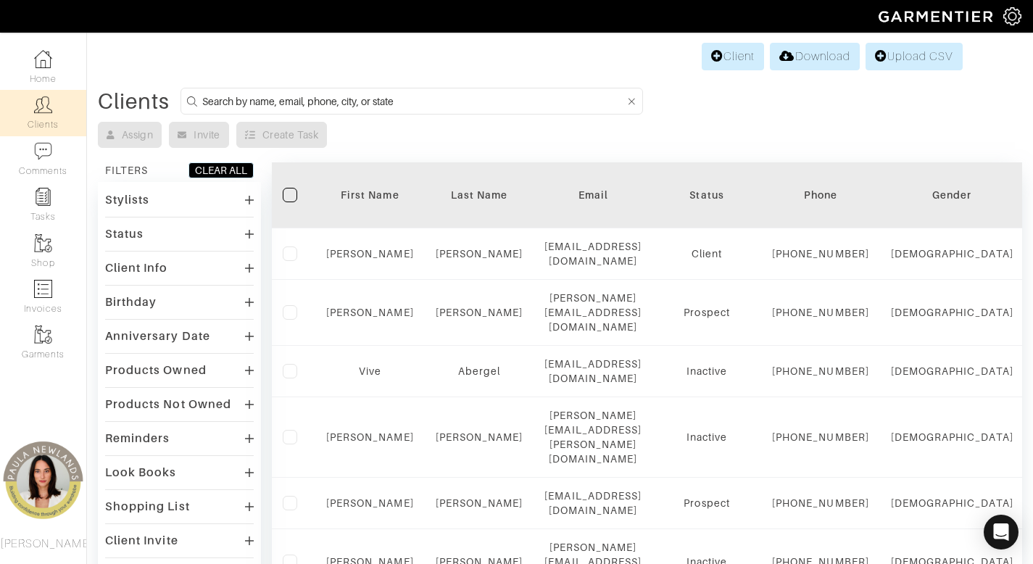
click at [138, 267] on div "Client Info" at bounding box center [136, 268] width 63 height 14
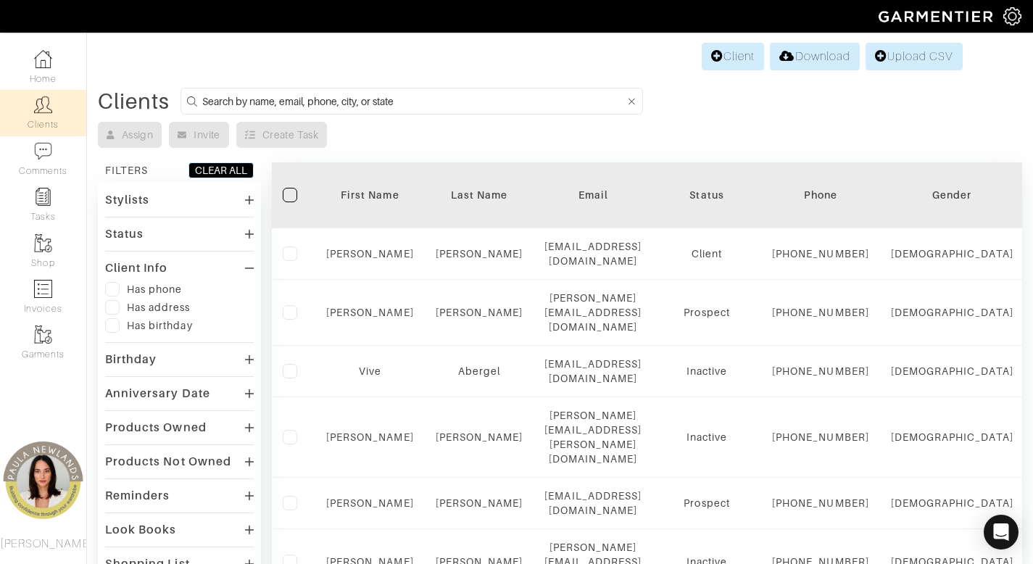
click at [136, 225] on div "Status" at bounding box center [179, 233] width 149 height 21
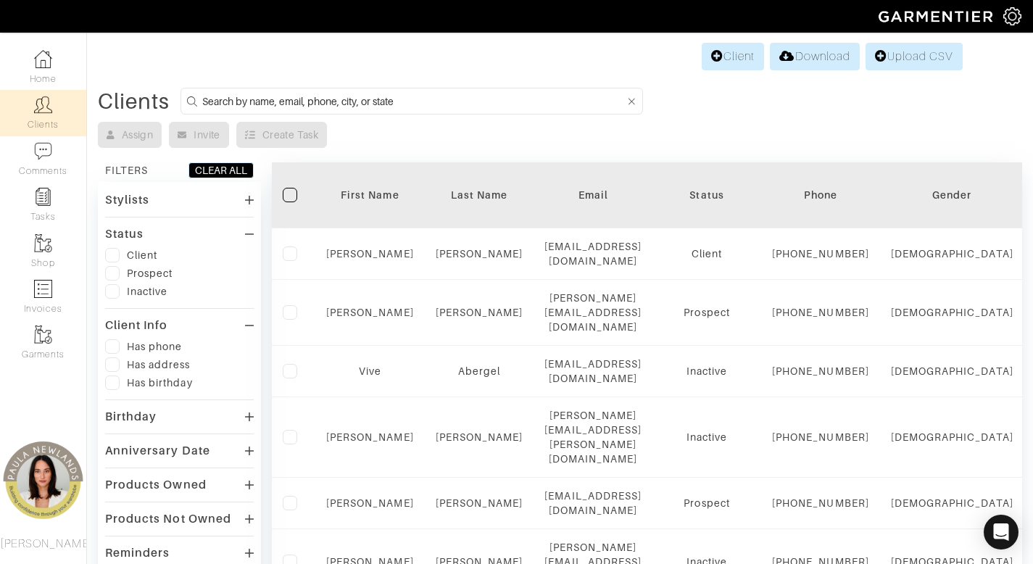
click at [112, 247] on div "Status Client Prospect Inactive" at bounding box center [179, 262] width 149 height 79
click at [114, 252] on label at bounding box center [112, 255] width 14 height 14
click at [0, 0] on input "checkbox" at bounding box center [0, 0] width 0 height 0
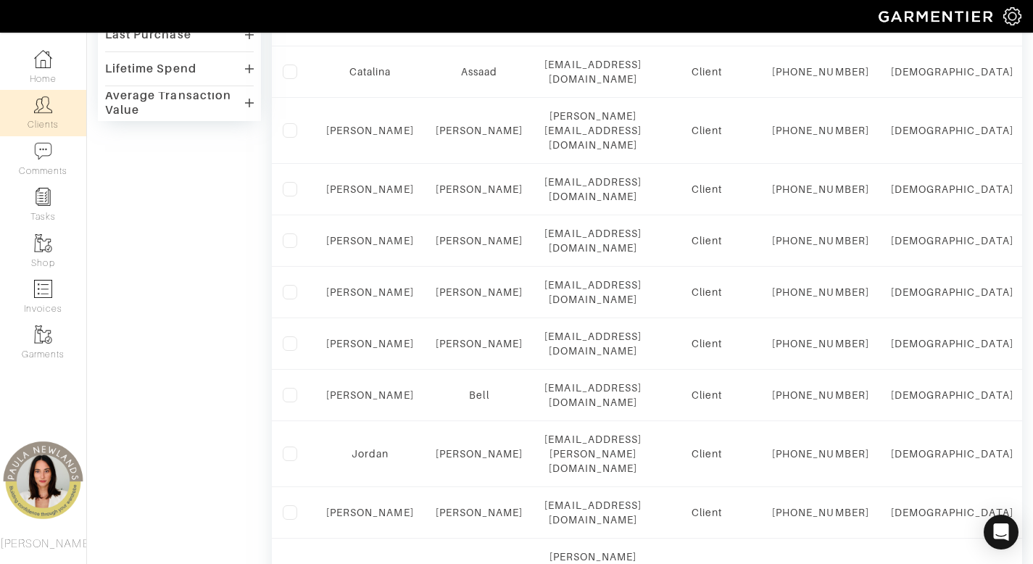
scroll to position [1053, 0]
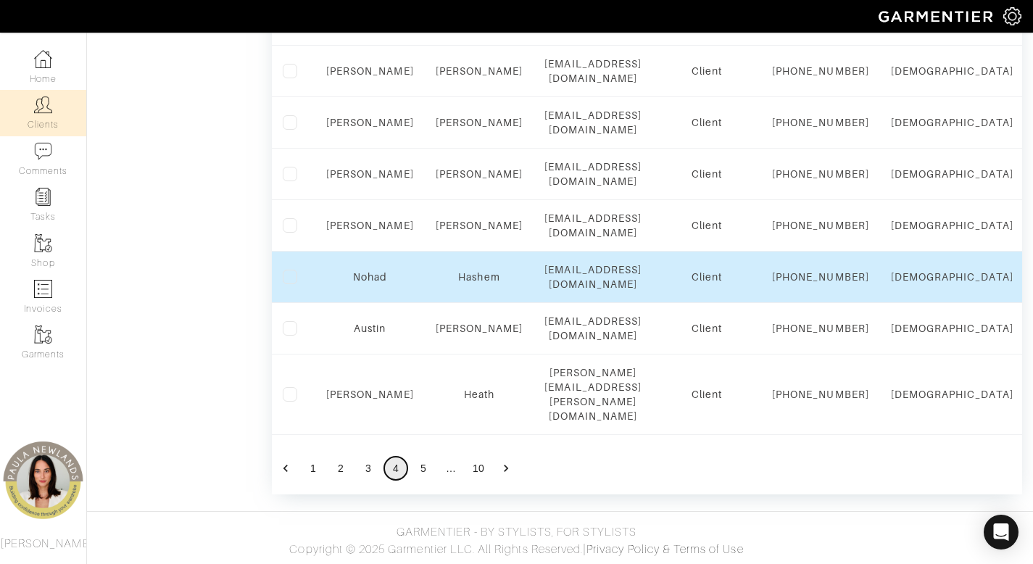
scroll to position [1454, 0]
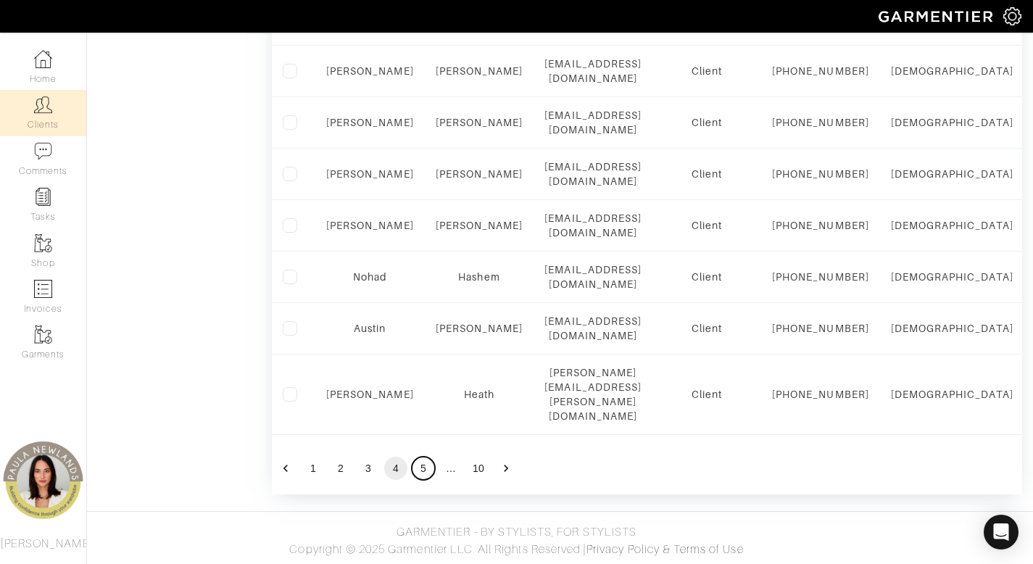
click at [426, 468] on button "5" at bounding box center [423, 468] width 23 height 23
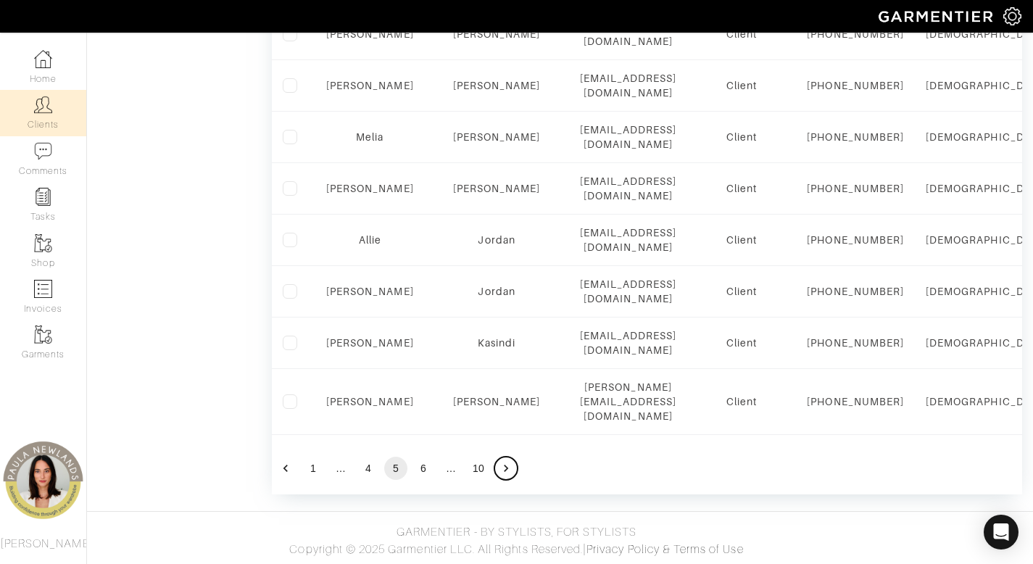
click at [510, 470] on icon "Go to next page" at bounding box center [506, 468] width 14 height 14
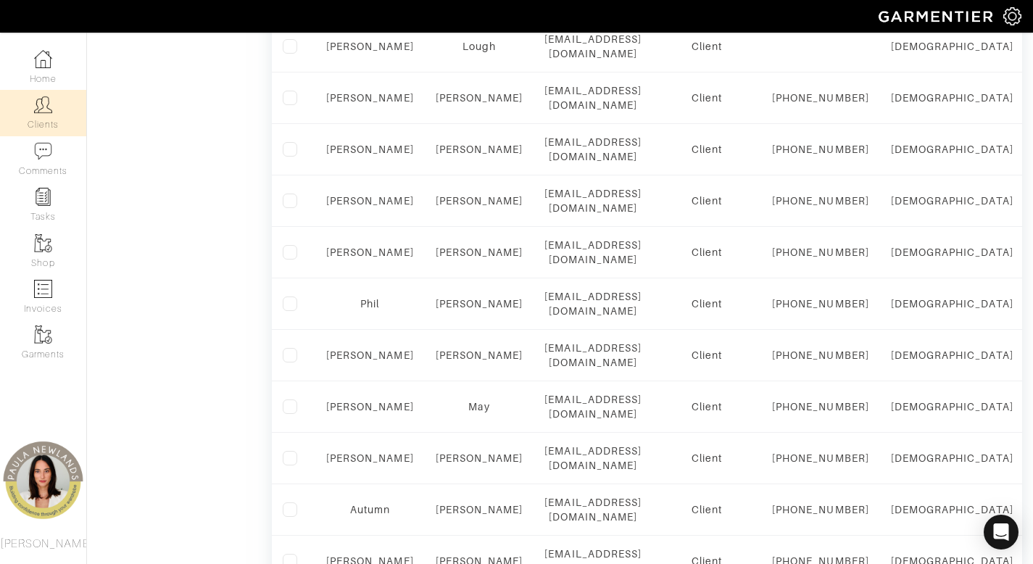
scroll to position [910, 0]
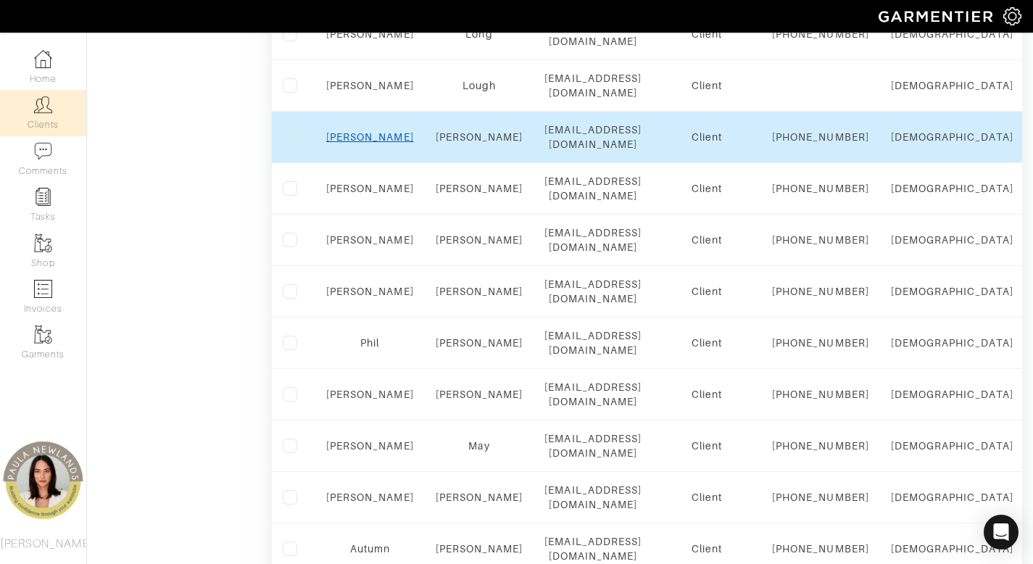
click at [361, 143] on link "Deborah" at bounding box center [370, 137] width 88 height 12
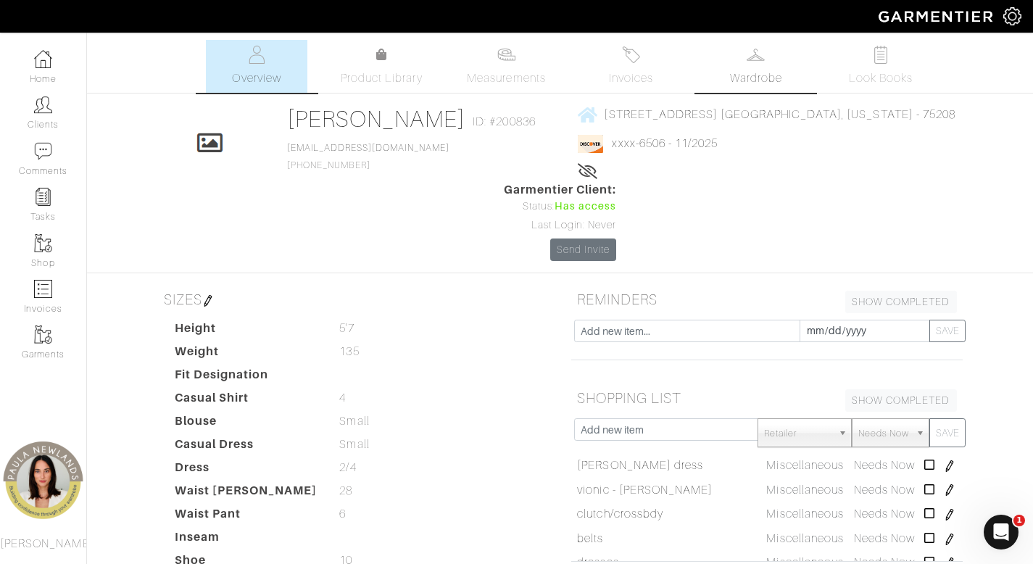
click at [760, 72] on span "Wardrobe" at bounding box center [756, 78] width 52 height 17
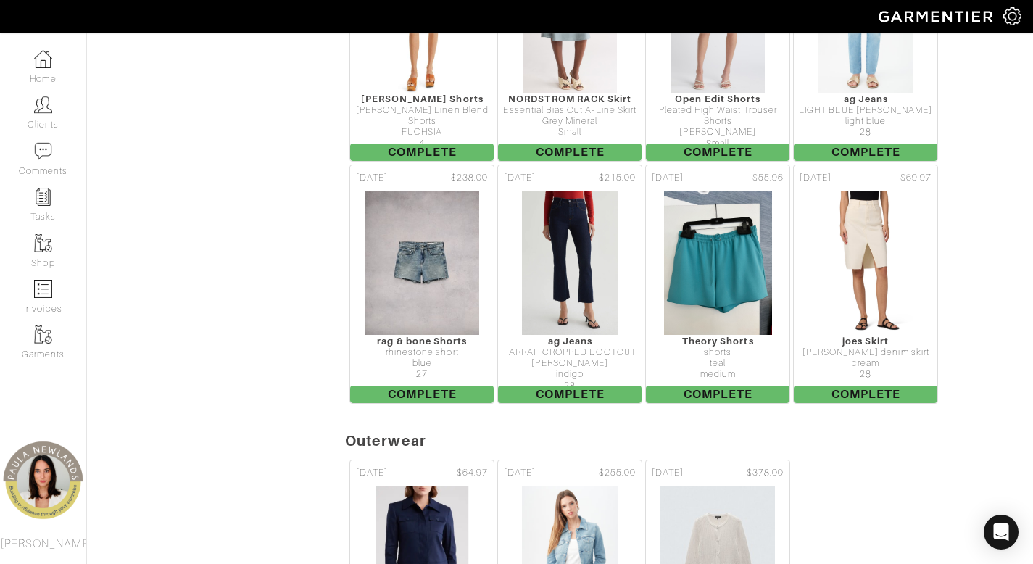
scroll to position [978, 0]
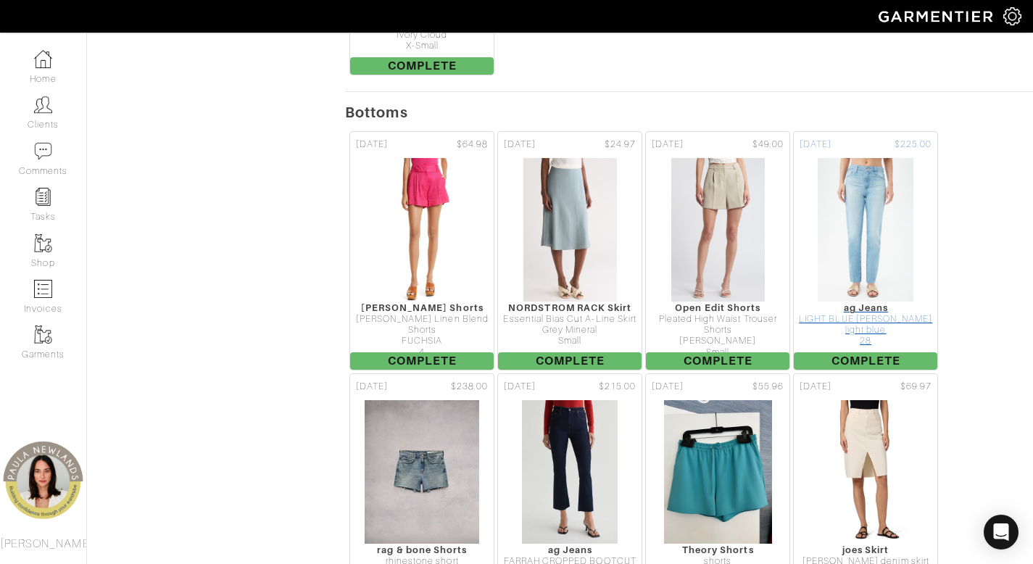
click at [861, 314] on div "LIGHT BLUE [PERSON_NAME]" at bounding box center [866, 319] width 144 height 11
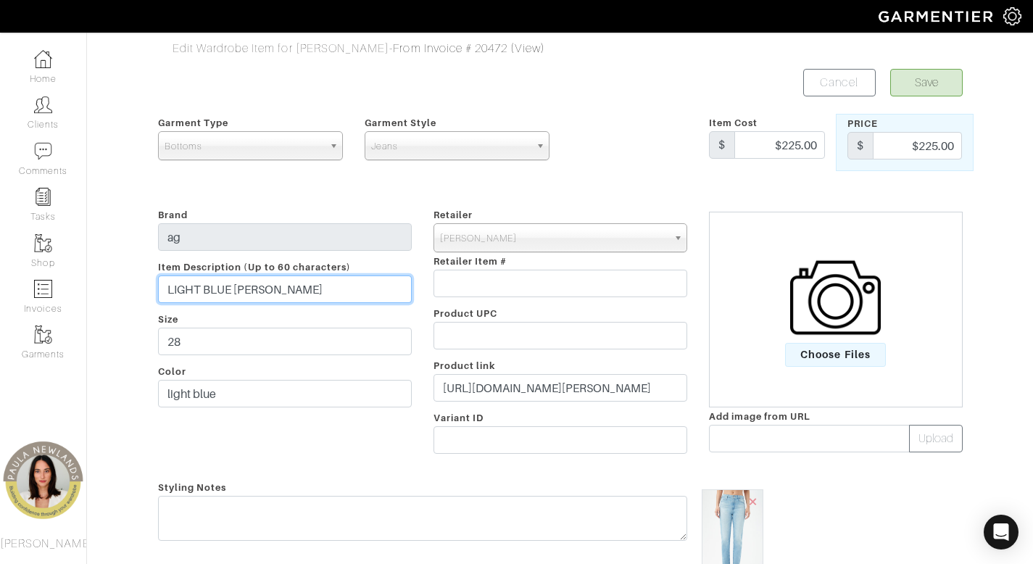
click at [336, 289] on input "LIGHT BLUE [PERSON_NAME]" at bounding box center [285, 289] width 254 height 28
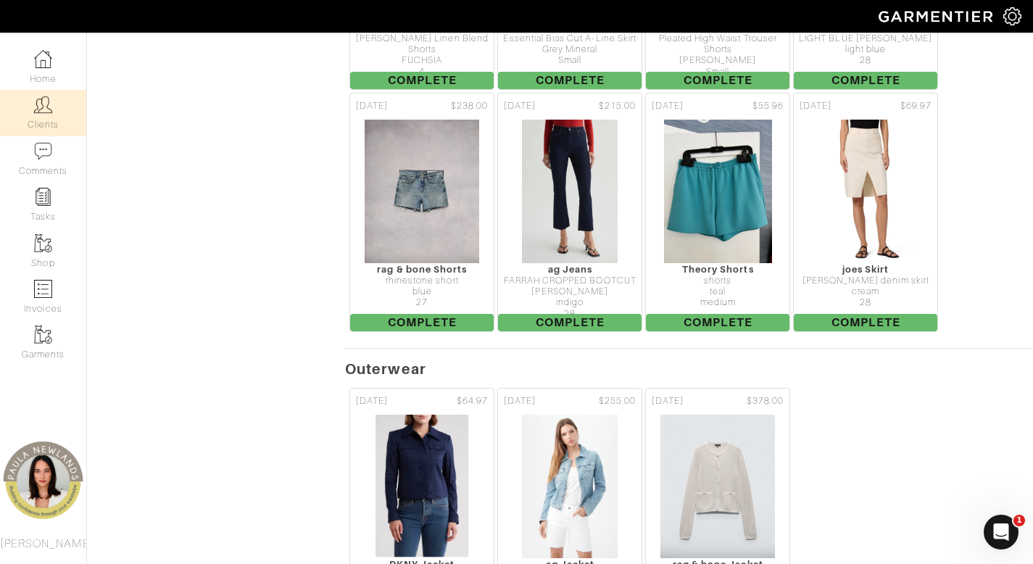
click at [46, 111] on img at bounding box center [43, 105] width 18 height 18
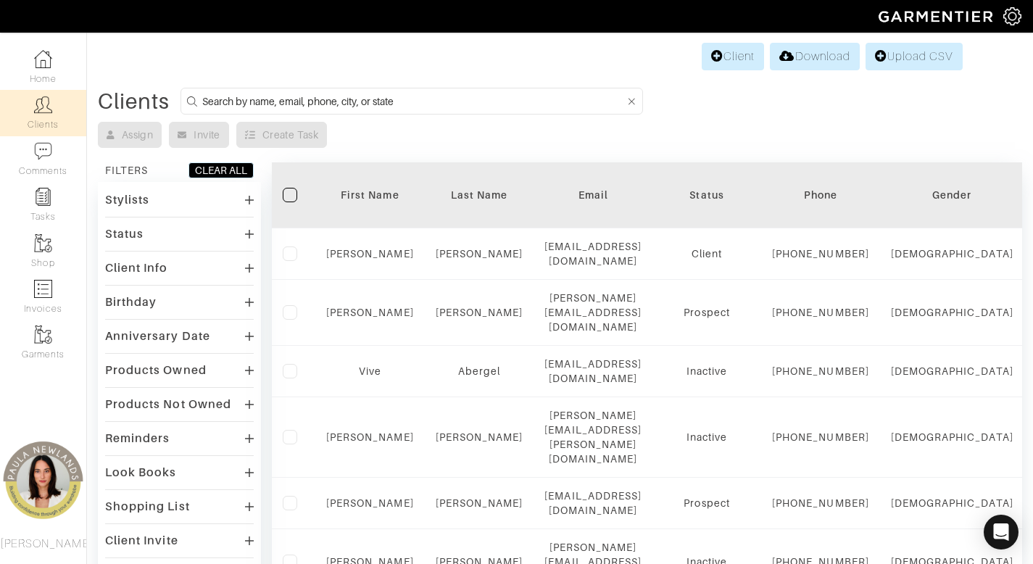
click at [579, 104] on input at bounding box center [413, 101] width 423 height 18
type input "[PERSON_NAME]"
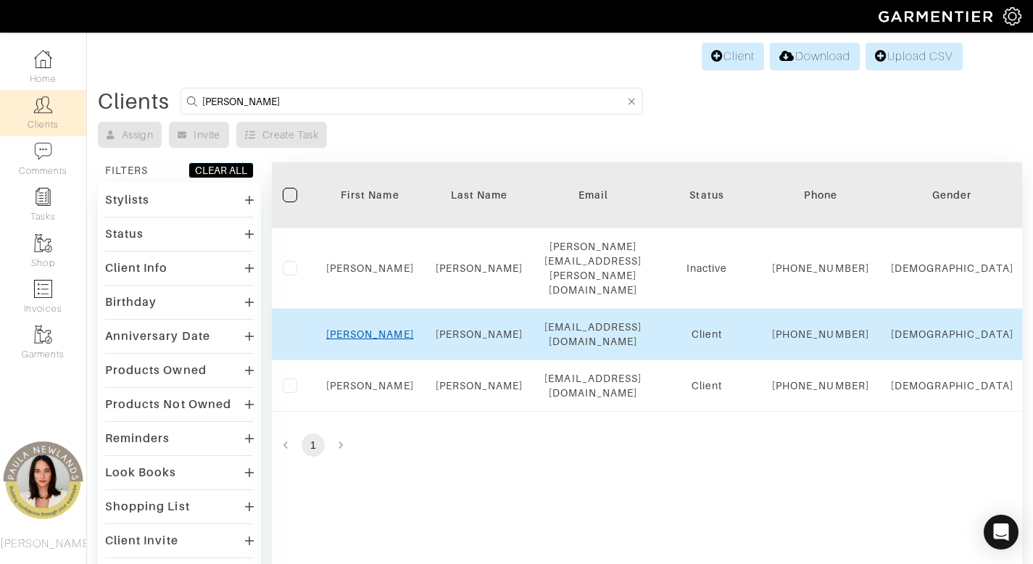
click at [373, 328] on link "[PERSON_NAME]" at bounding box center [370, 334] width 88 height 12
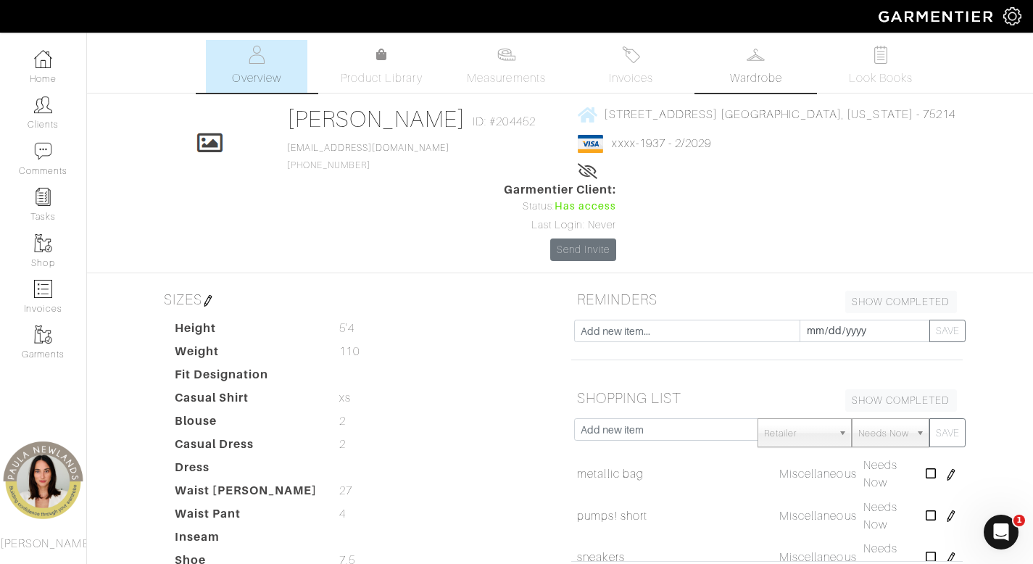
click at [753, 83] on span "Wardrobe" at bounding box center [756, 78] width 52 height 17
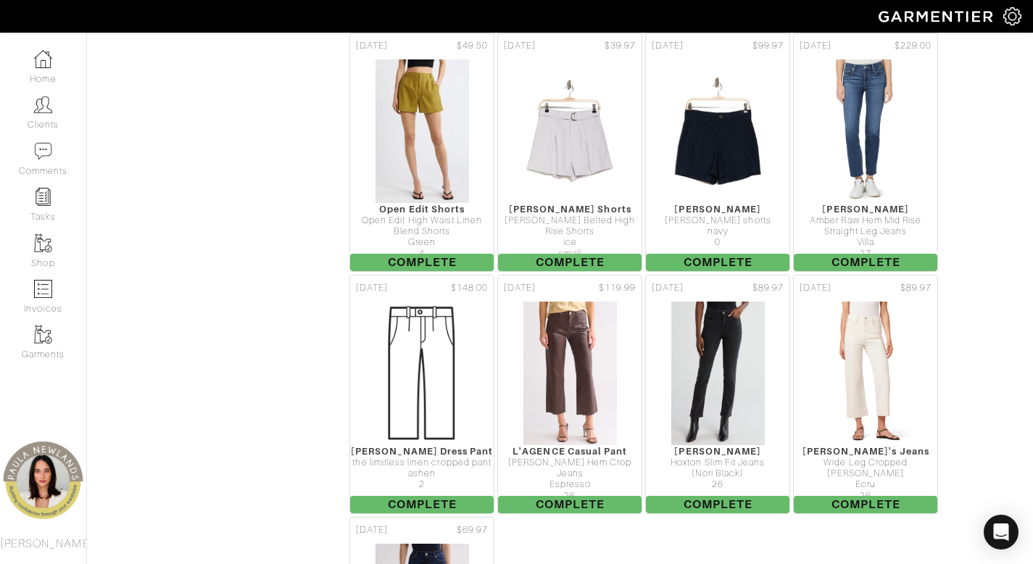
scroll to position [2550, 0]
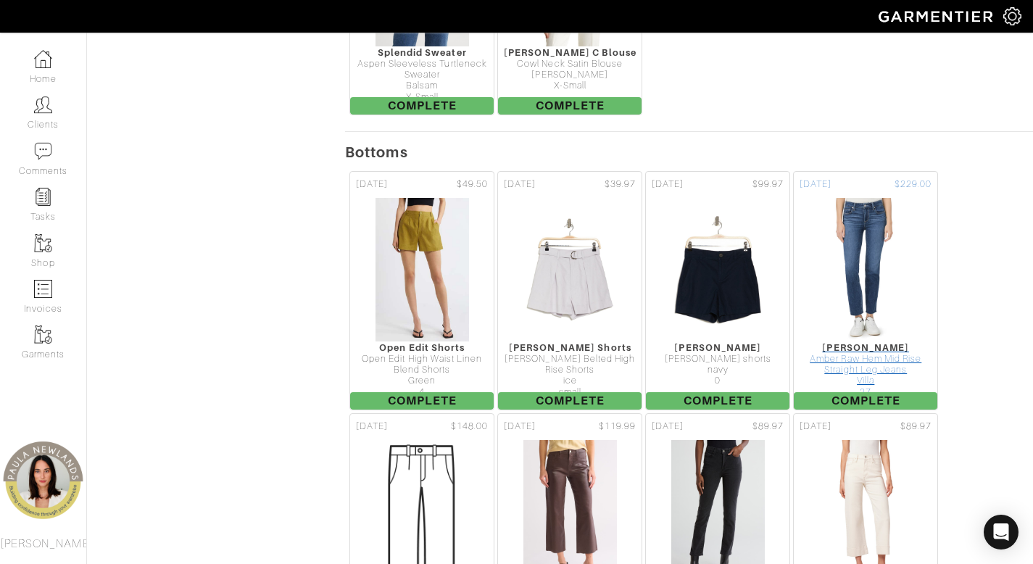
click at [860, 354] on div "Amber Raw Hem Mid Rise Straight Leg Jeans" at bounding box center [866, 365] width 144 height 22
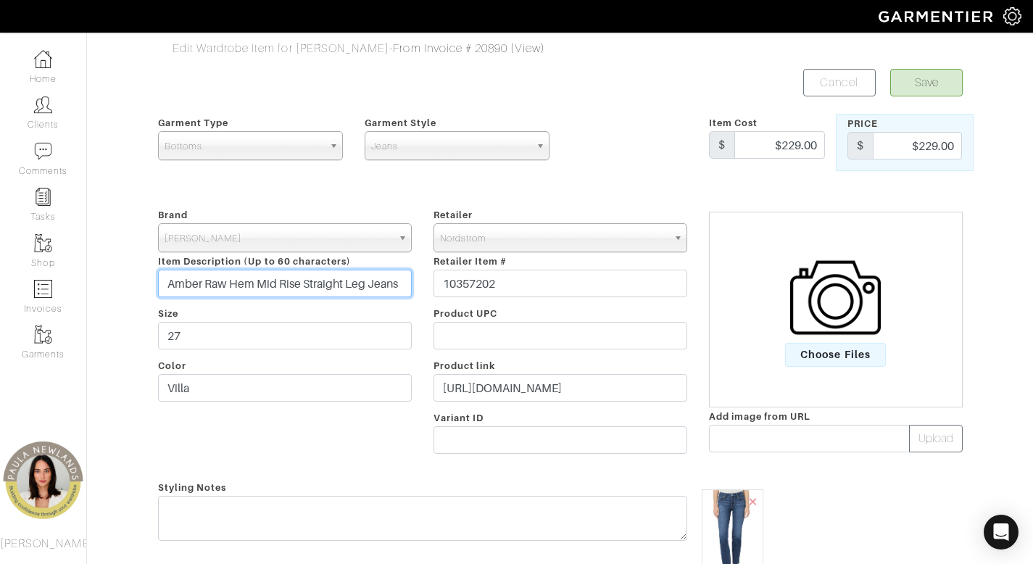
click at [244, 283] on input "Amber Raw Hem Mid Rise Straight Leg Jeans" at bounding box center [285, 284] width 254 height 28
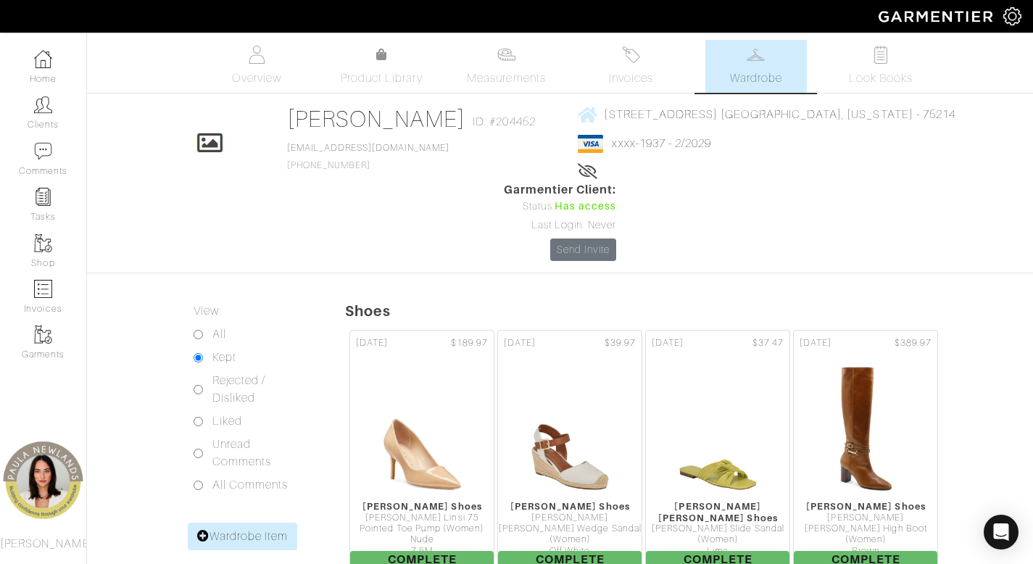
scroll to position [2550, 0]
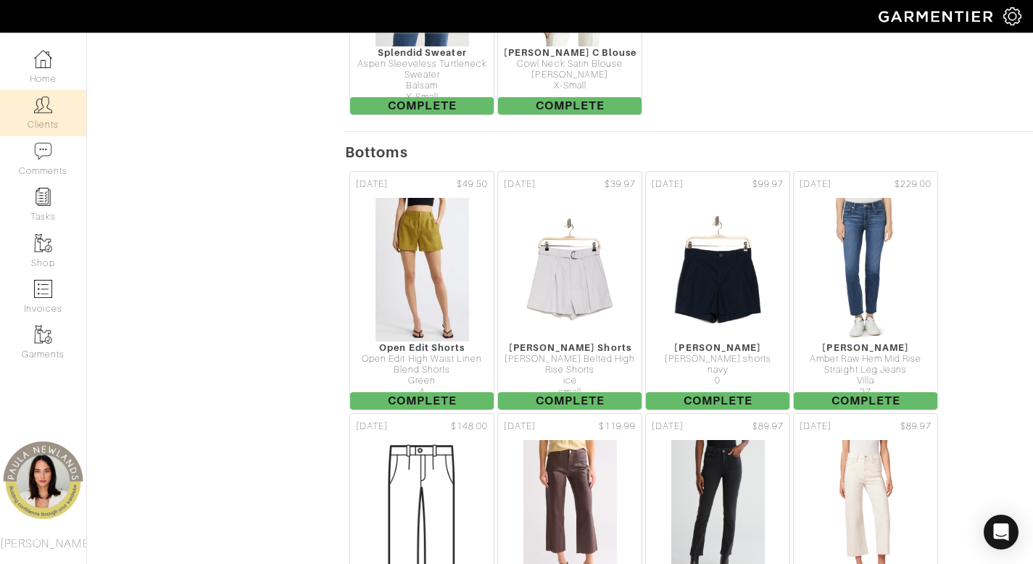
click at [54, 118] on link "Clients" at bounding box center [43, 113] width 86 height 46
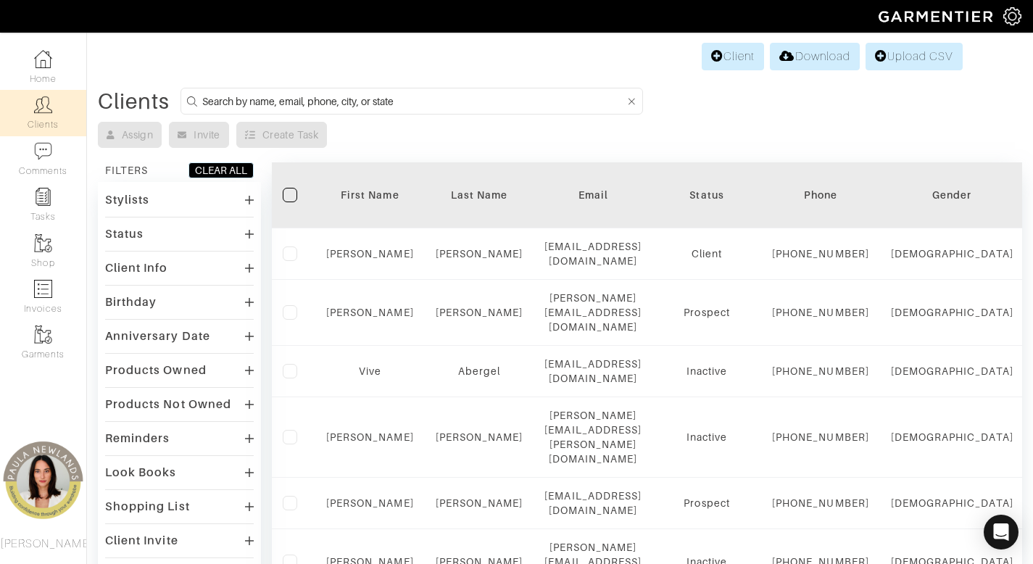
click at [515, 96] on input at bounding box center [413, 101] width 423 height 18
type input "mandy"
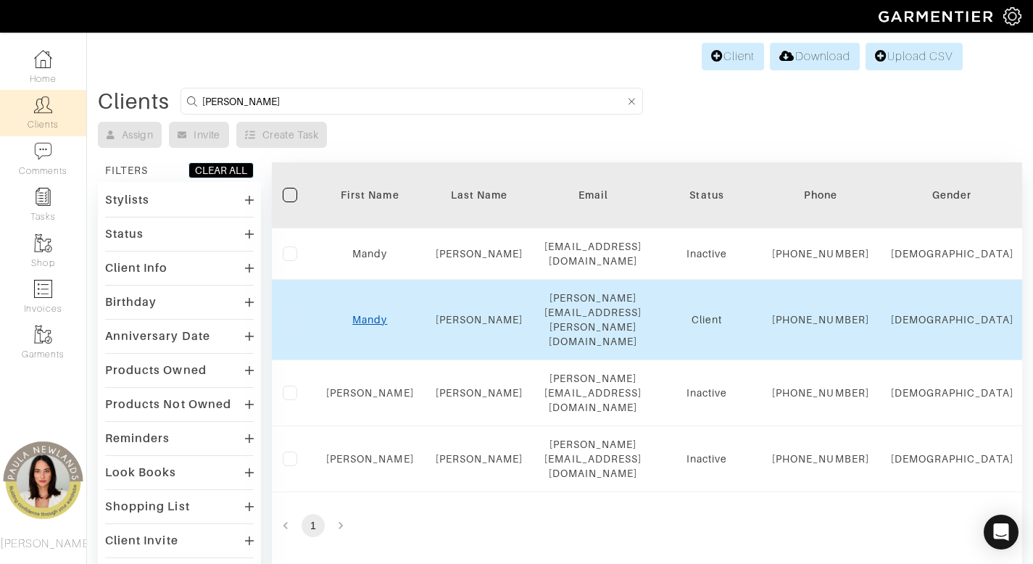
click at [358, 325] on link "Mandy" at bounding box center [369, 320] width 35 height 12
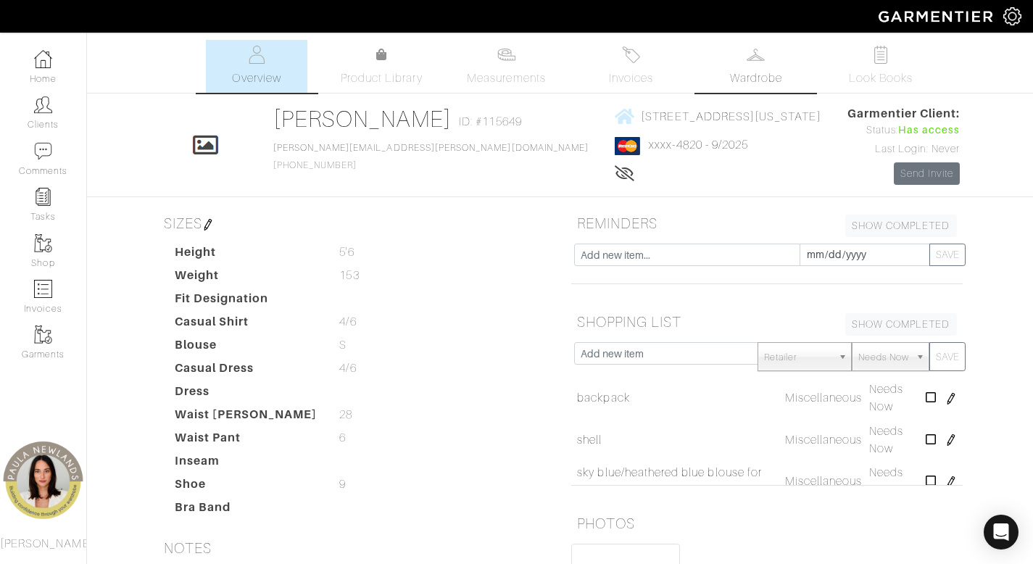
click at [731, 64] on link "Wardrobe" at bounding box center [755, 66] width 101 height 53
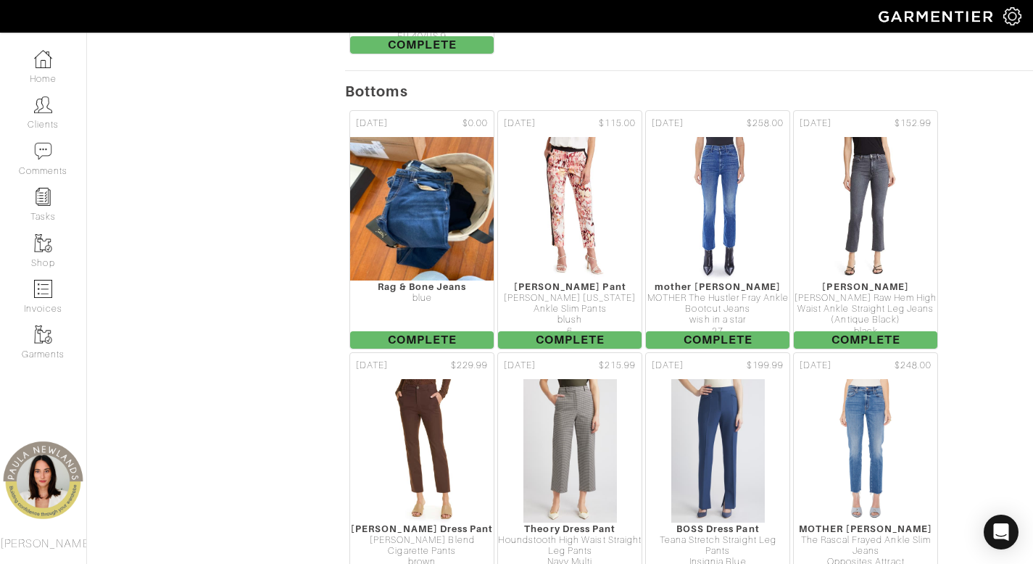
scroll to position [4179, 0]
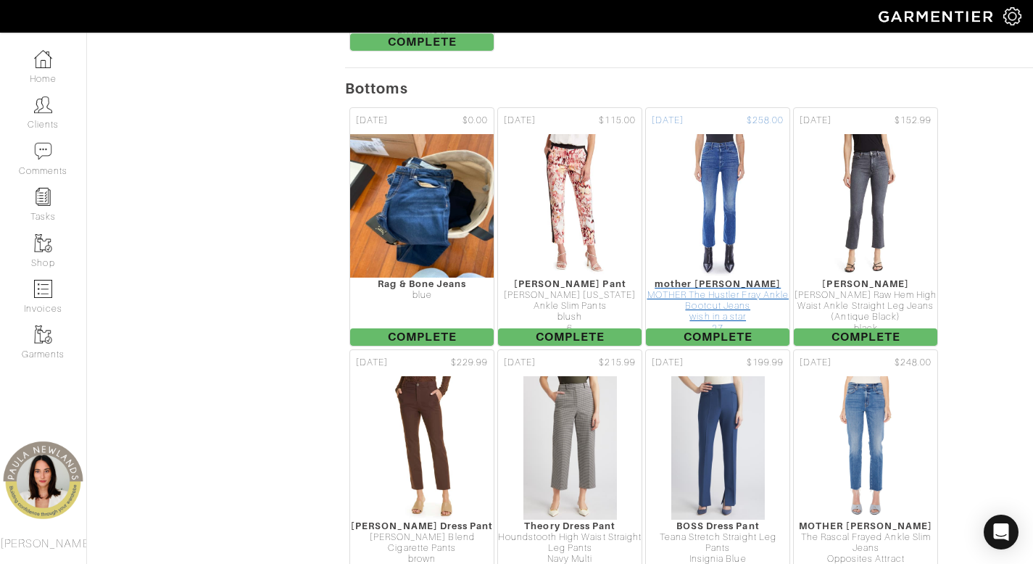
click at [734, 297] on div "MOTHER The Hustler Fray Ankle Bootcut Jeans" at bounding box center [718, 301] width 144 height 22
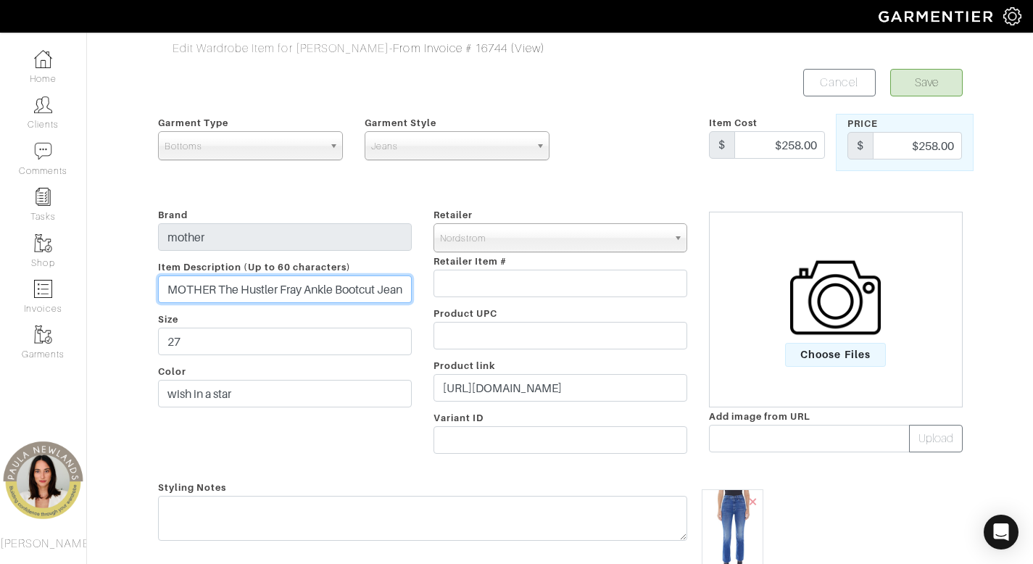
click at [370, 287] on input "MOTHER The Hustler Fray Ankle Bootcut Jeans" at bounding box center [285, 289] width 254 height 28
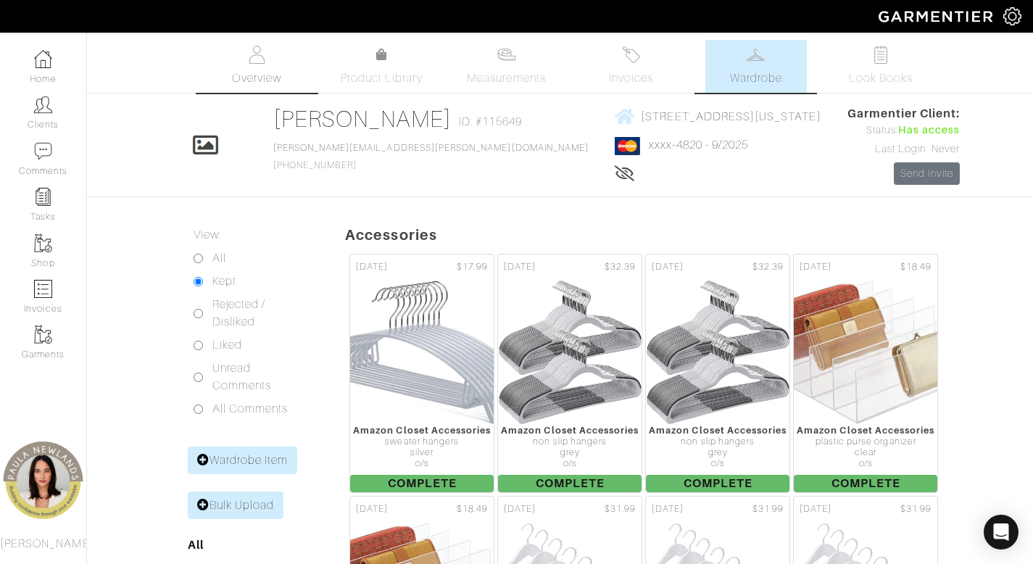
click at [253, 59] on img at bounding box center [257, 55] width 18 height 18
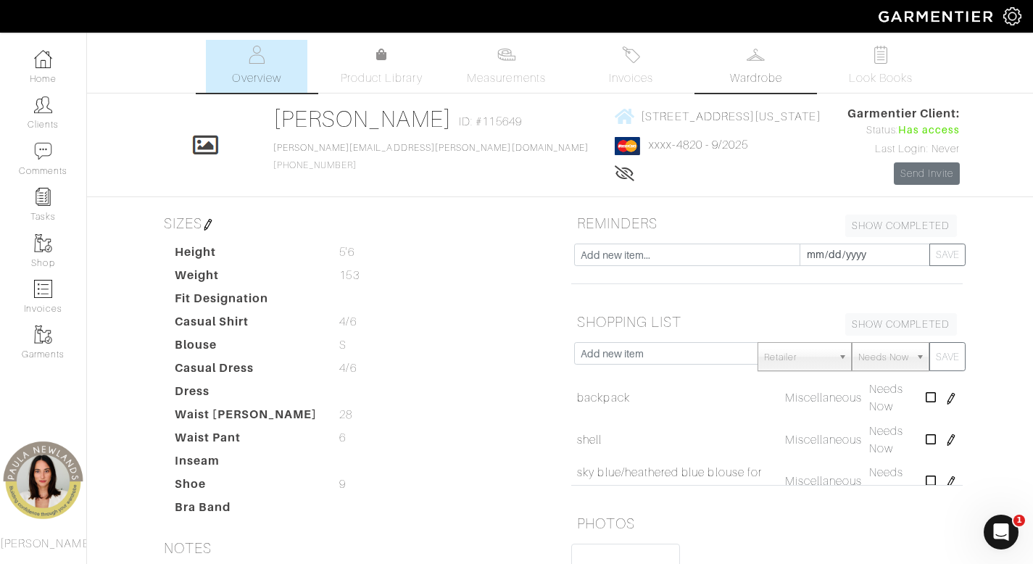
click at [773, 67] on link "Wardrobe" at bounding box center [755, 66] width 101 height 53
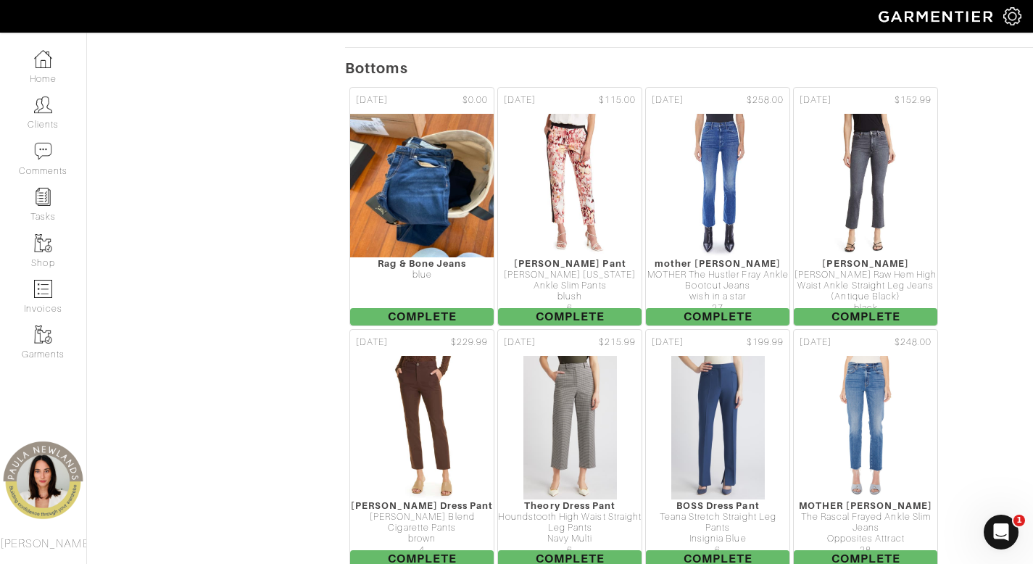
scroll to position [4469, 0]
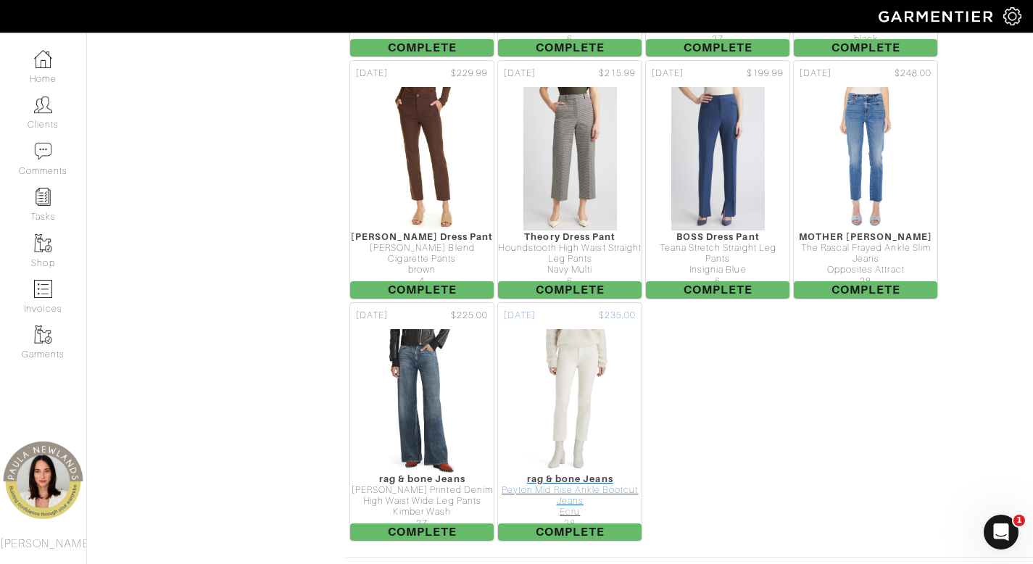
click at [580, 492] on div "Peyton Mid Rise Ankle Bootcut Jeans" at bounding box center [570, 496] width 144 height 22
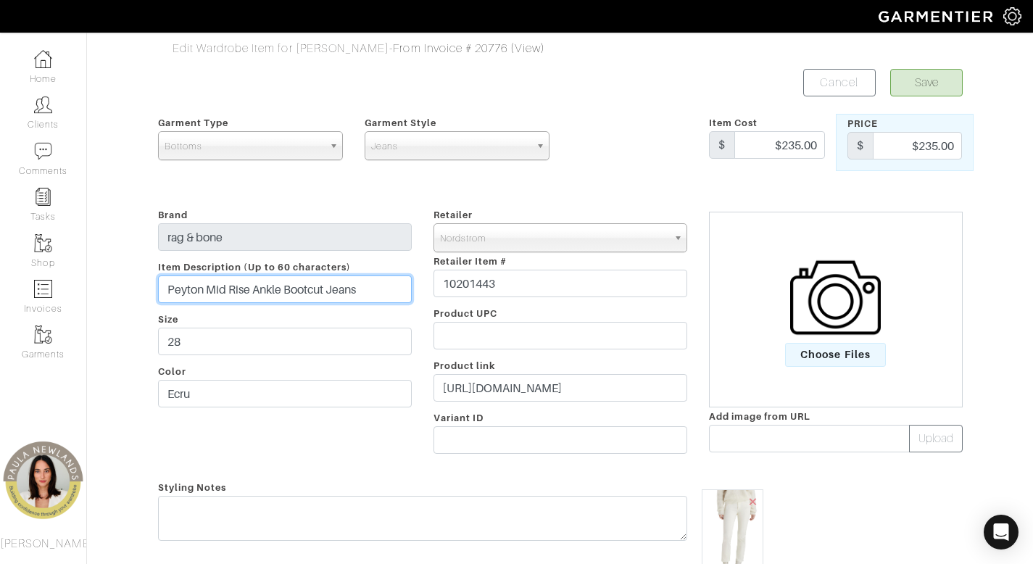
click at [257, 287] on input "Peyton Mid Rise Ankle Bootcut Jeans" at bounding box center [285, 289] width 254 height 28
click at [265, 289] on input "Peyton Mid Rise Ankle Bootcut Jeans" at bounding box center [285, 289] width 254 height 28
click at [266, 289] on input "Peyton Mid Rise Ankle Bootcut Jeans" at bounding box center [285, 289] width 254 height 28
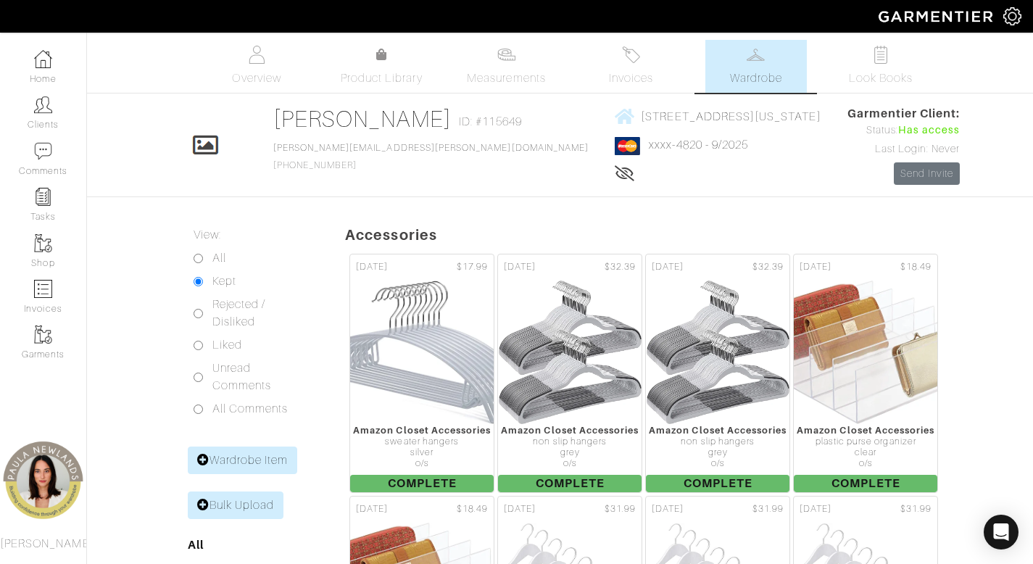
scroll to position [4469, 0]
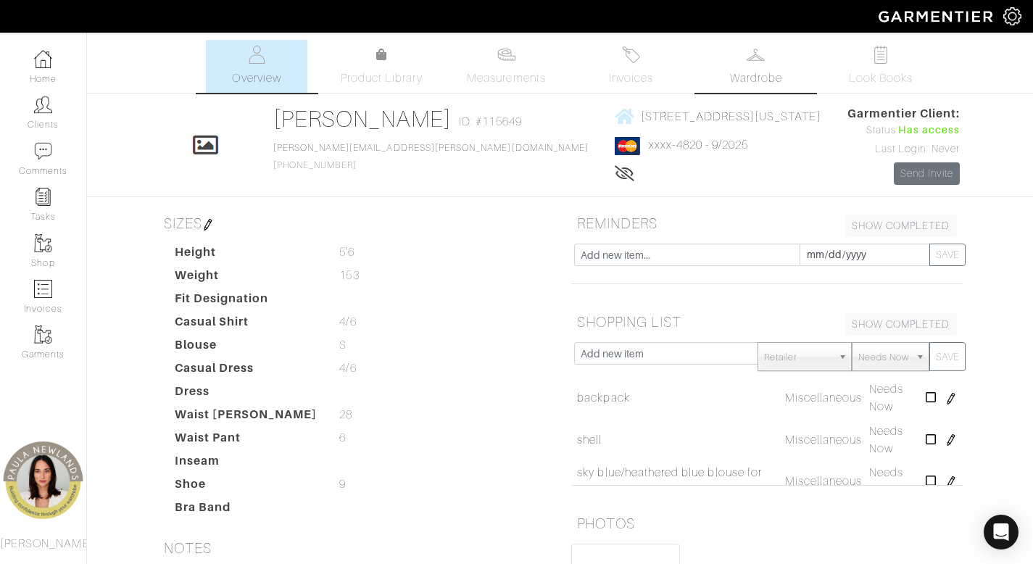
click at [757, 78] on span "Wardrobe" at bounding box center [756, 78] width 52 height 17
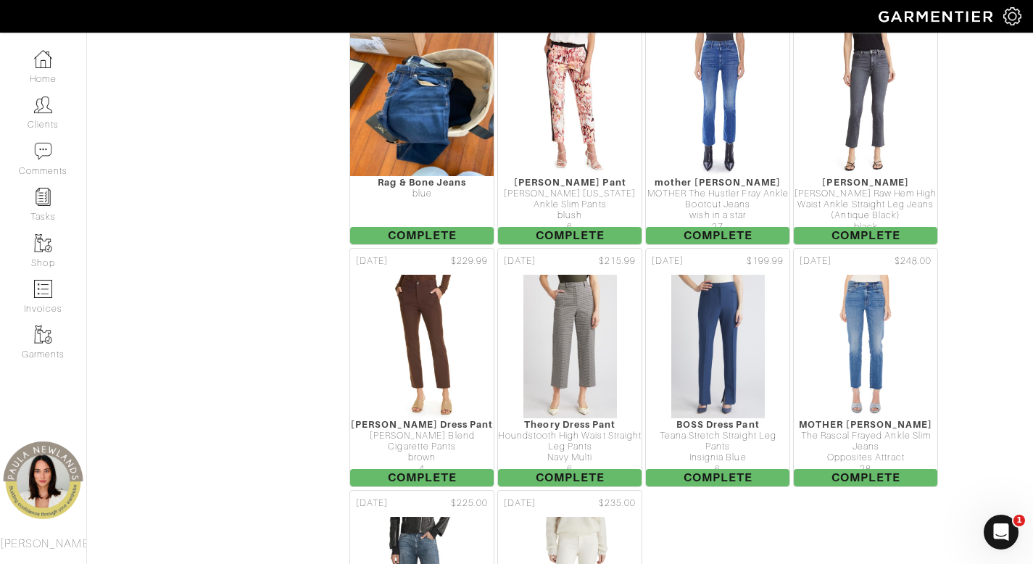
scroll to position [4106, 0]
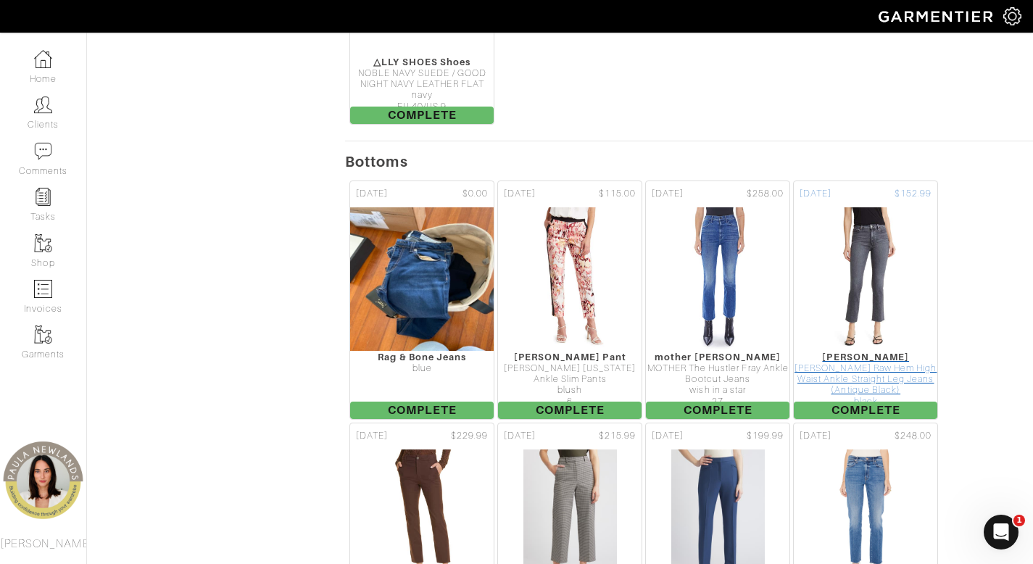
click at [882, 369] on div "PAIGE Cindy Raw Hem High Waist Ankle Straight Leg Jeans (Antique Black)" at bounding box center [866, 379] width 144 height 33
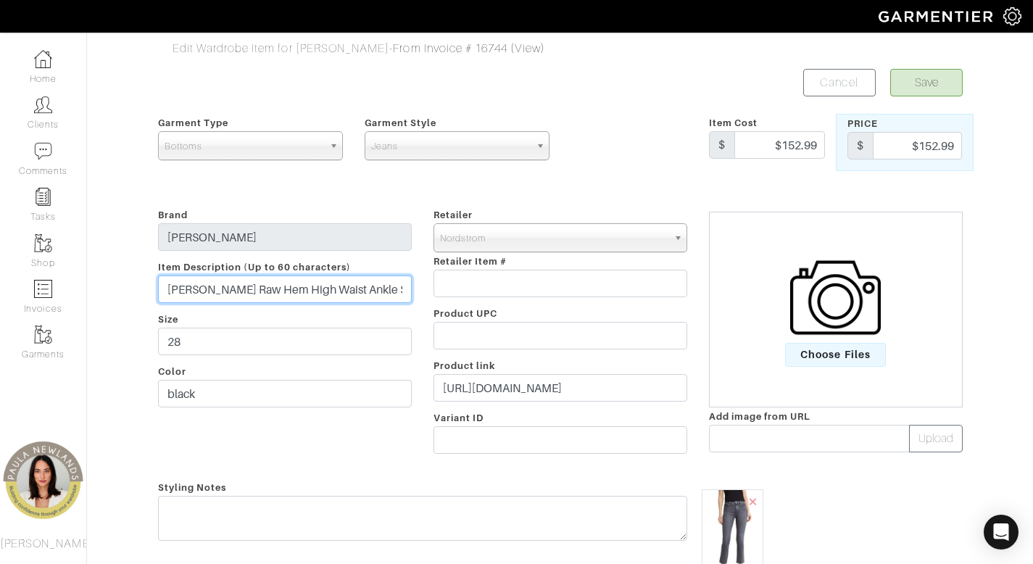
click at [368, 292] on input "PAIGE Cindy Raw Hem High Waist Ankle Straight Leg Jeans (Antique Black)" at bounding box center [285, 289] width 254 height 28
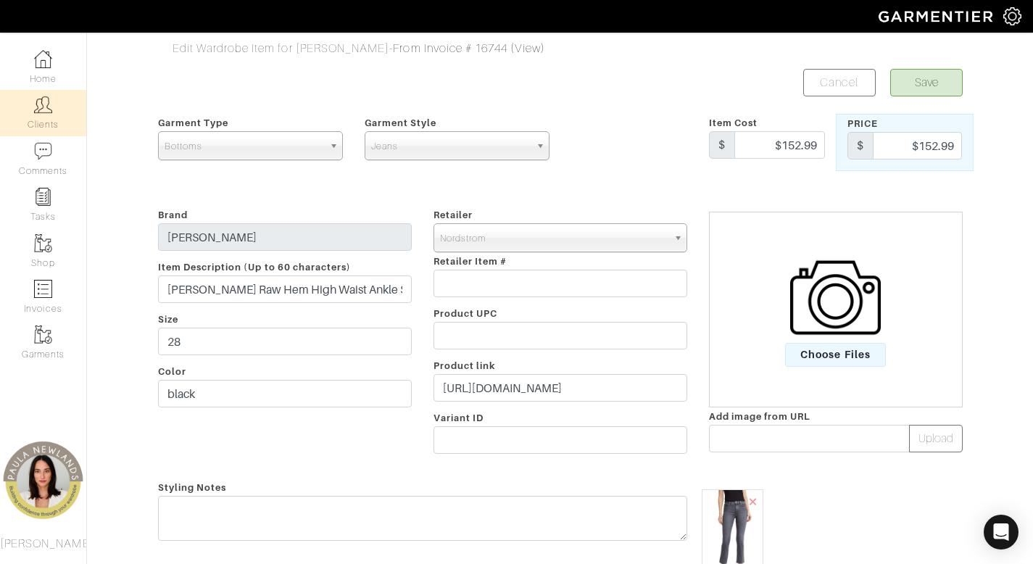
click at [50, 125] on link "Clients" at bounding box center [43, 113] width 86 height 46
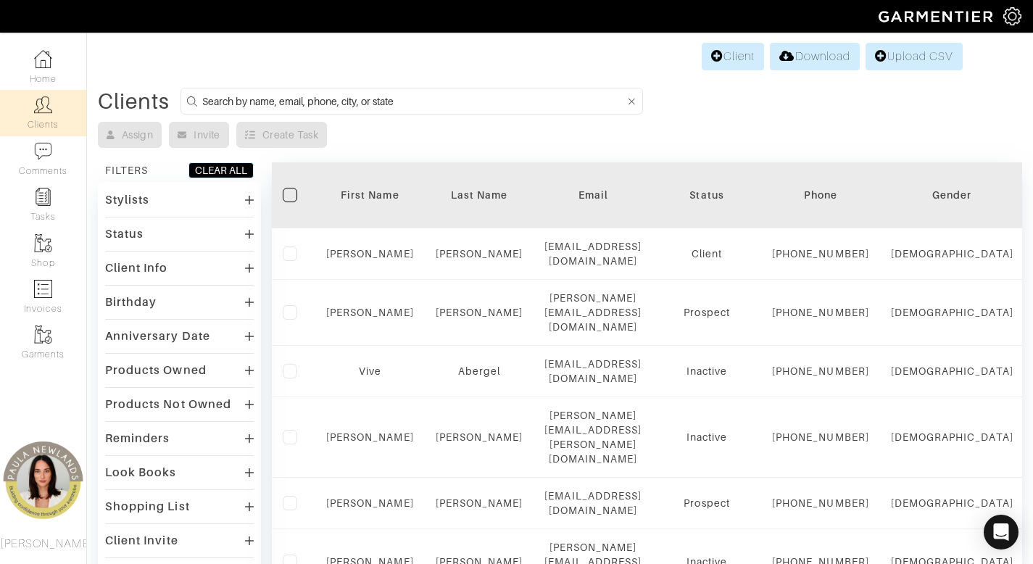
click at [129, 231] on div "Status" at bounding box center [124, 234] width 38 height 14
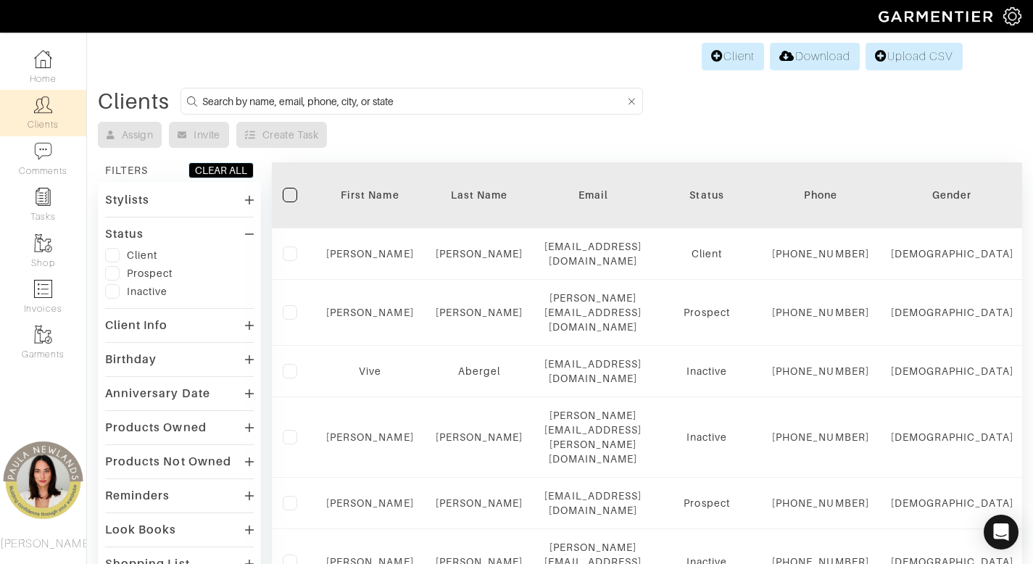
click at [117, 255] on label at bounding box center [112, 255] width 14 height 14
click at [0, 0] on input "checkbox" at bounding box center [0, 0] width 0 height 0
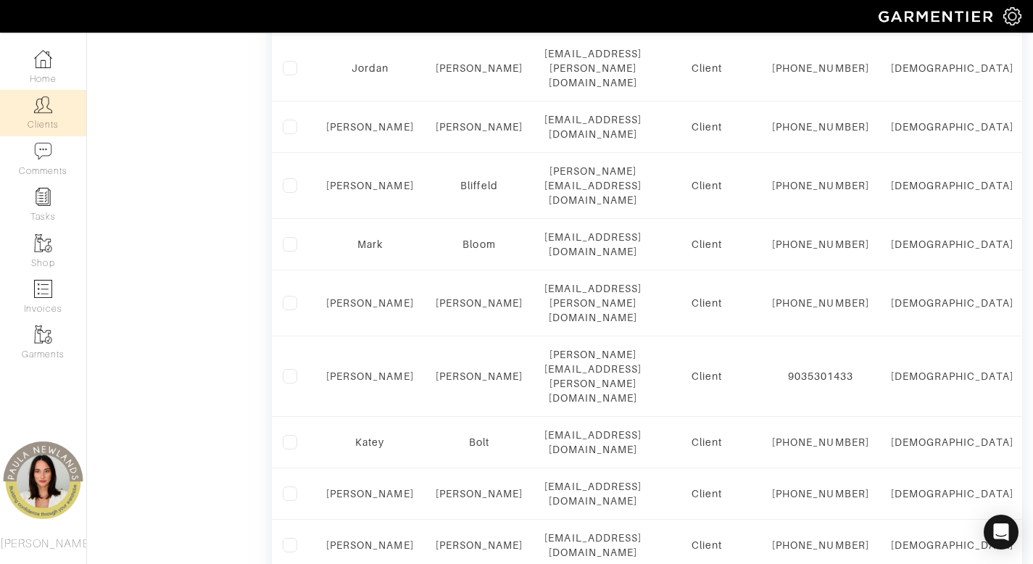
scroll to position [1084, 0]
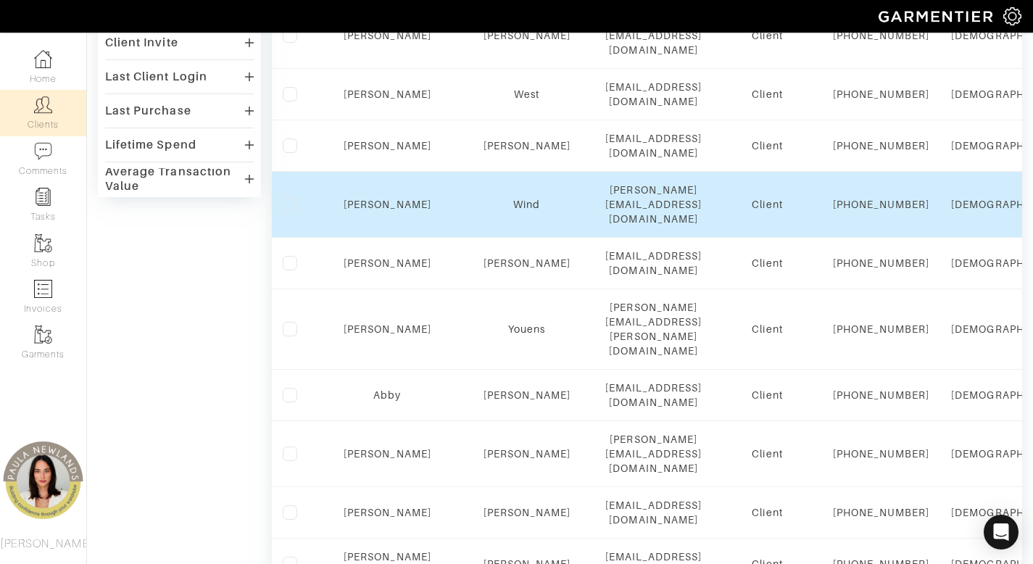
scroll to position [447, 0]
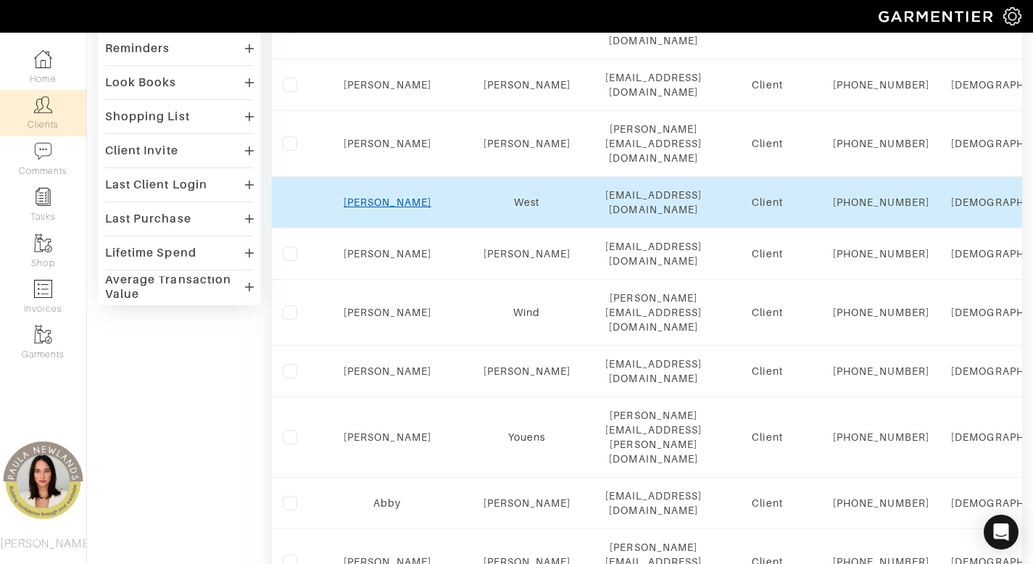
click at [368, 208] on link "Jill" at bounding box center [388, 202] width 88 height 12
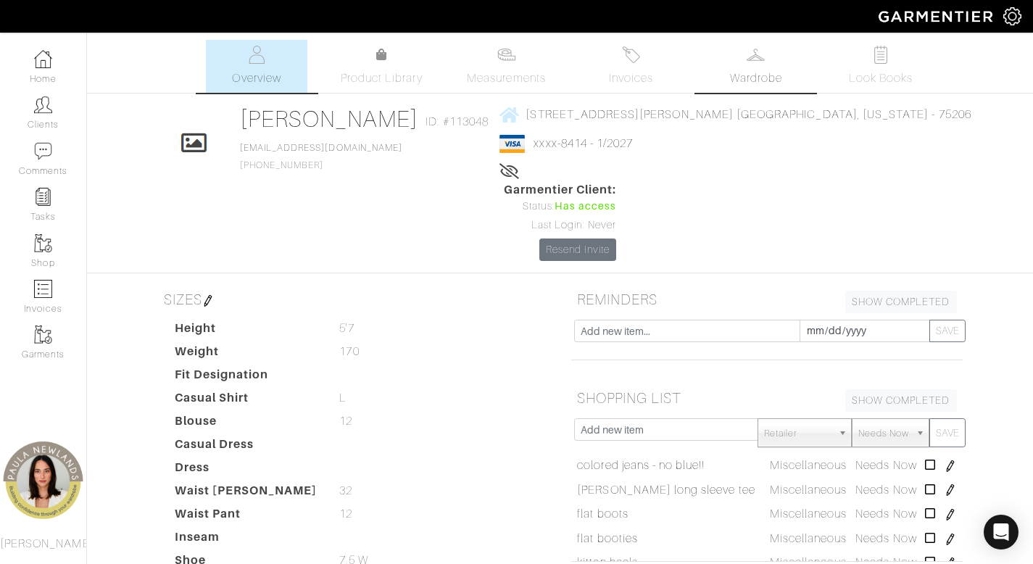
click at [792, 91] on link "Wardrobe" at bounding box center [755, 66] width 101 height 53
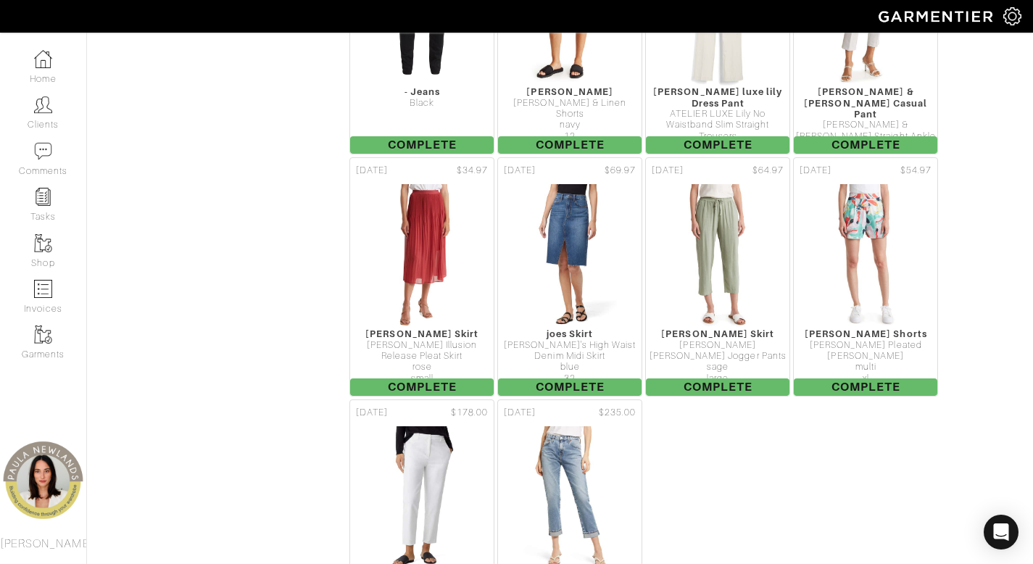
scroll to position [2173, 0]
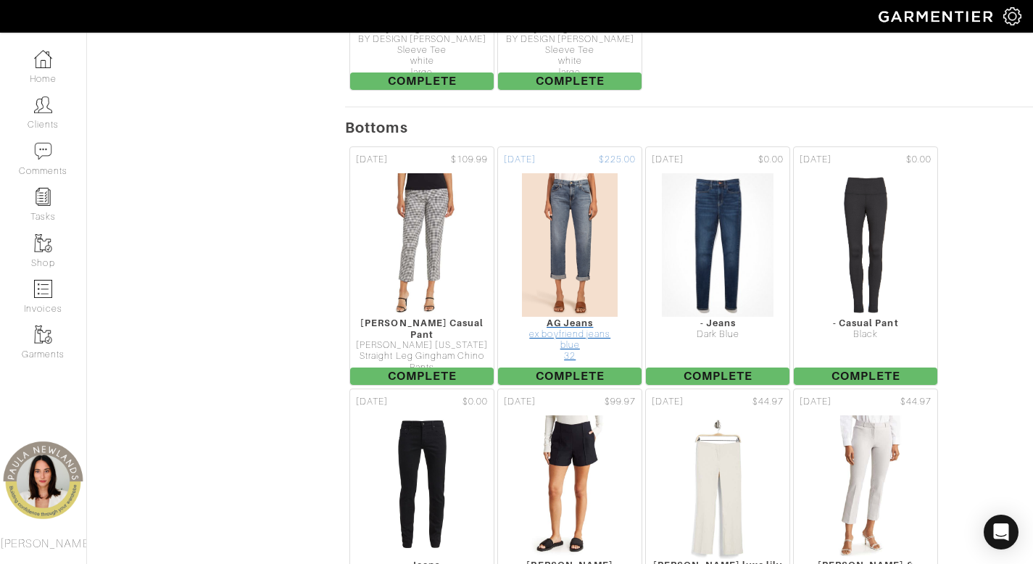
click at [576, 329] on div "ex boyfriend jeans" at bounding box center [570, 334] width 144 height 11
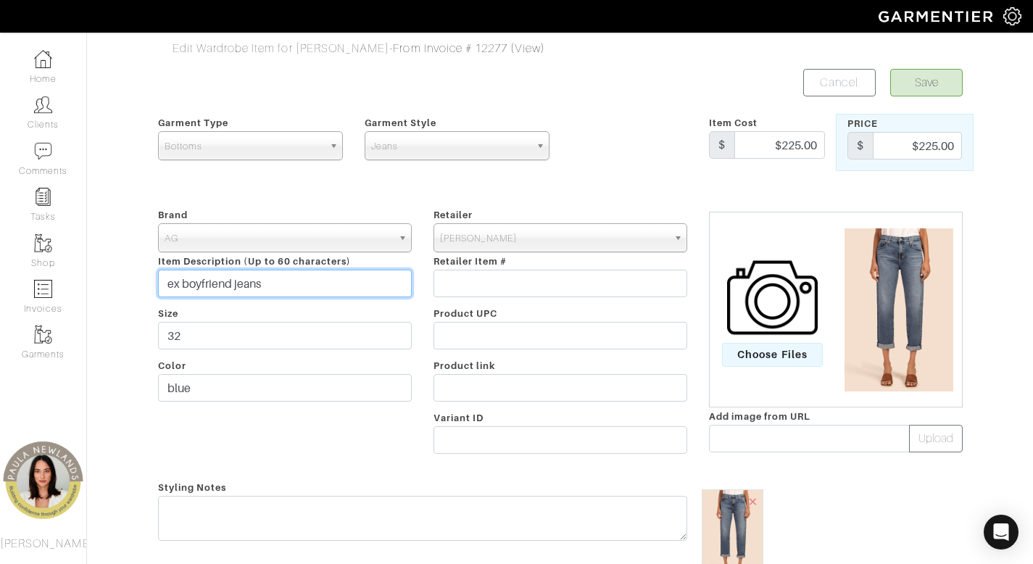
click at [278, 287] on input "ex boyfriend jeans" at bounding box center [285, 284] width 254 height 28
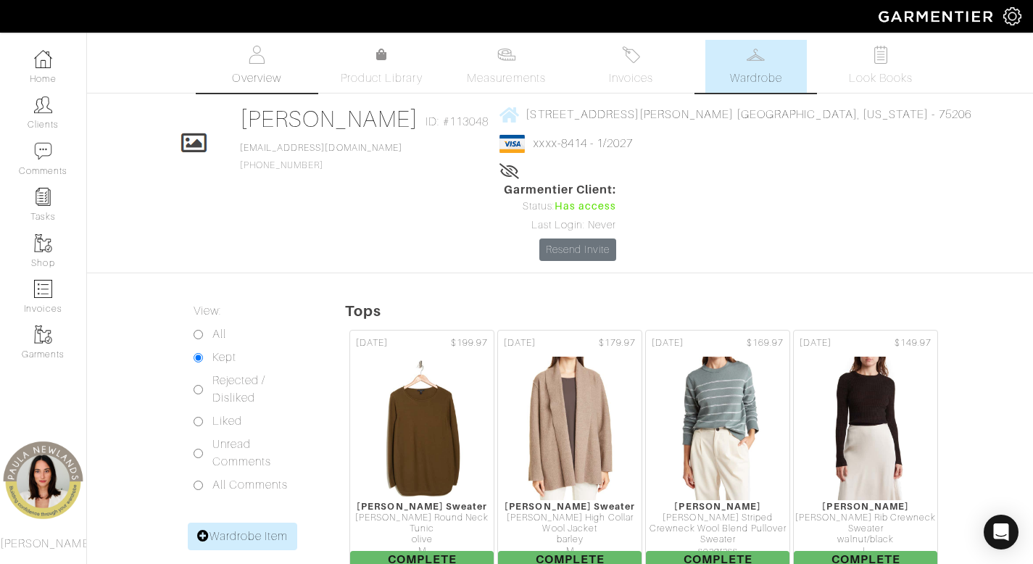
click at [266, 76] on span "Overview" at bounding box center [256, 78] width 49 height 17
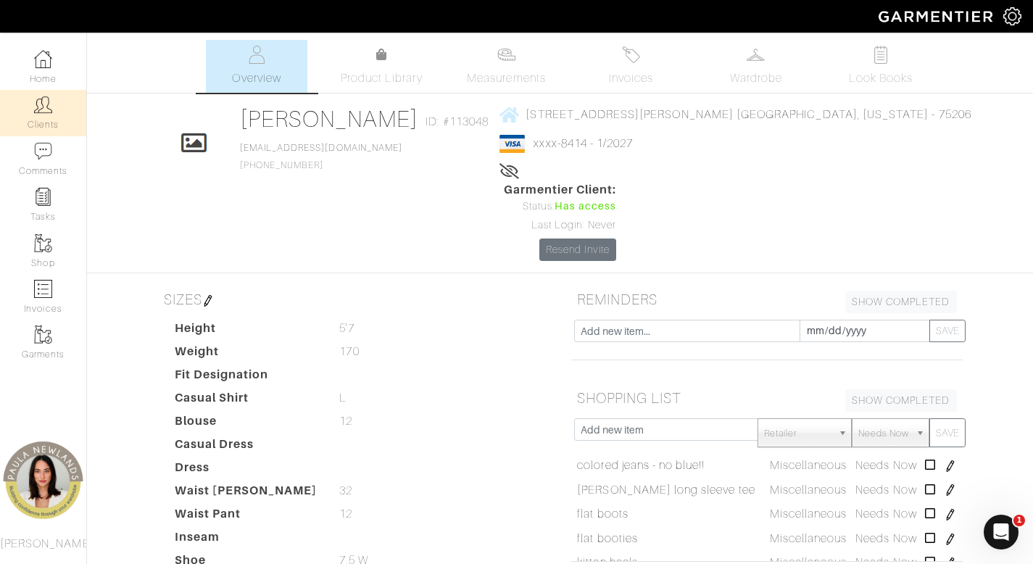
click at [46, 114] on link "Clients" at bounding box center [43, 113] width 86 height 46
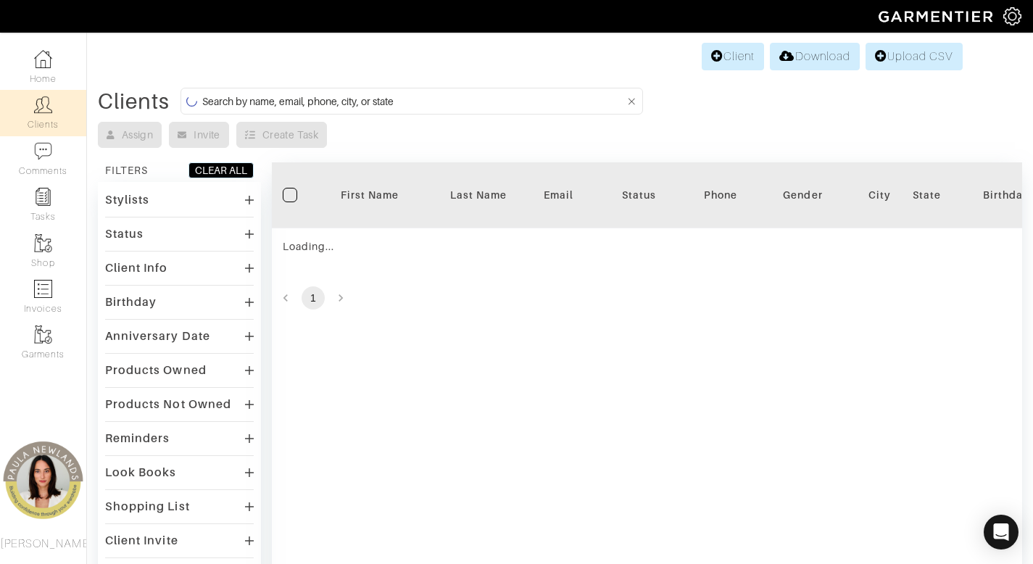
click at [510, 98] on input at bounding box center [413, 101] width 423 height 18
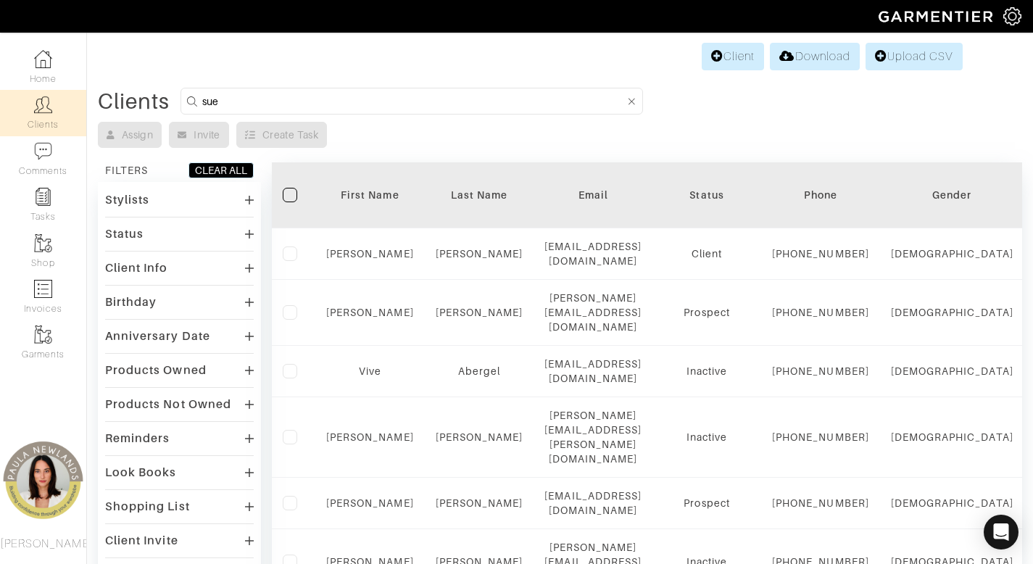
type input "sue"
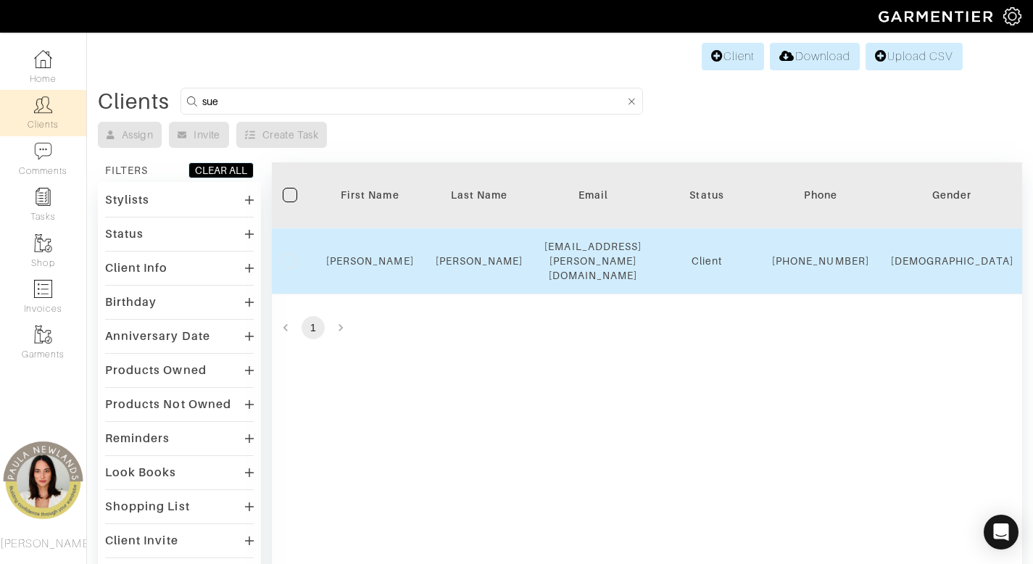
click at [369, 251] on td "Sue" at bounding box center [369, 261] width 109 height 66
click at [369, 265] on link "Sue" at bounding box center [370, 261] width 88 height 12
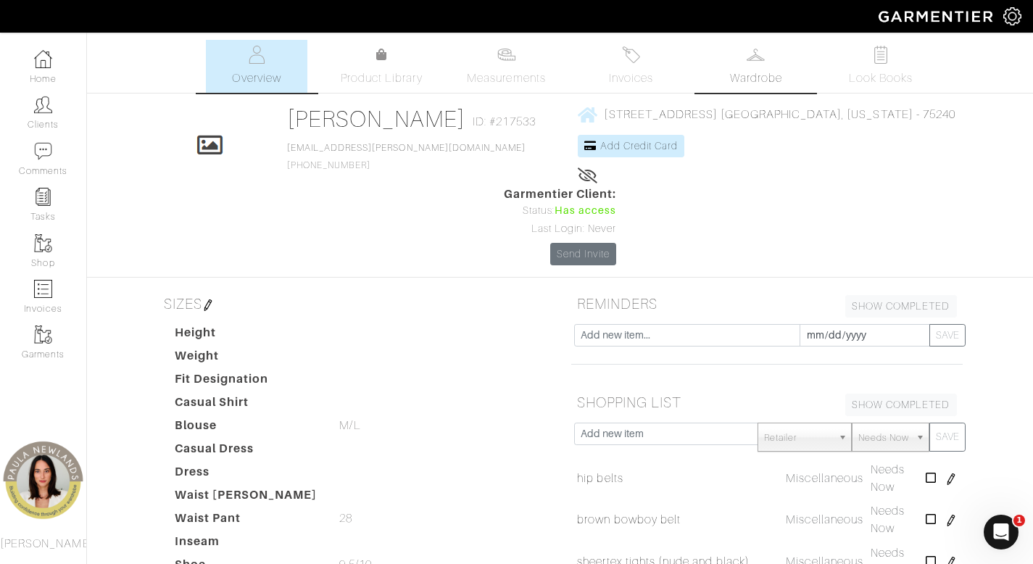
click at [756, 61] on img at bounding box center [756, 55] width 18 height 18
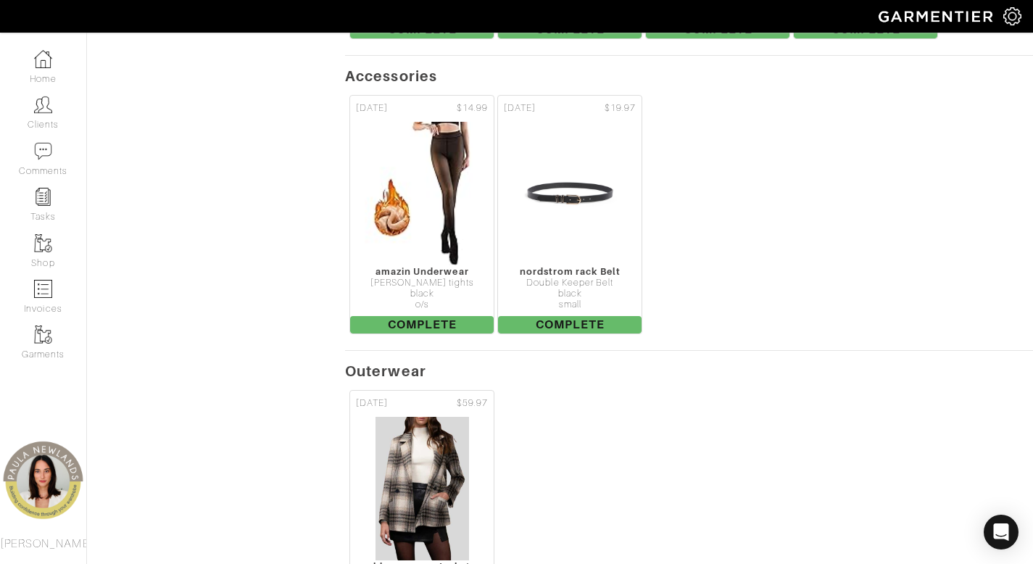
scroll to position [1667, 0]
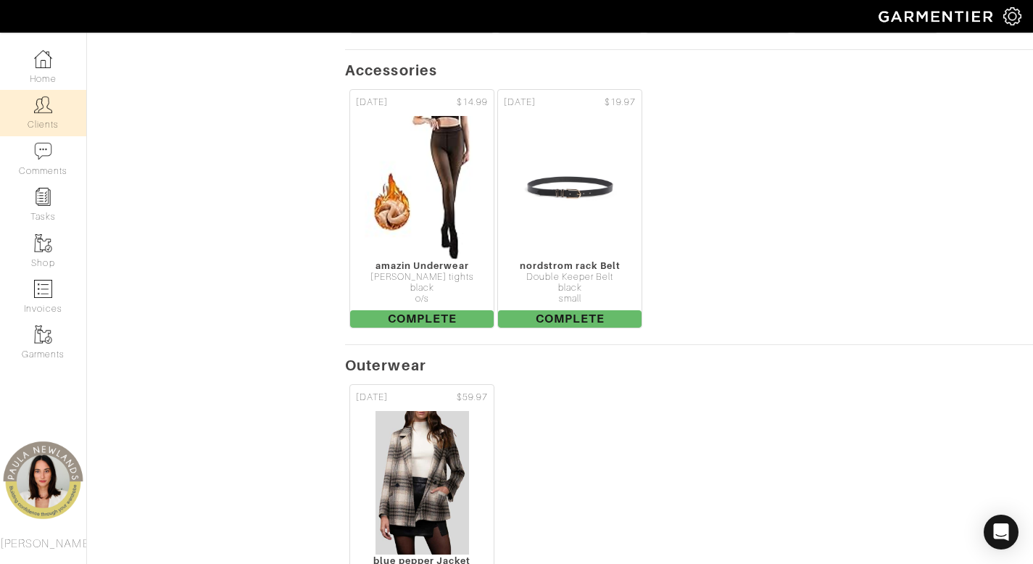
click at [36, 117] on link "Clients" at bounding box center [43, 113] width 86 height 46
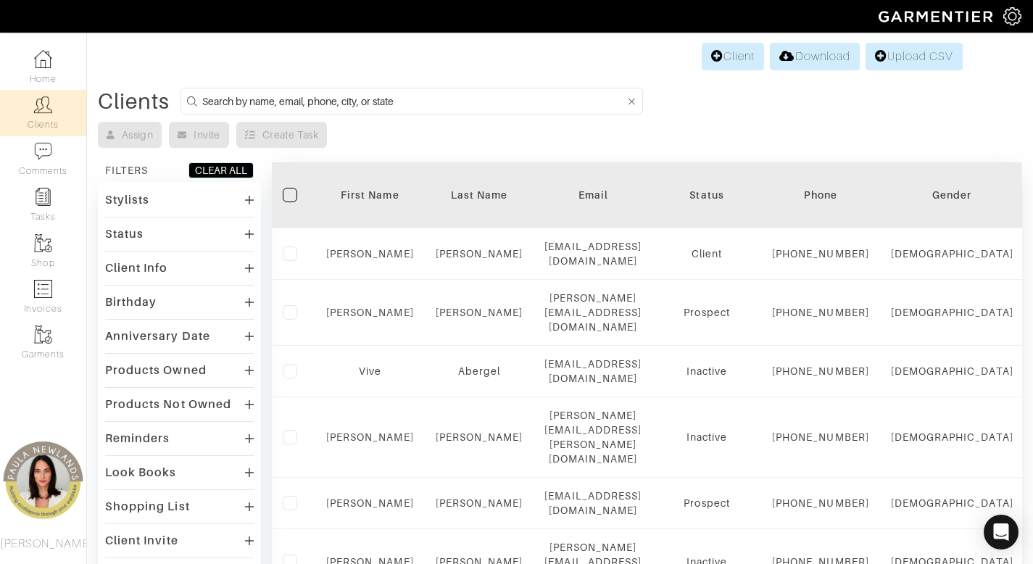
click at [349, 106] on input at bounding box center [413, 101] width 423 height 18
type input "susan"
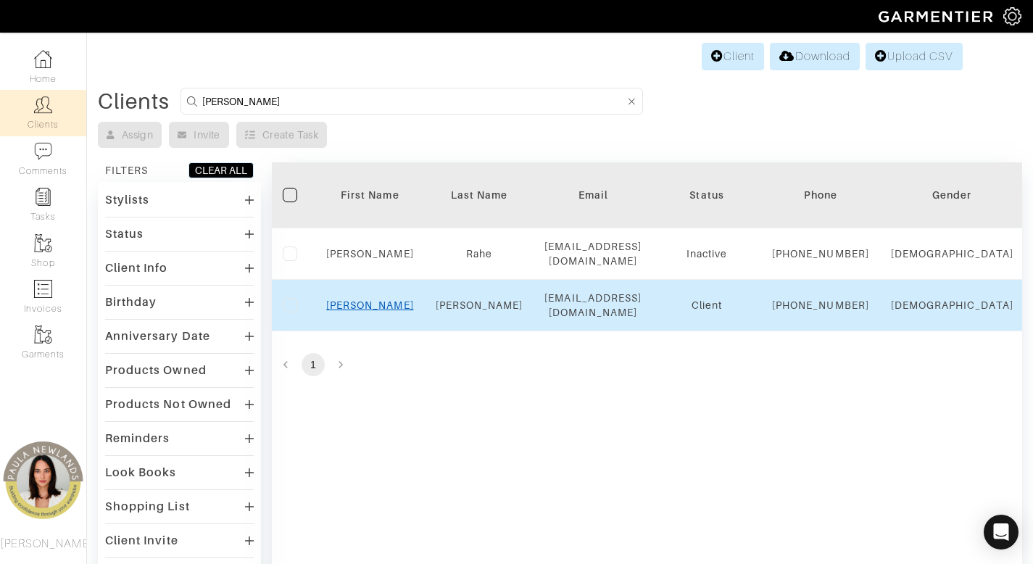
click at [370, 311] on link "Susan" at bounding box center [370, 305] width 88 height 12
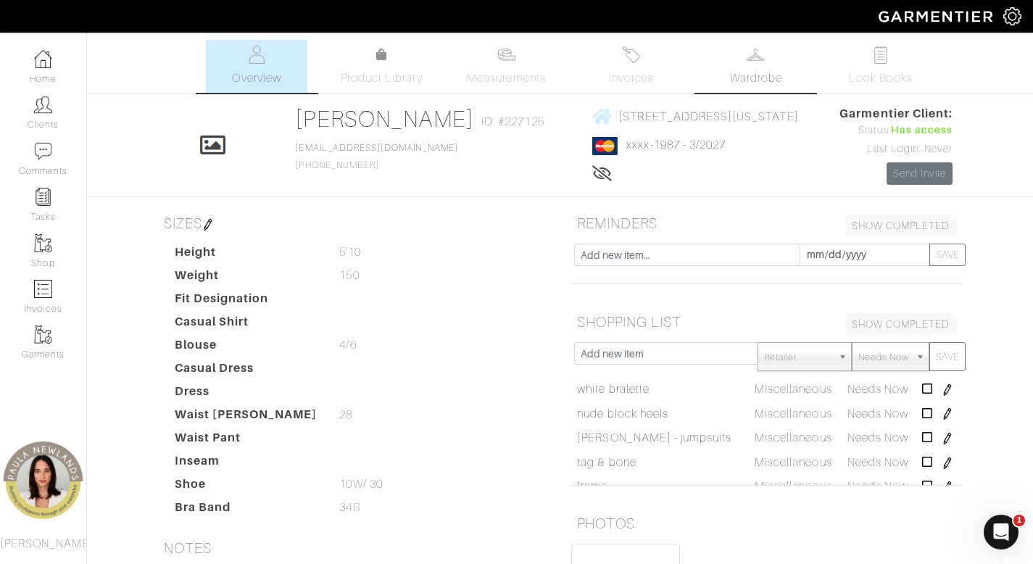
click at [766, 67] on link "Wardrobe" at bounding box center [755, 66] width 101 height 53
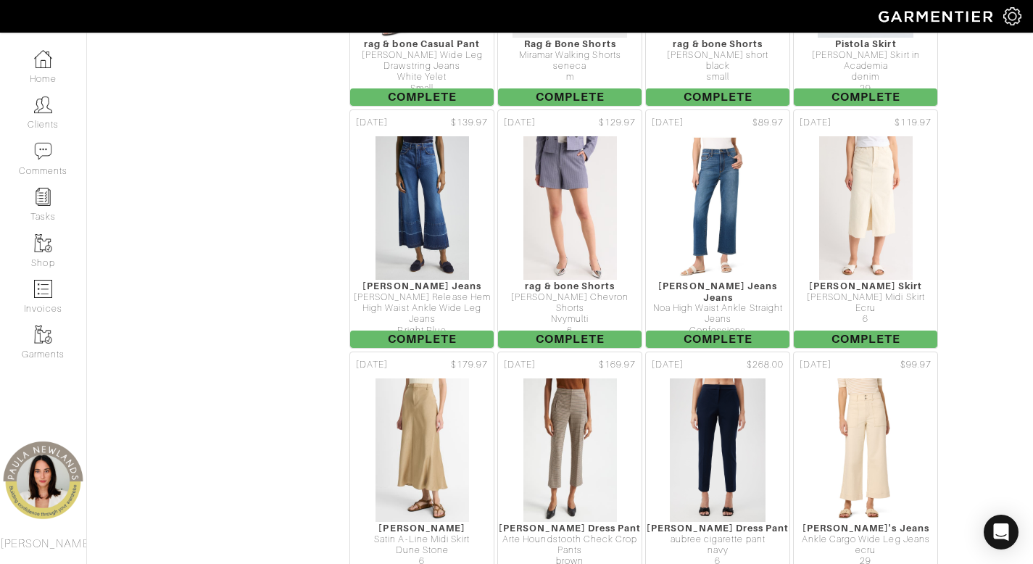
scroll to position [923, 0]
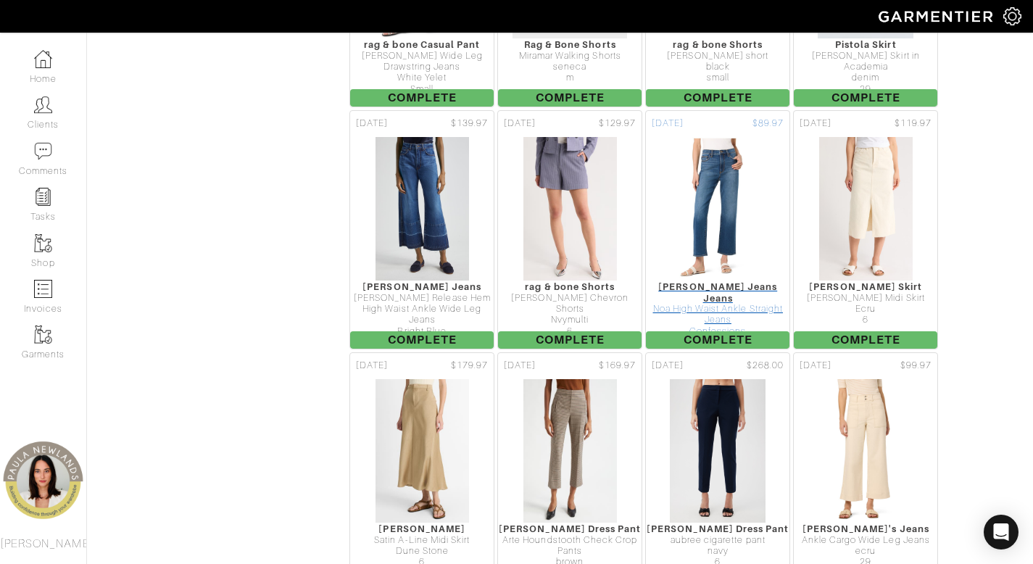
click at [702, 291] on div "Hudson Jeans Jeans" at bounding box center [718, 292] width 144 height 22
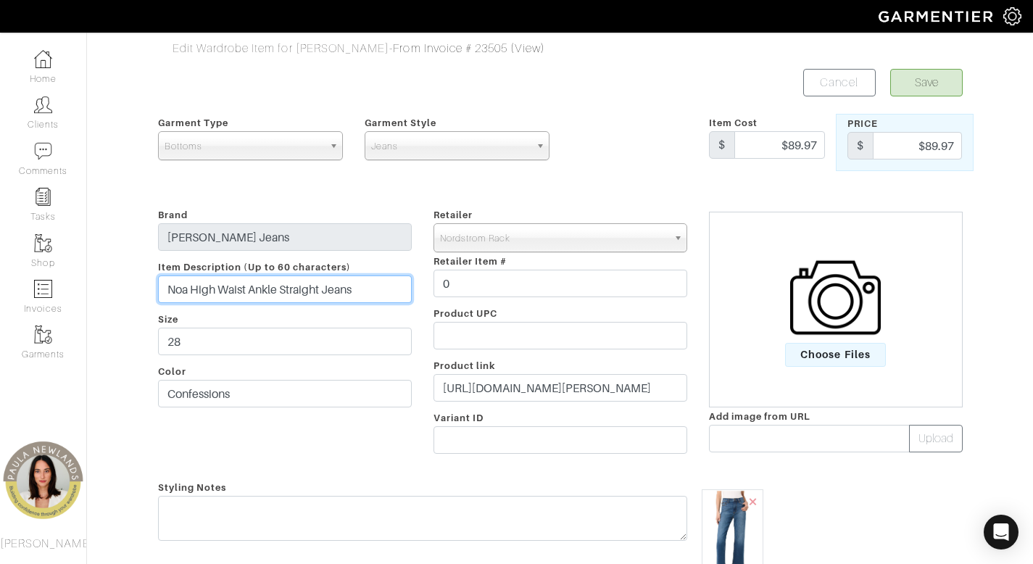
click at [392, 294] on input "Noa High Waist Ankle Straight Jeans" at bounding box center [285, 289] width 254 height 28
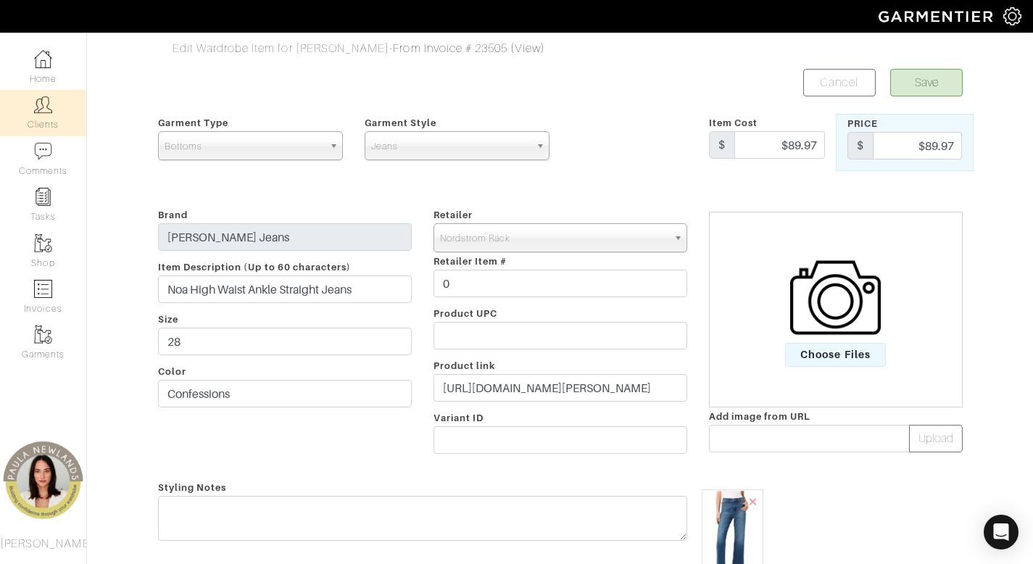
click at [46, 121] on link "Clients" at bounding box center [43, 113] width 86 height 46
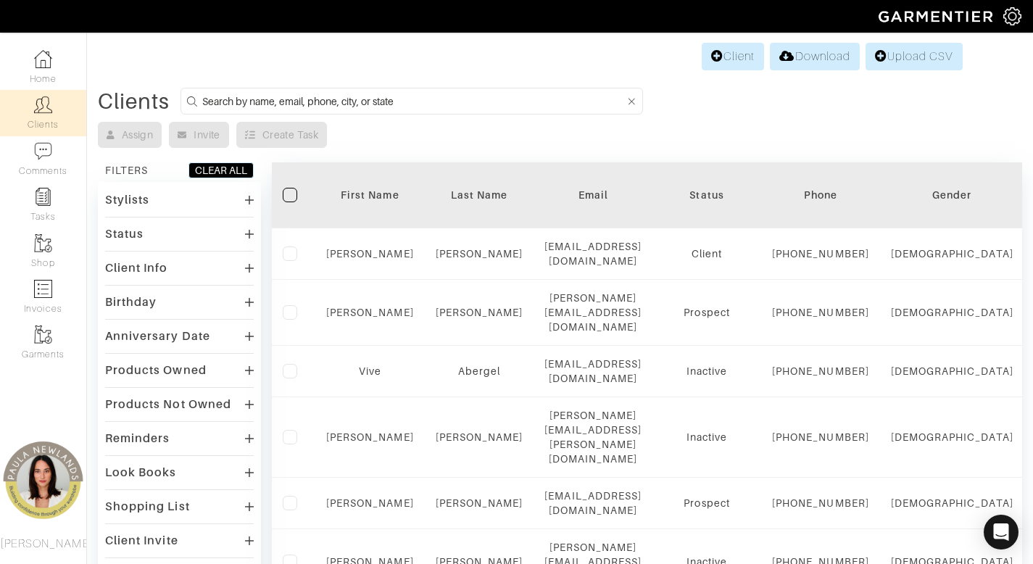
click at [455, 109] on input at bounding box center [413, 101] width 423 height 18
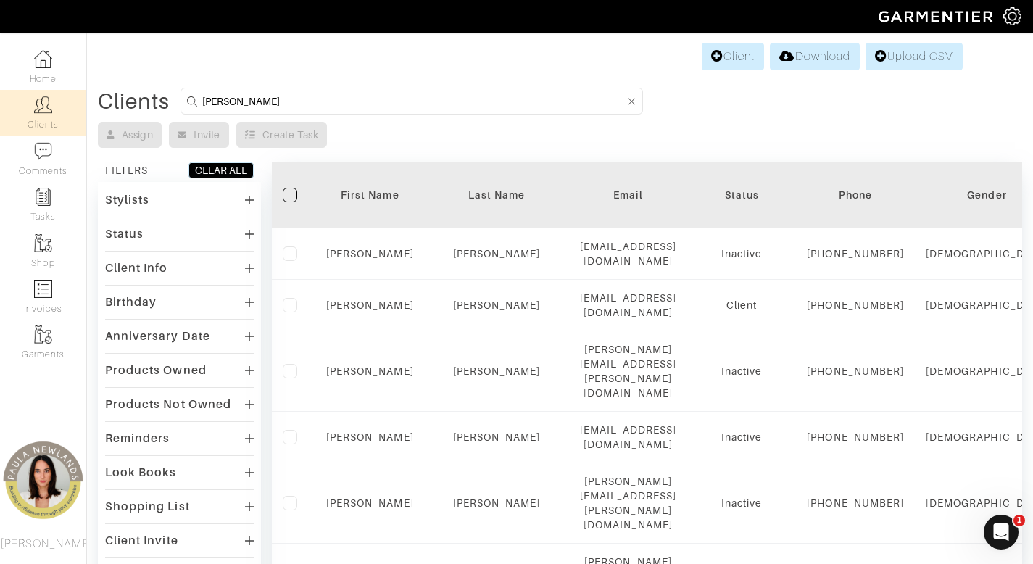
click at [280, 99] on input "katie" at bounding box center [413, 101] width 423 height 18
type input "katey"
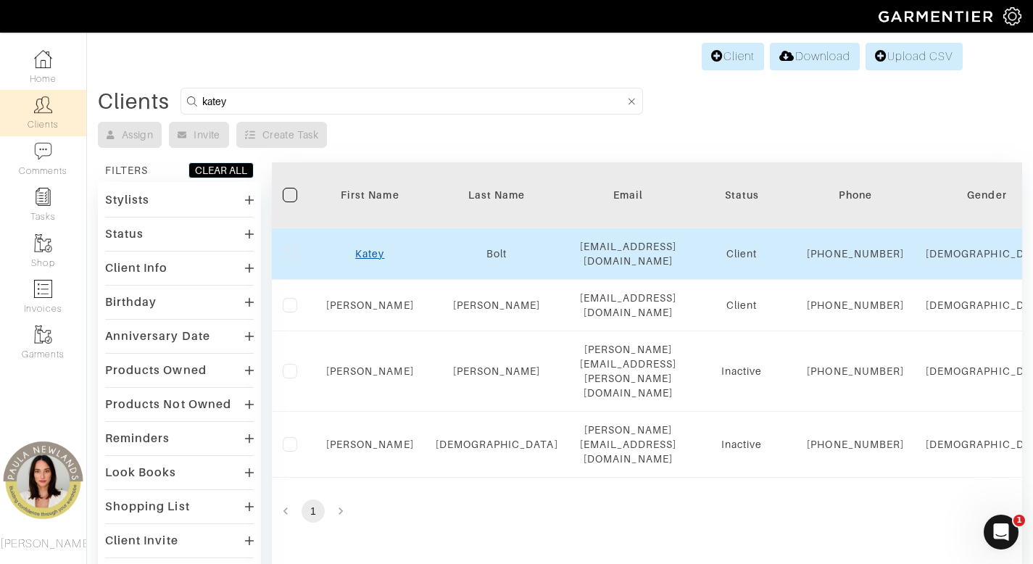
click at [380, 260] on link "Katey" at bounding box center [369, 254] width 29 height 12
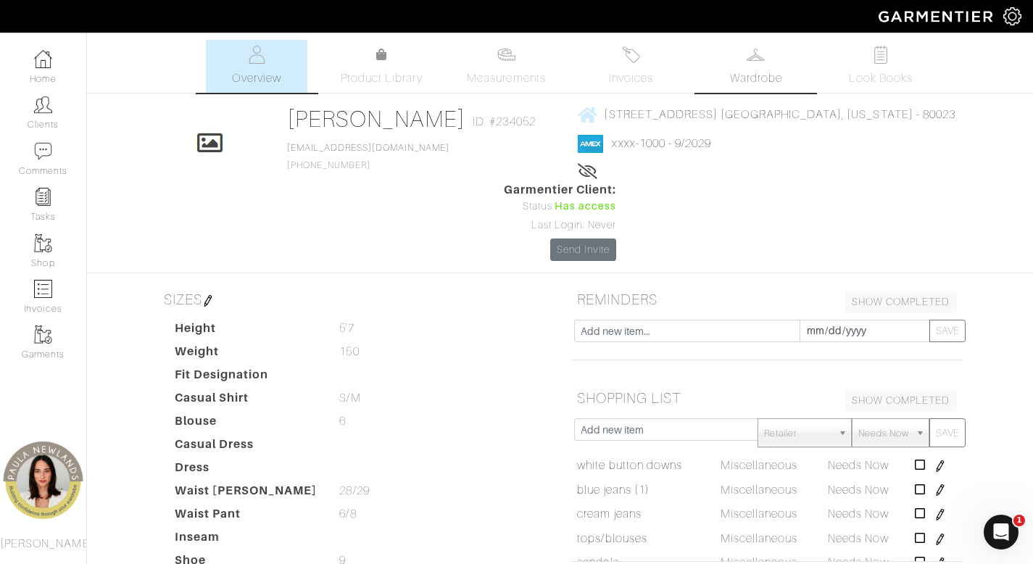
click at [767, 79] on span "Wardrobe" at bounding box center [756, 78] width 52 height 17
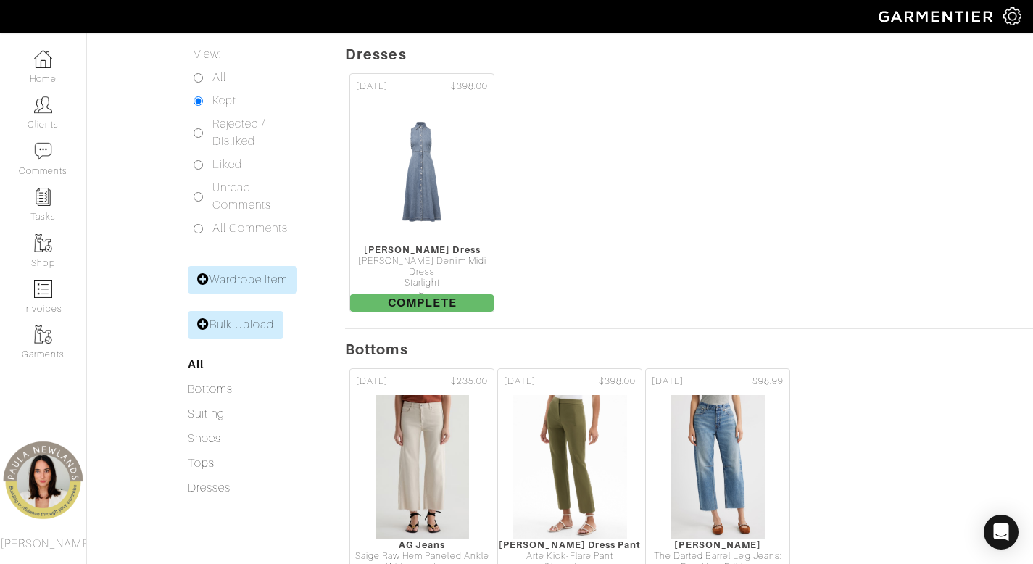
scroll to position [357, 0]
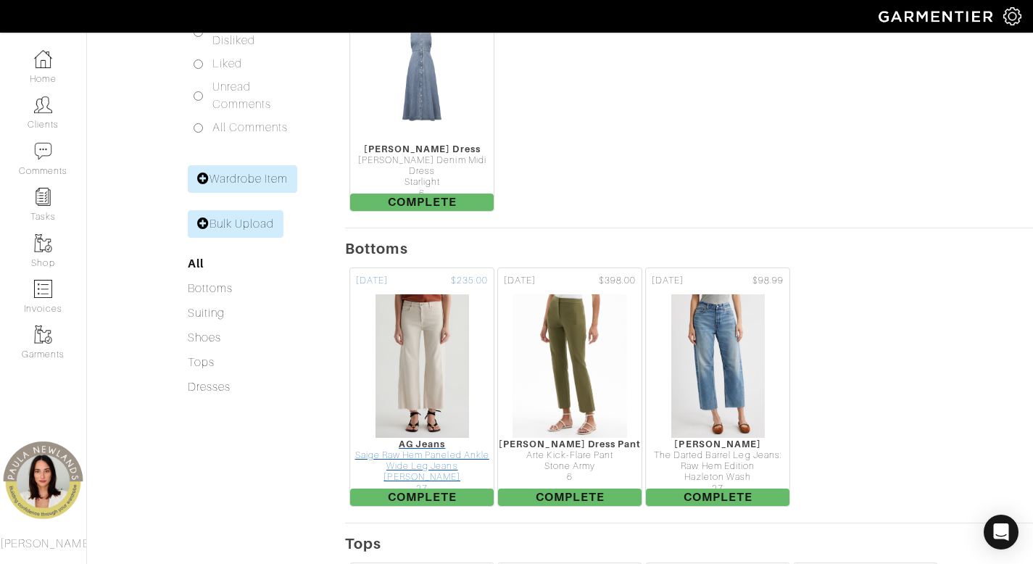
click at [434, 450] on div "Saige Raw Hem Paneled Ankle Wide Leg Jeans" at bounding box center [422, 461] width 144 height 22
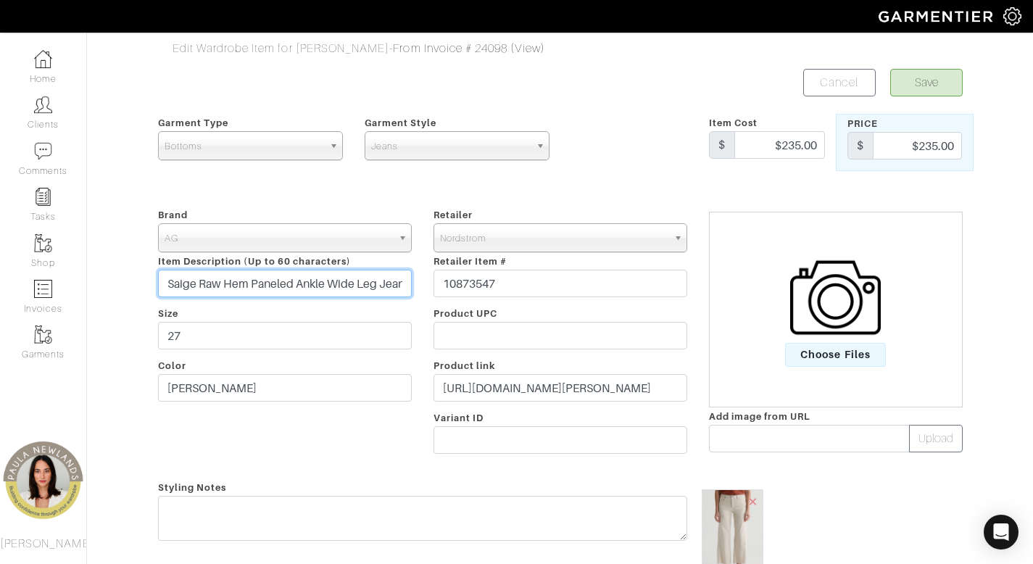
click at [313, 289] on input "Saige Raw Hem Paneled Ankle Wide Leg Jeans" at bounding box center [285, 284] width 254 height 28
